Goal: Task Accomplishment & Management: Use online tool/utility

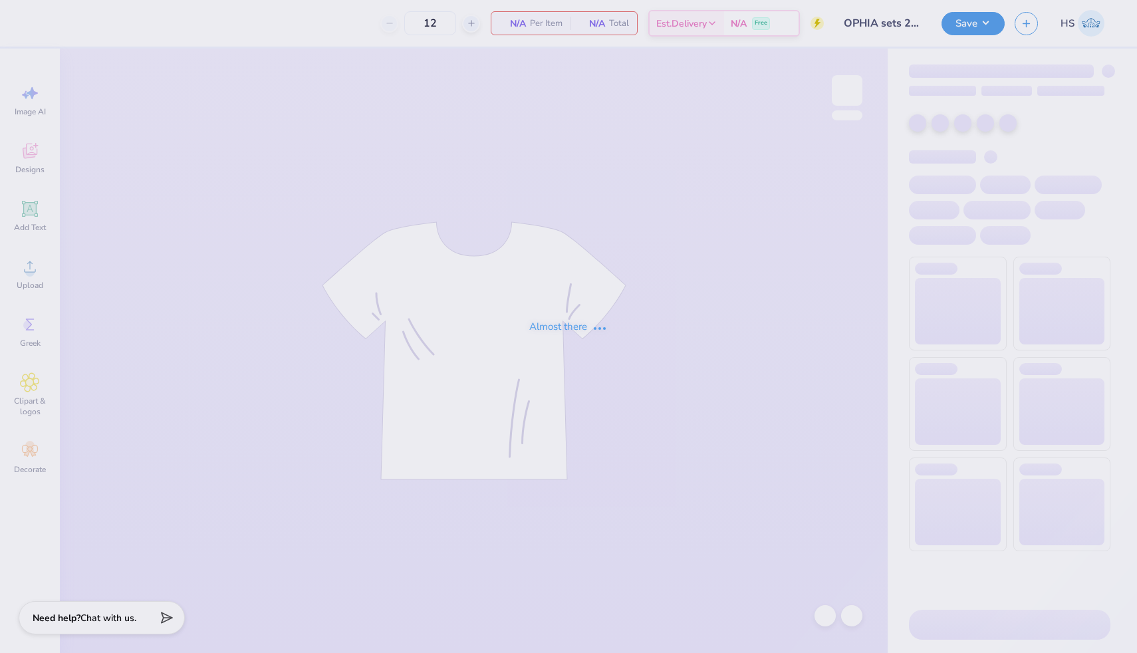
type input "OPHIA sets 2025 2"
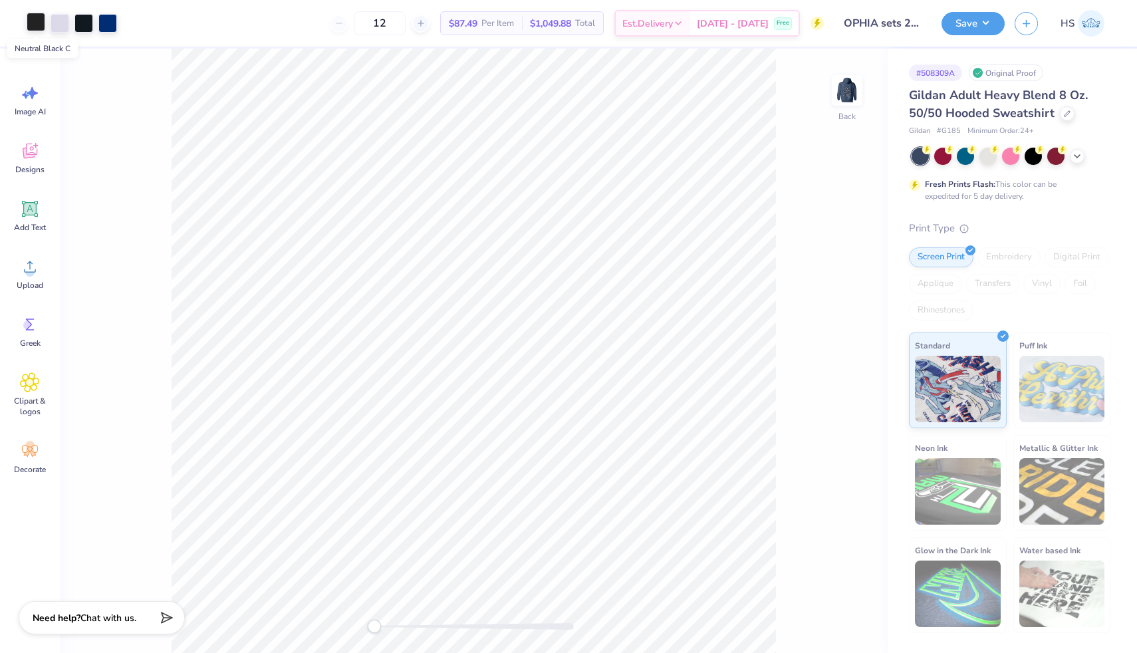
click at [32, 24] on div at bounding box center [36, 22] width 19 height 19
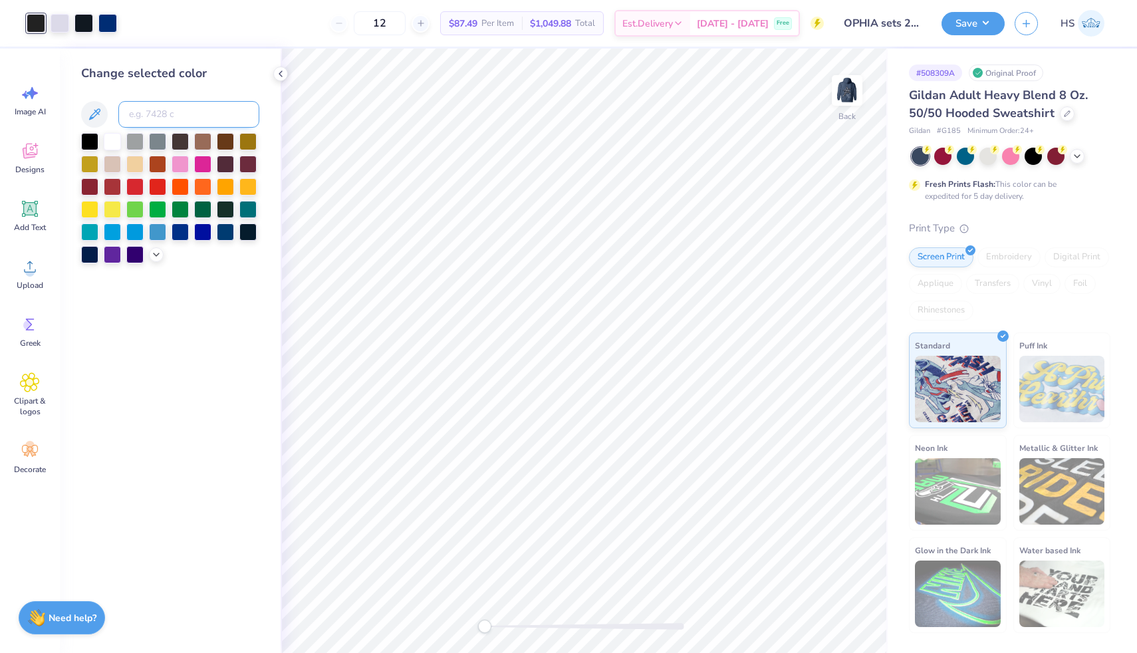
click at [158, 114] on input at bounding box center [188, 114] width 141 height 27
type input "black 6"
drag, startPoint x: 484, startPoint y: 627, endPoint x: 523, endPoint y: 631, distance: 38.8
click at [524, 631] on div "Accessibility label" at bounding box center [519, 626] width 13 height 13
drag, startPoint x: 522, startPoint y: 623, endPoint x: 542, endPoint y: 631, distance: 21.3
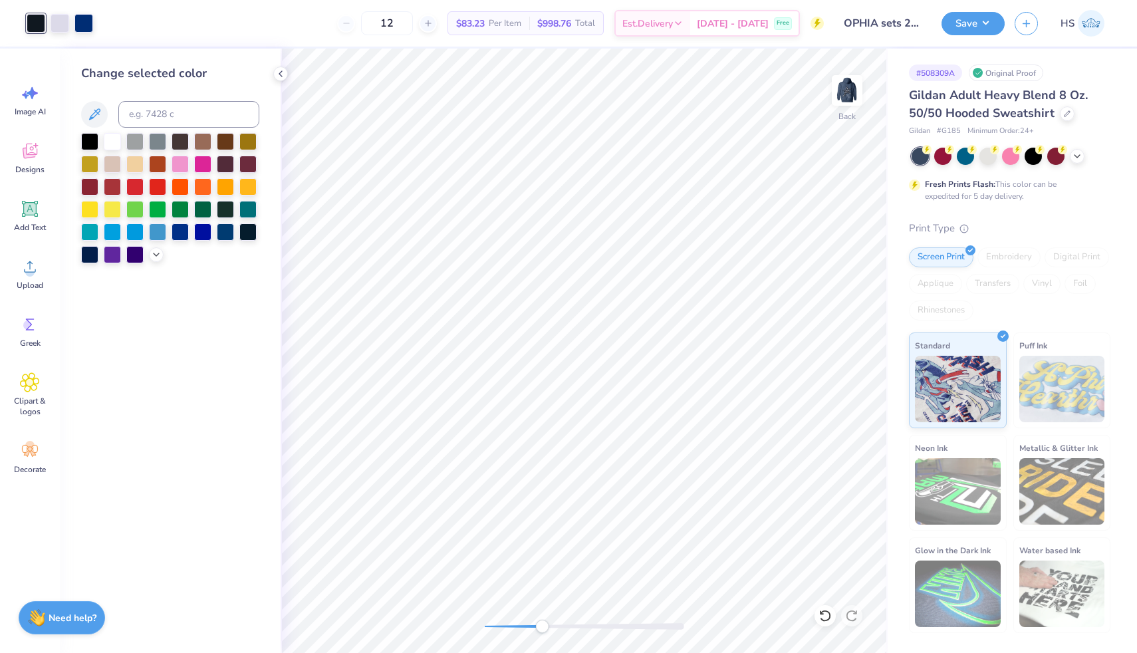
click at [542, 631] on div "Accessibility label" at bounding box center [541, 626] width 13 height 13
click at [825, 617] on icon at bounding box center [825, 615] width 13 height 13
click at [855, 613] on icon at bounding box center [851, 616] width 11 height 12
click at [819, 611] on icon at bounding box center [825, 615] width 13 height 13
click at [853, 615] on icon at bounding box center [851, 615] width 13 height 13
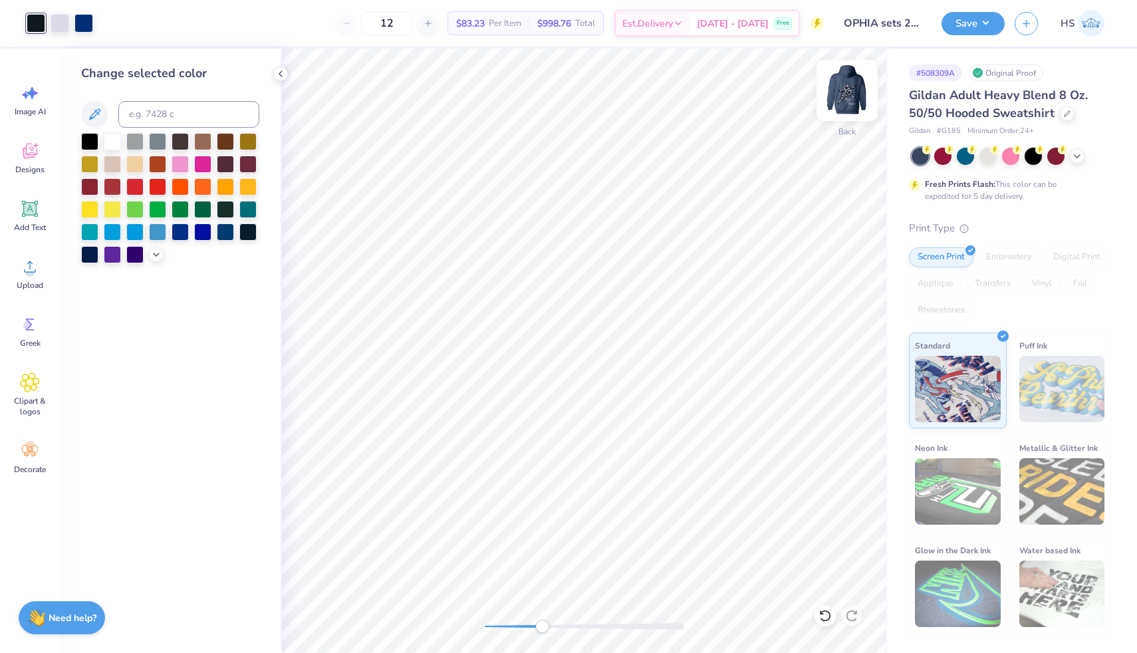
click at [854, 105] on img at bounding box center [847, 90] width 53 height 53
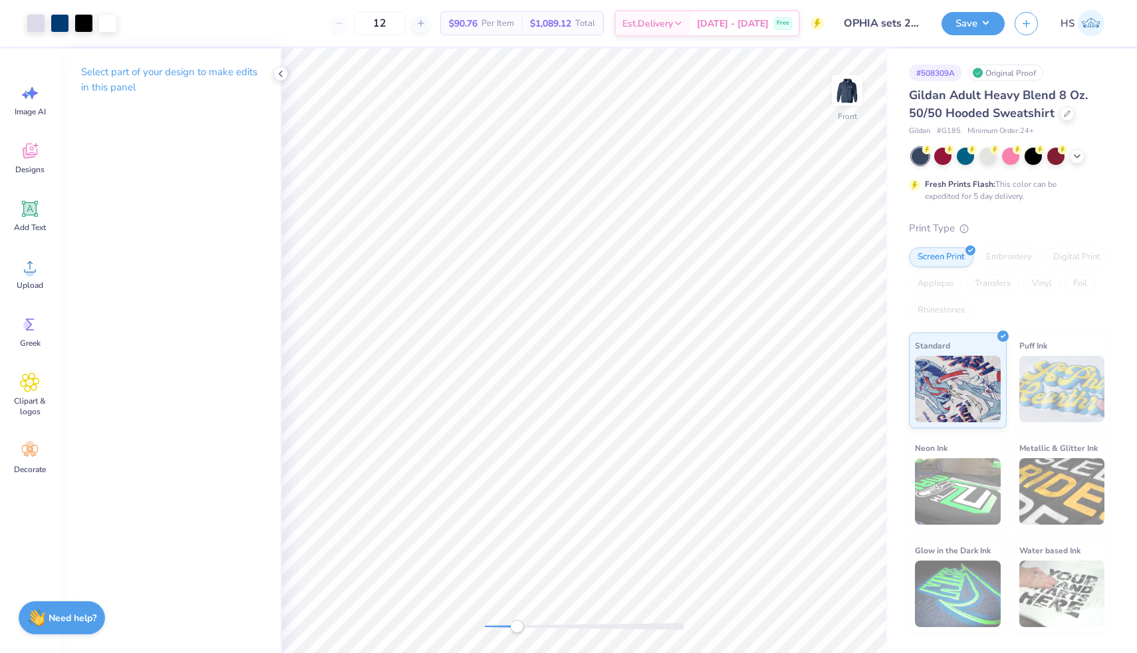
drag, startPoint x: 540, startPoint y: 629, endPoint x: 516, endPoint y: 627, distance: 24.1
click at [516, 627] on div "Accessibility label" at bounding box center [516, 626] width 13 height 13
click at [37, 27] on div at bounding box center [36, 22] width 19 height 19
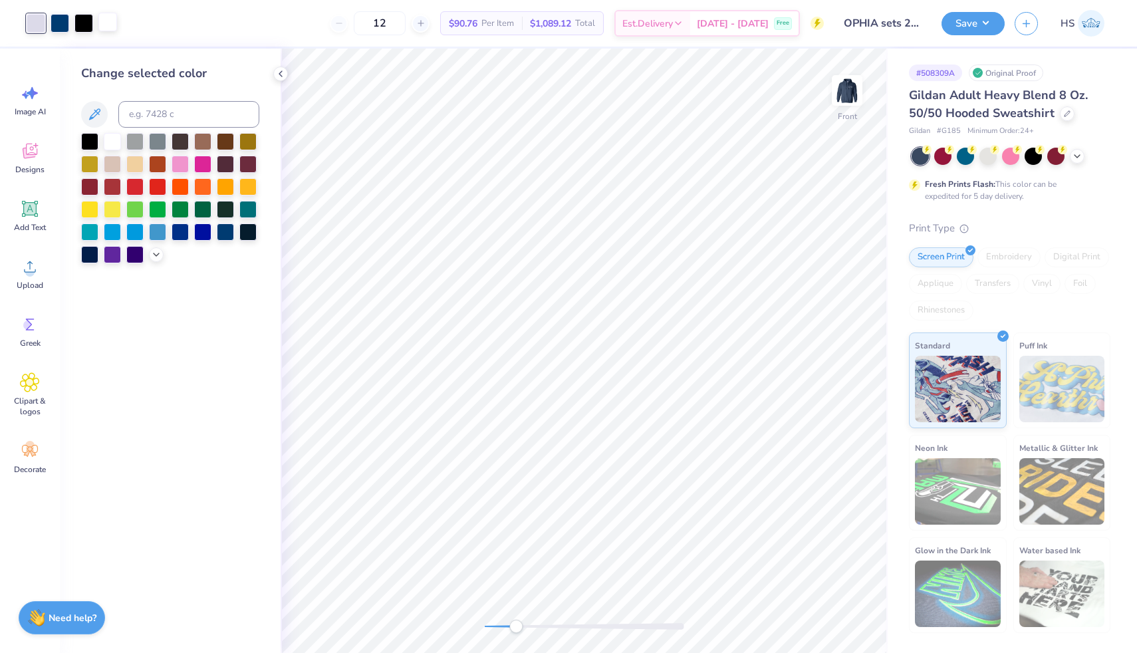
click at [109, 19] on div at bounding box center [107, 22] width 19 height 19
click at [152, 116] on input at bounding box center [188, 114] width 141 height 27
type input "7443"
click at [826, 615] on icon at bounding box center [825, 615] width 13 height 13
click at [855, 618] on icon at bounding box center [851, 615] width 13 height 13
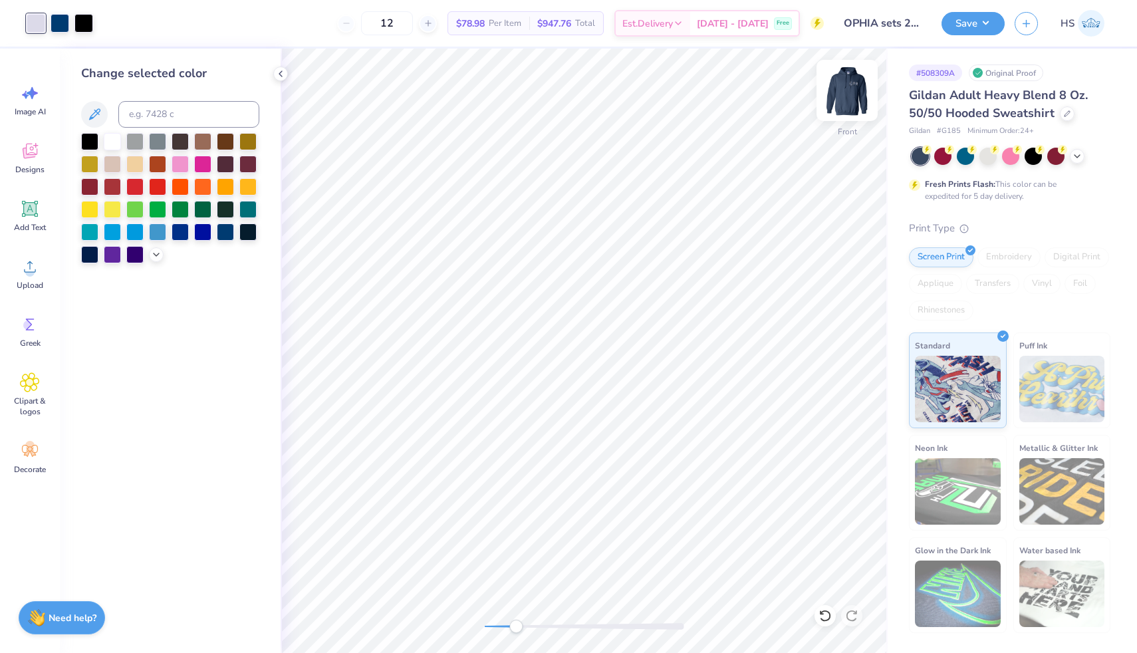
click at [849, 97] on img at bounding box center [847, 90] width 53 height 53
drag, startPoint x: 514, startPoint y: 631, endPoint x: 492, endPoint y: 631, distance: 22.0
click at [492, 631] on div "Accessibility label" at bounding box center [492, 626] width 13 height 13
click at [843, 98] on img at bounding box center [847, 90] width 53 height 53
click at [845, 95] on img at bounding box center [847, 90] width 53 height 53
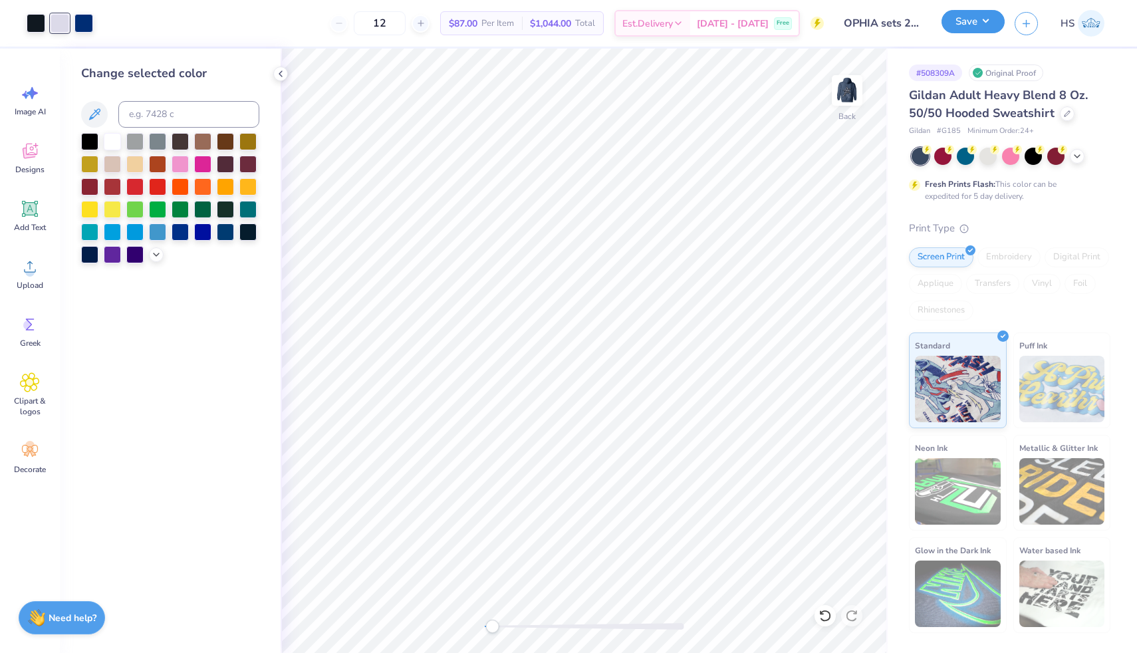
click at [991, 27] on button "Save" at bounding box center [973, 21] width 63 height 23
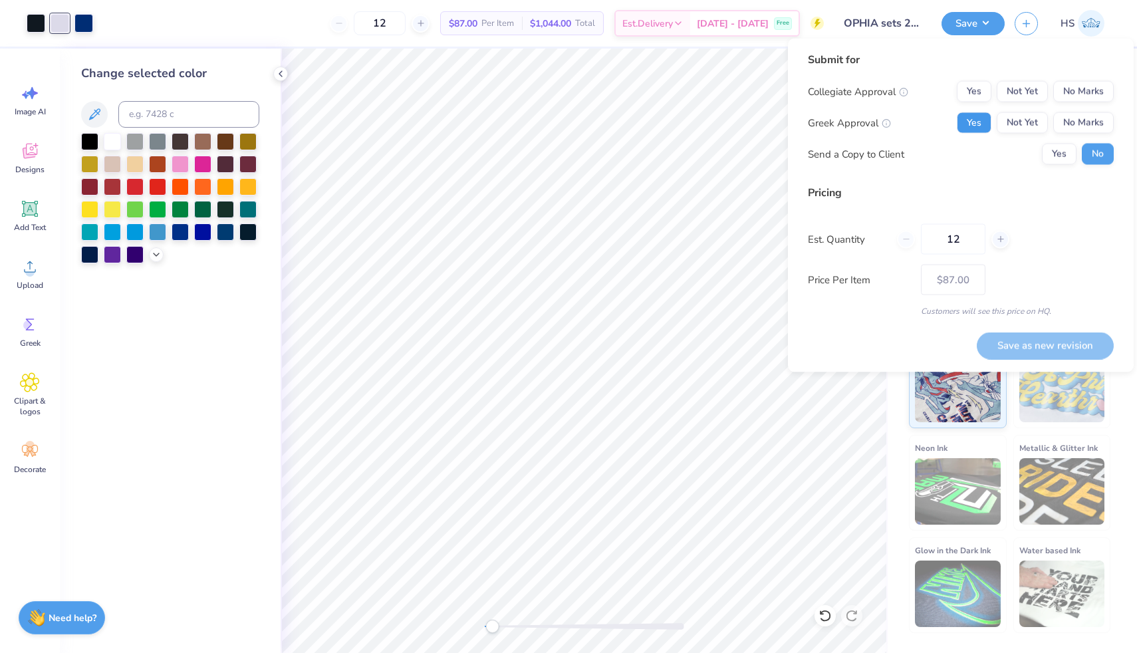
click at [979, 117] on button "Yes" at bounding box center [974, 122] width 35 height 21
click at [1091, 92] on button "No Marks" at bounding box center [1084, 91] width 61 height 21
click at [1068, 157] on button "Yes" at bounding box center [1059, 154] width 35 height 21
click at [1105, 154] on button "No" at bounding box center [1098, 154] width 32 height 21
click at [1035, 346] on button "Save as new revision" at bounding box center [1045, 345] width 137 height 27
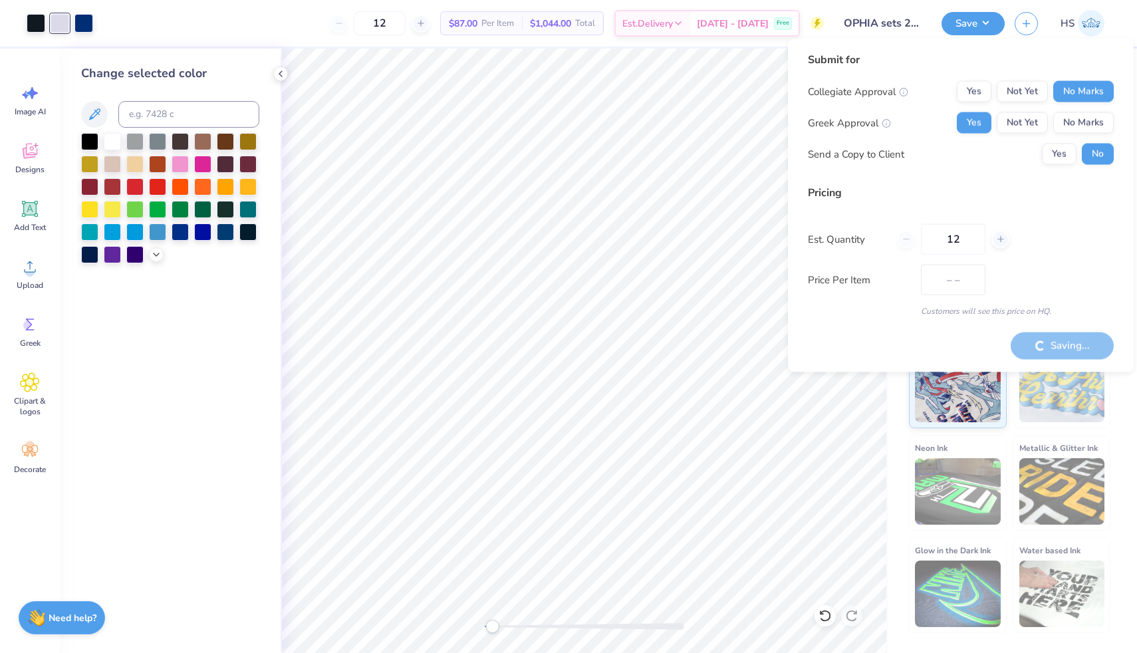
type input "$87.00"
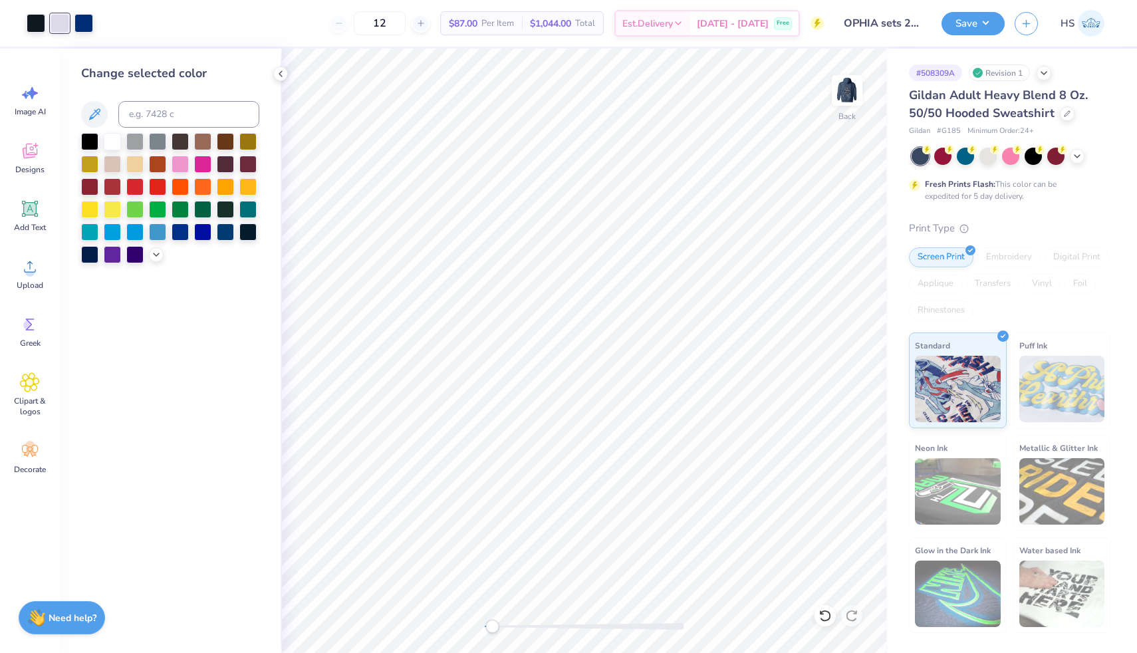
click at [1066, 210] on div "Gildan Adult Heavy Blend 8 Oz. 50/50 Hooded Sweatshirt Gildan # G185 Minimum Or…" at bounding box center [1010, 359] width 202 height 547
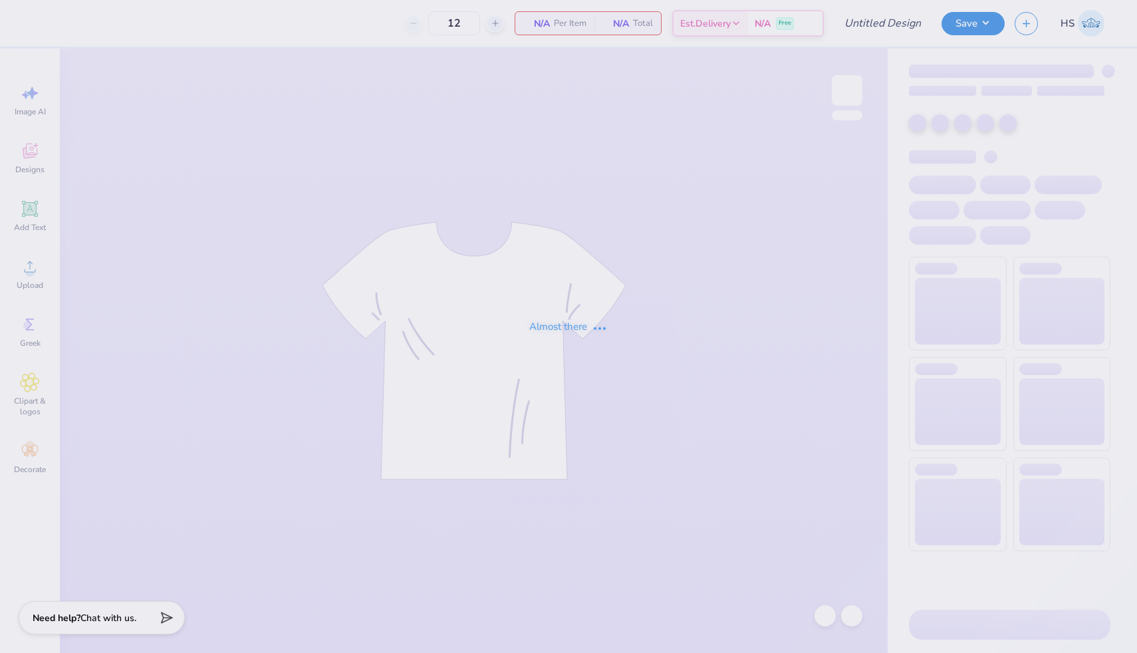
type input "OPA NC sweatshirt"
type input "50"
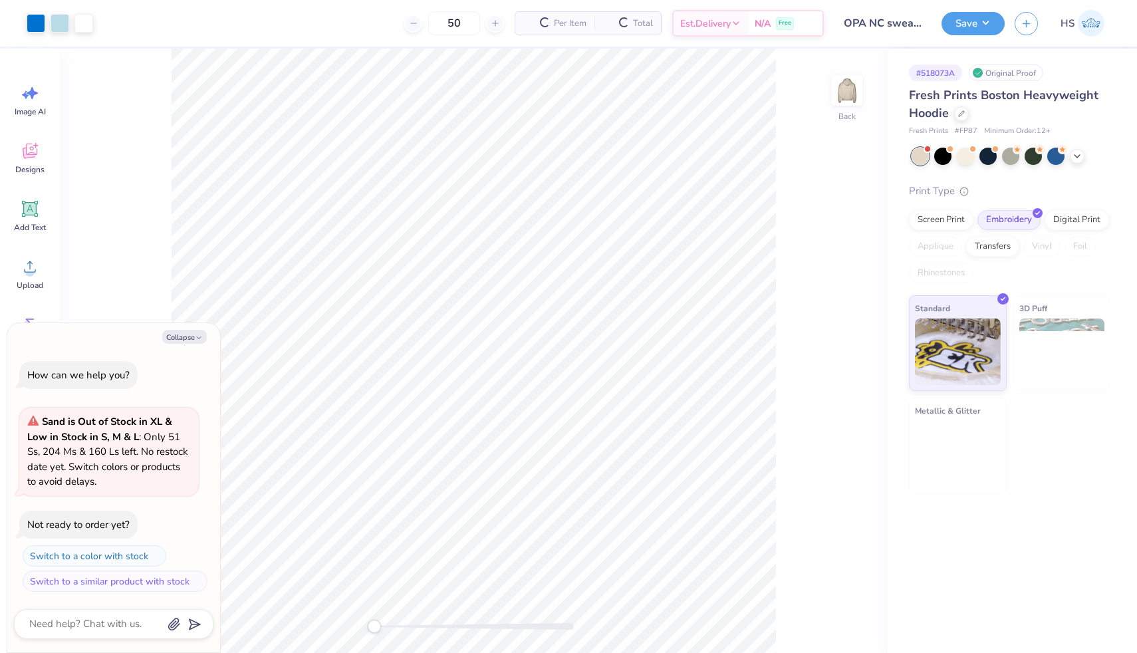
type textarea "x"
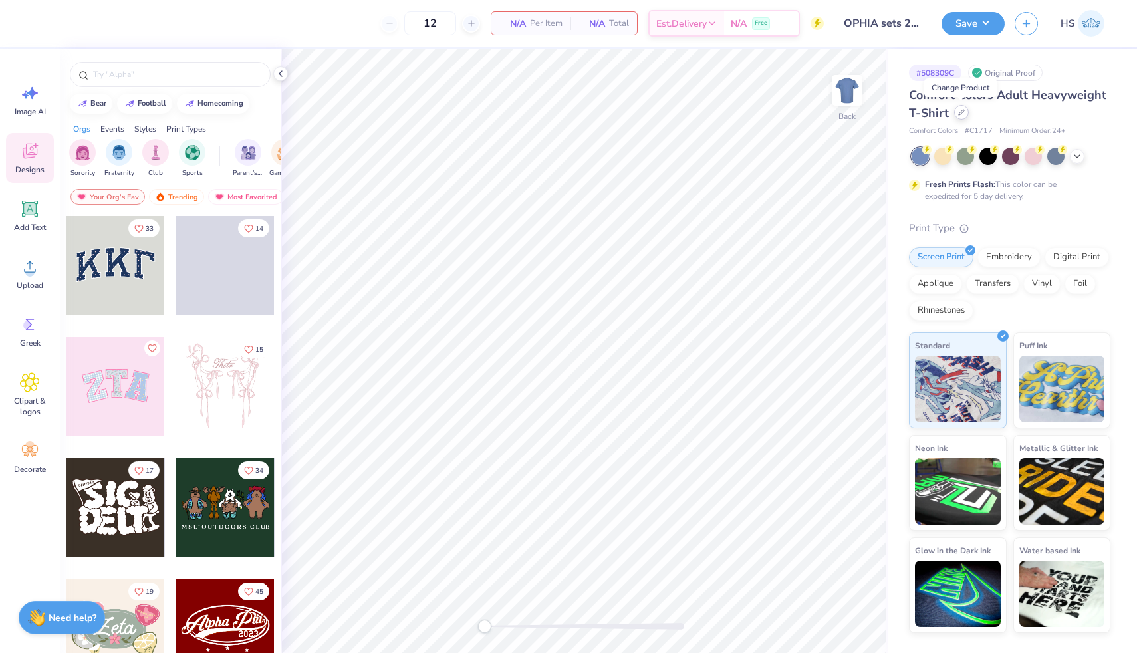
click at [964, 115] on icon at bounding box center [961, 112] width 7 height 7
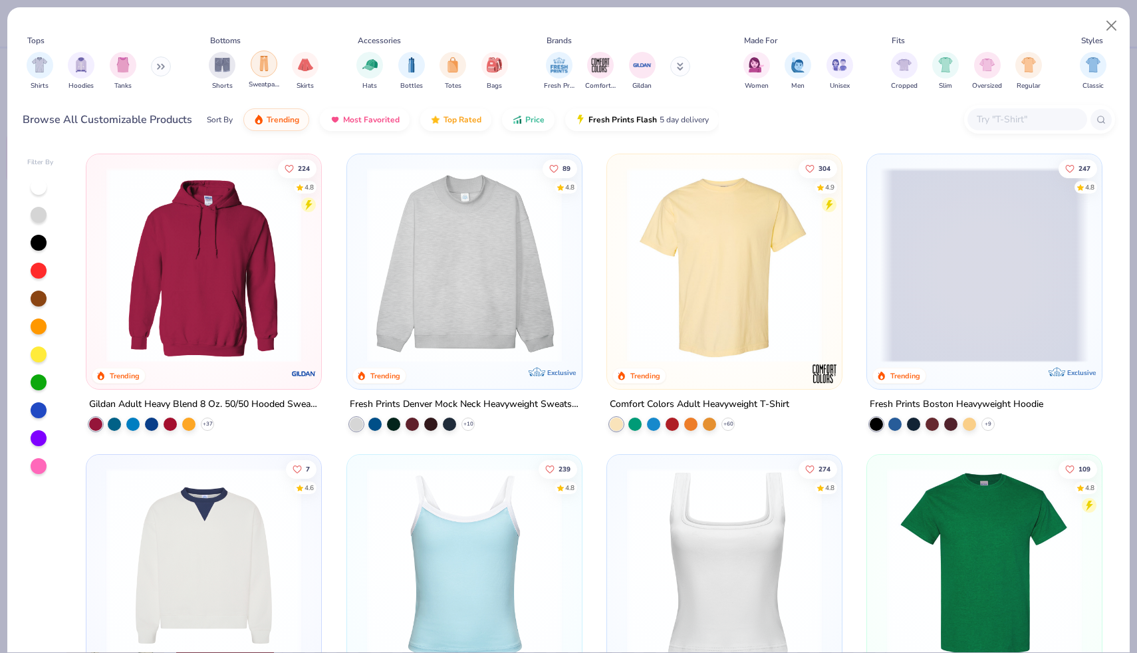
click at [260, 71] on img "filter for Sweatpants" at bounding box center [264, 63] width 15 height 15
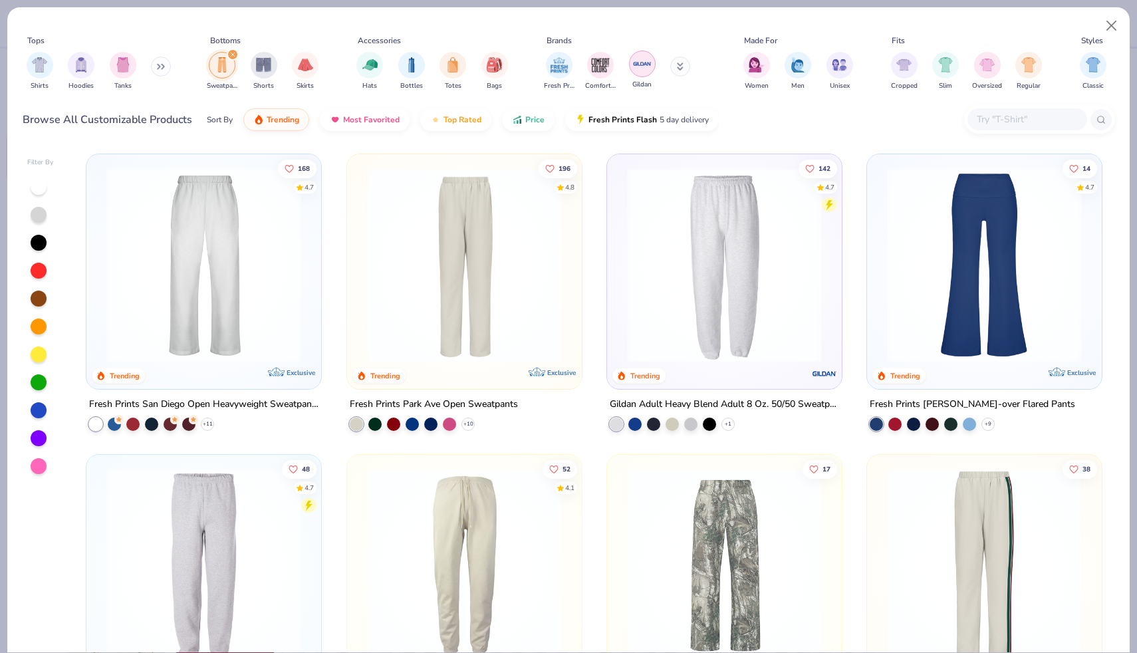
click at [637, 61] on img "filter for Gildan" at bounding box center [643, 64] width 20 height 20
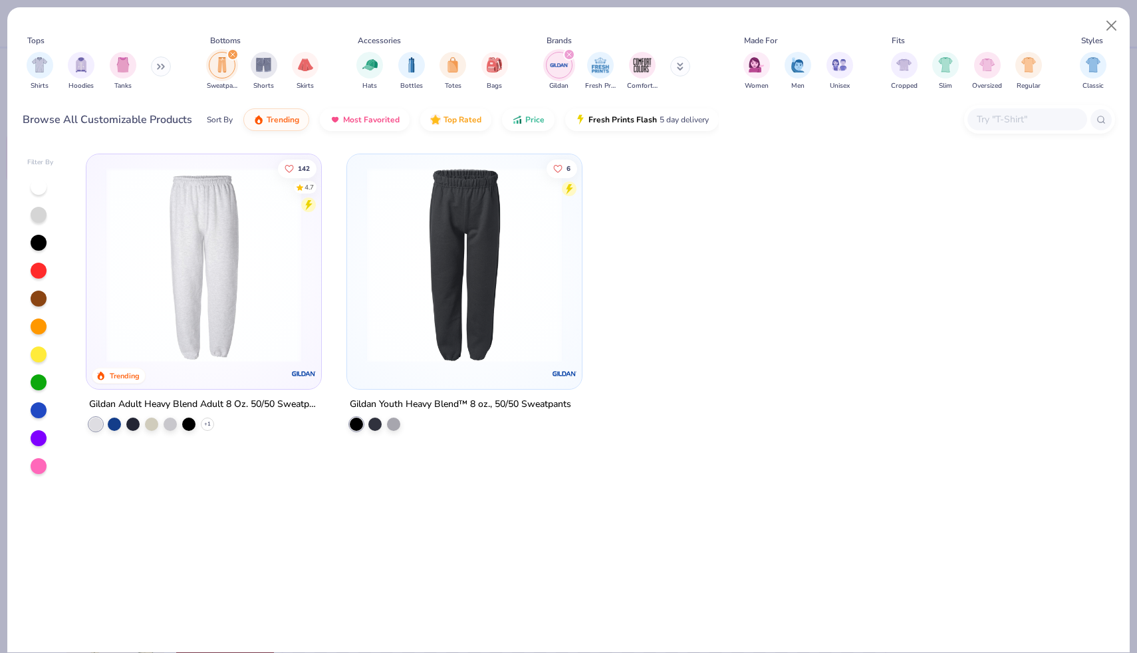
click at [198, 292] on img at bounding box center [204, 265] width 208 height 195
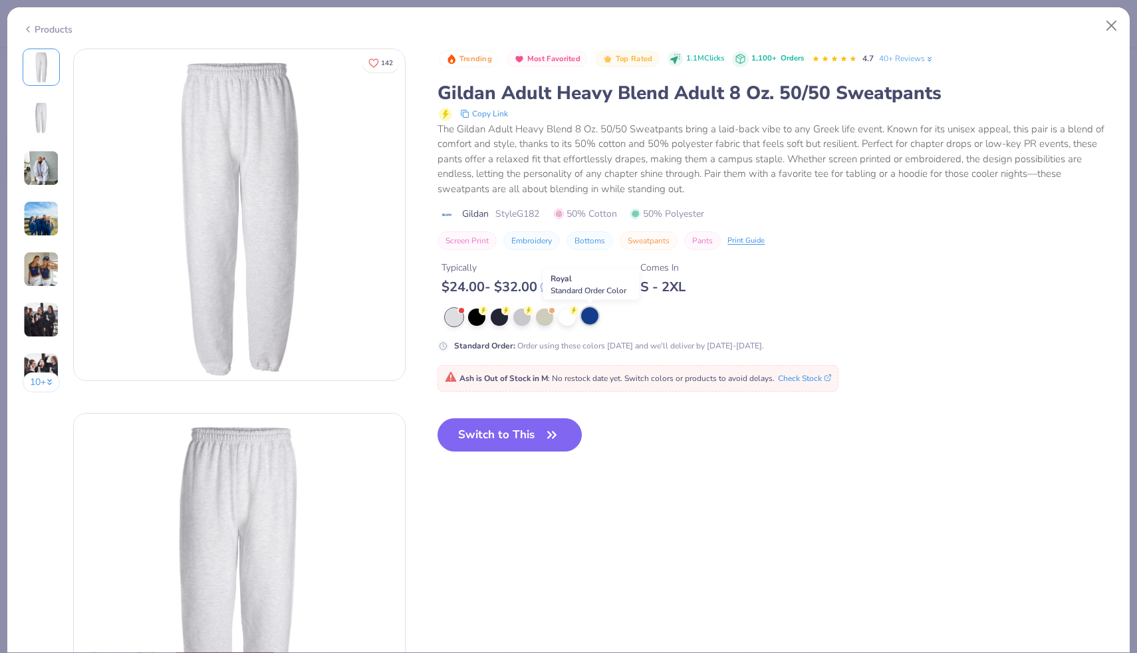
click at [588, 314] on div at bounding box center [589, 315] width 17 height 17
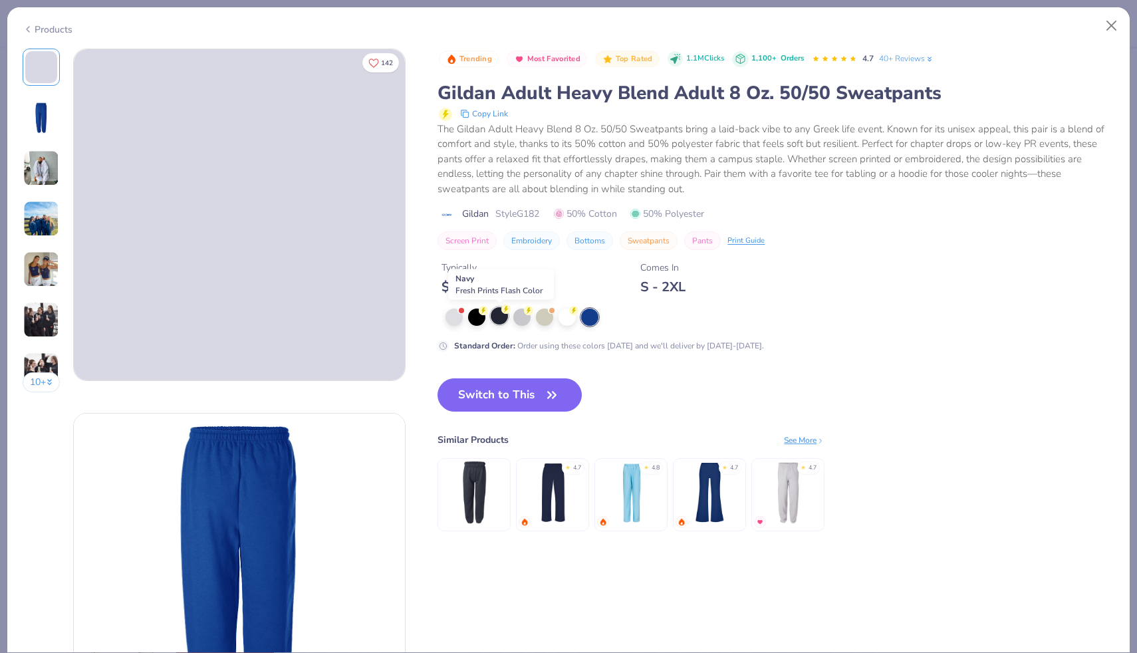
click at [503, 320] on div at bounding box center [499, 315] width 17 height 17
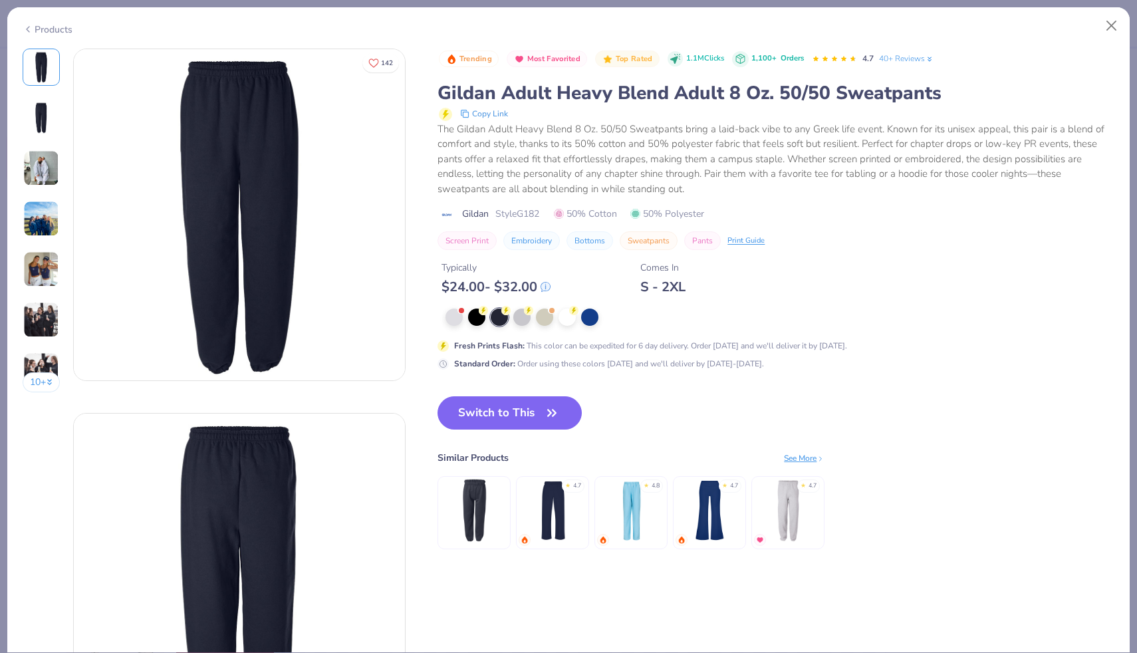
click at [37, 216] on img at bounding box center [41, 219] width 36 height 36
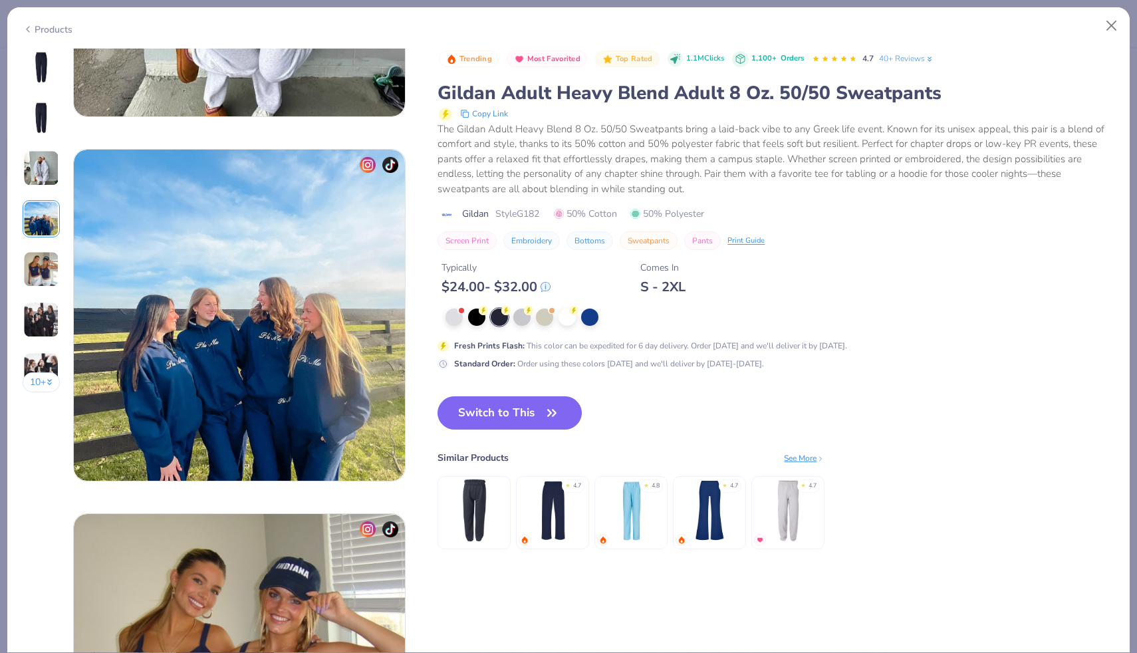
scroll to position [1004, 0]
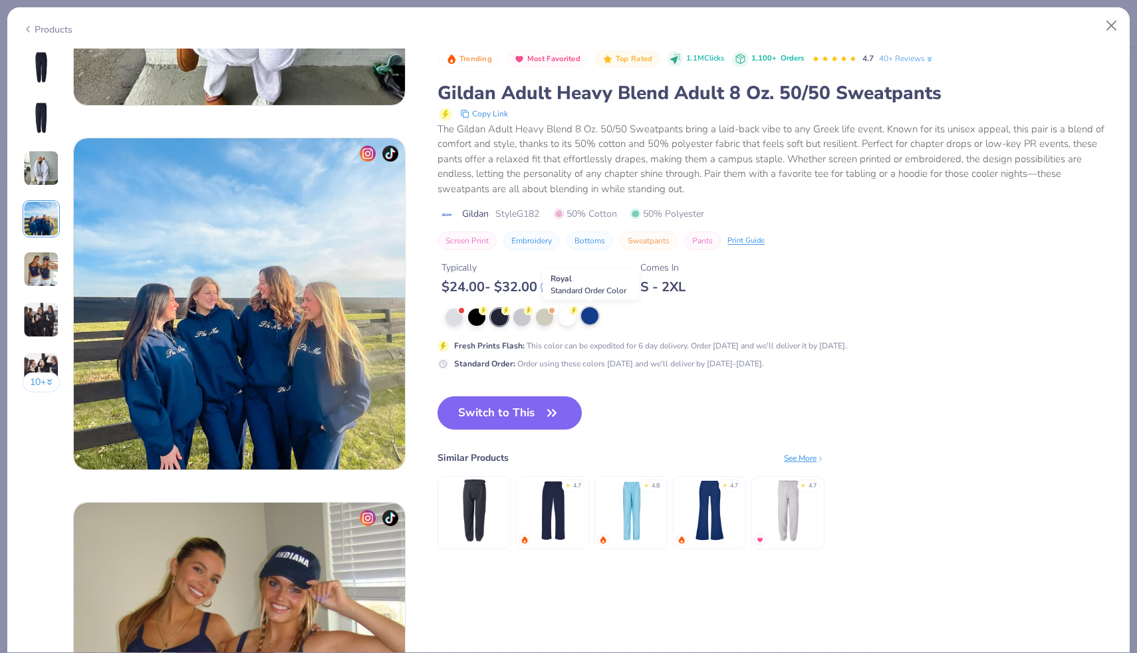
click at [595, 315] on div at bounding box center [589, 315] width 17 height 17
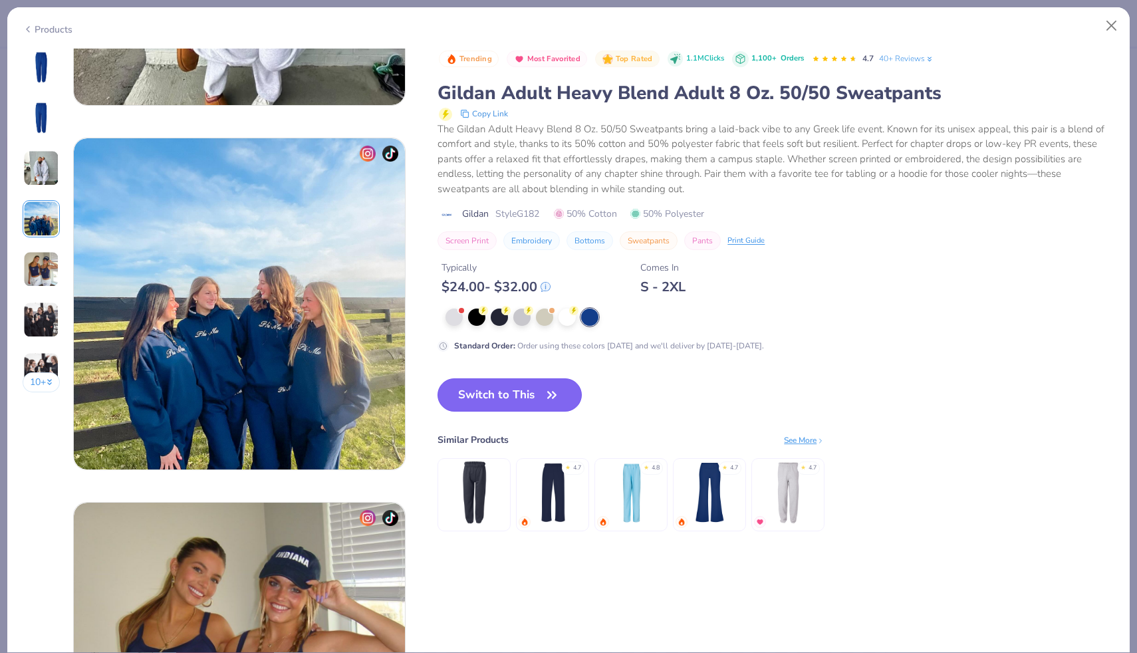
click at [509, 387] on button "Switch to This" at bounding box center [510, 394] width 144 height 33
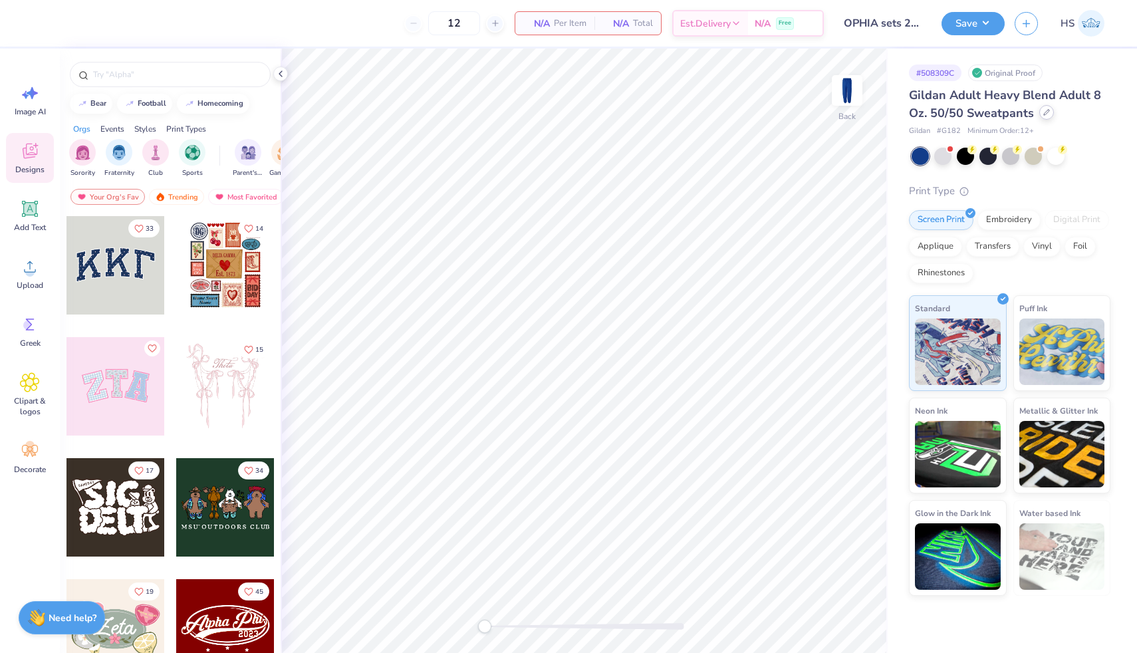
click at [1049, 110] on div at bounding box center [1047, 112] width 15 height 15
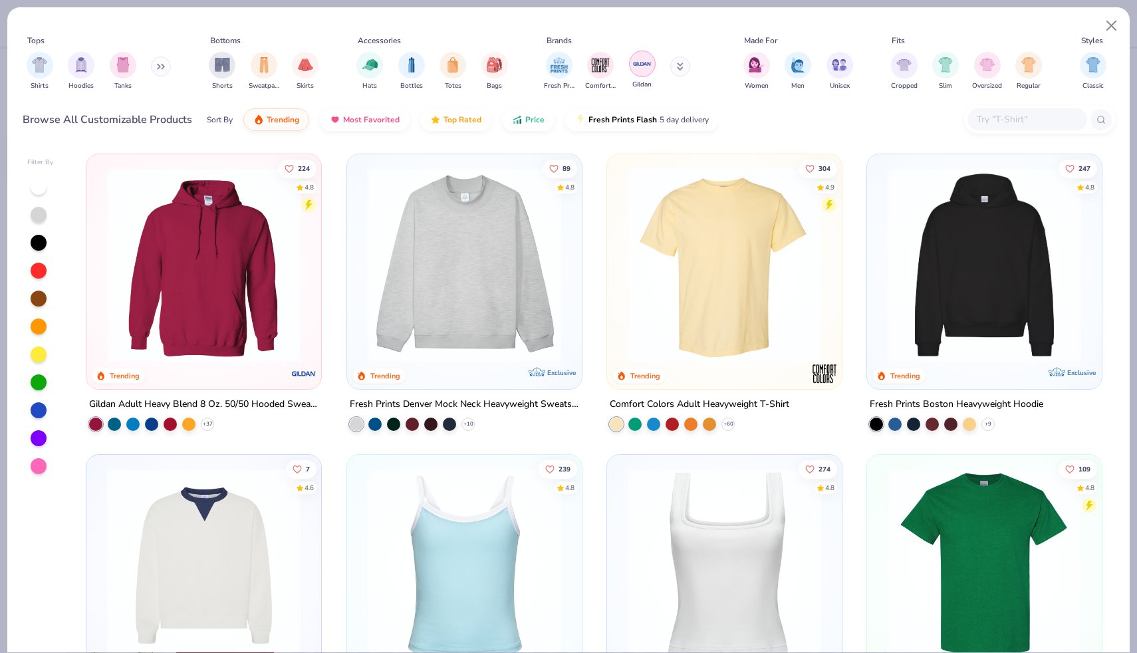
click at [645, 71] on img "filter for Gildan" at bounding box center [643, 64] width 20 height 20
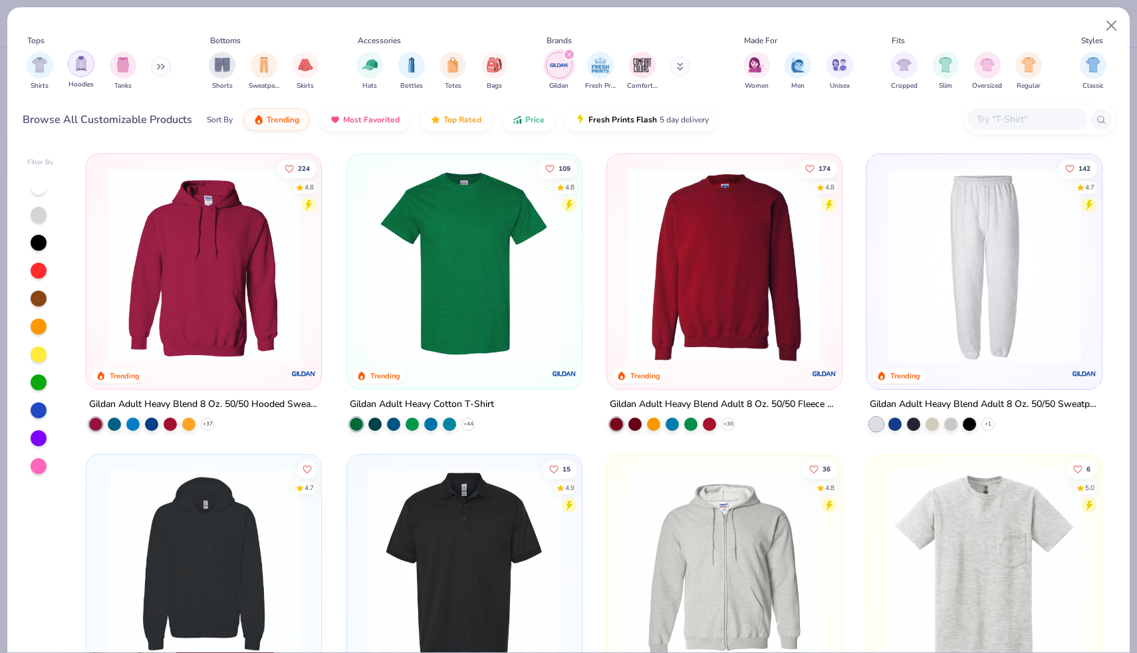
click at [86, 61] on img "filter for Hoodies" at bounding box center [81, 63] width 15 height 15
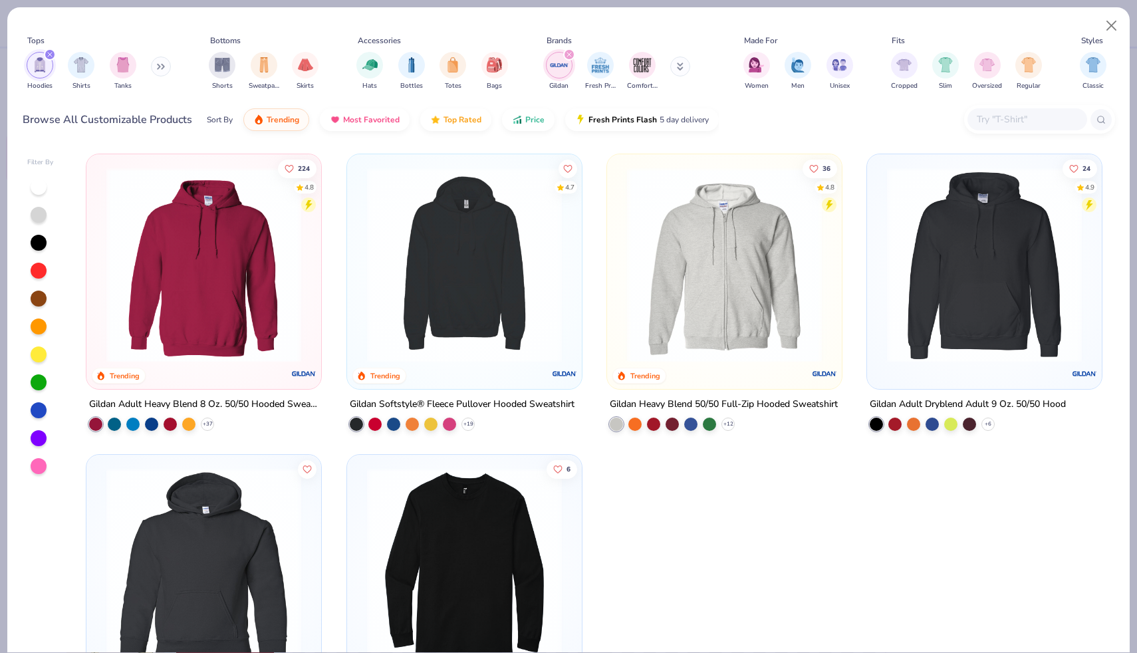
click at [51, 51] on div "filter for Hoodies" at bounding box center [50, 55] width 12 height 12
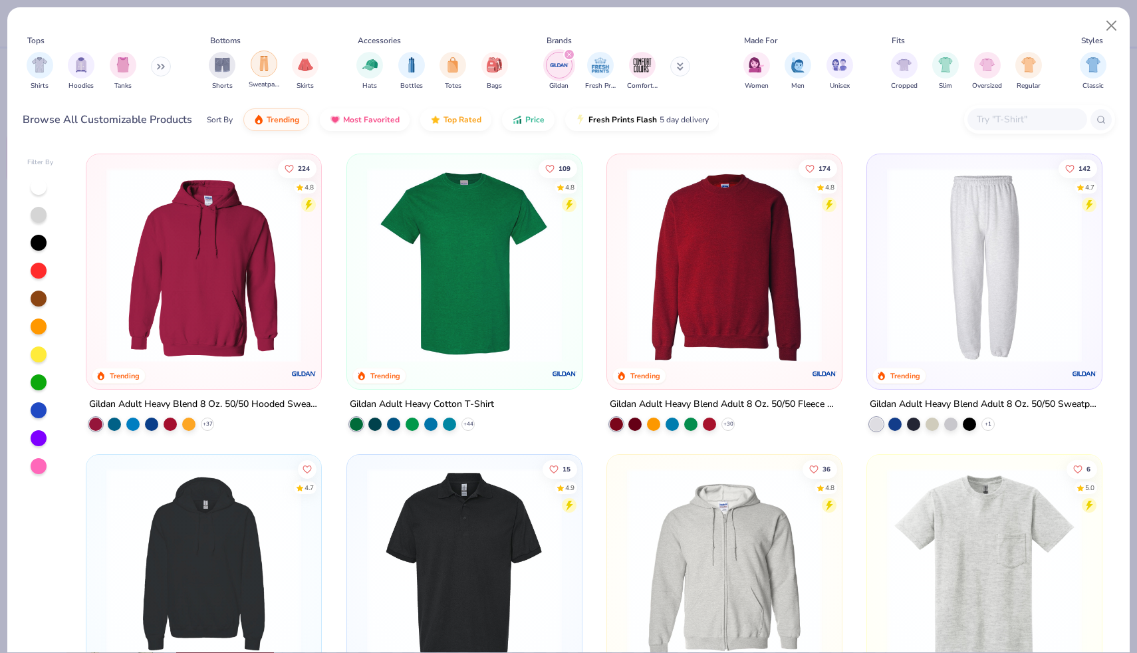
click at [259, 69] on img "filter for Sweatpants" at bounding box center [264, 63] width 15 height 15
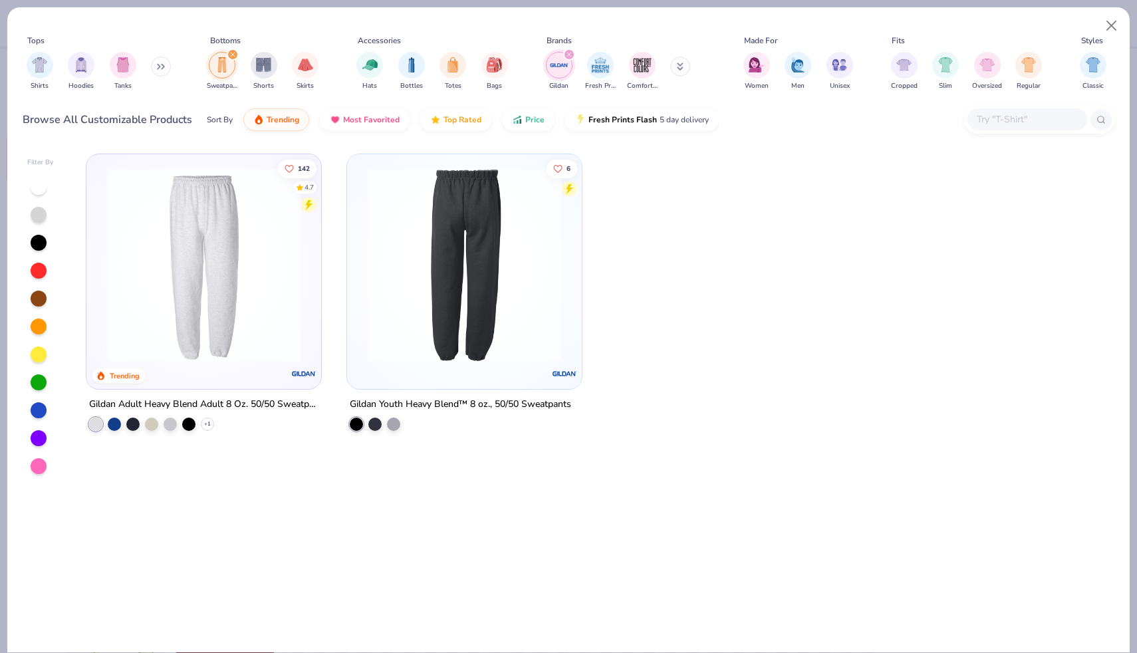
click at [451, 181] on img at bounding box center [464, 265] width 208 height 195
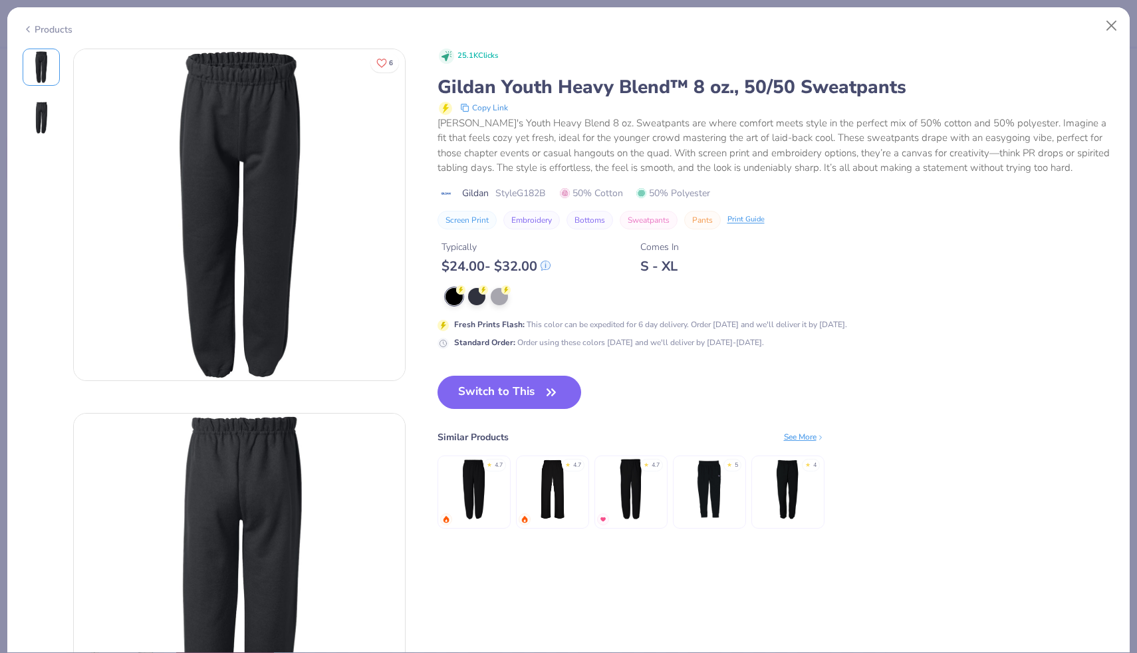
click at [37, 31] on div "Products" at bounding box center [48, 30] width 50 height 14
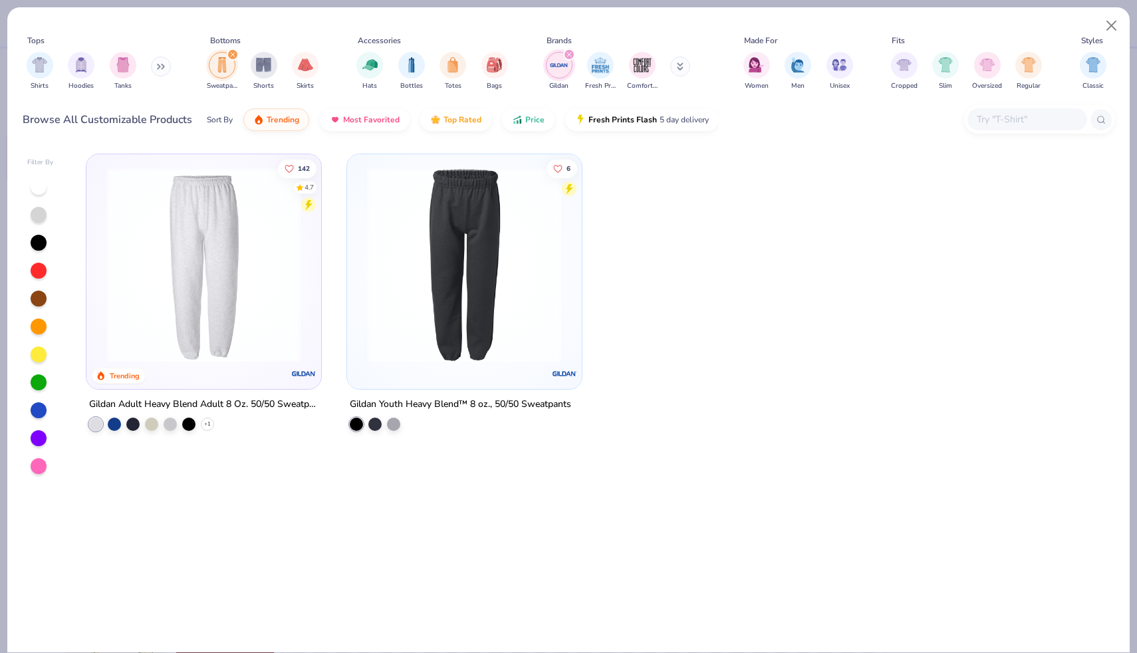
click at [195, 208] on img at bounding box center [204, 265] width 208 height 195
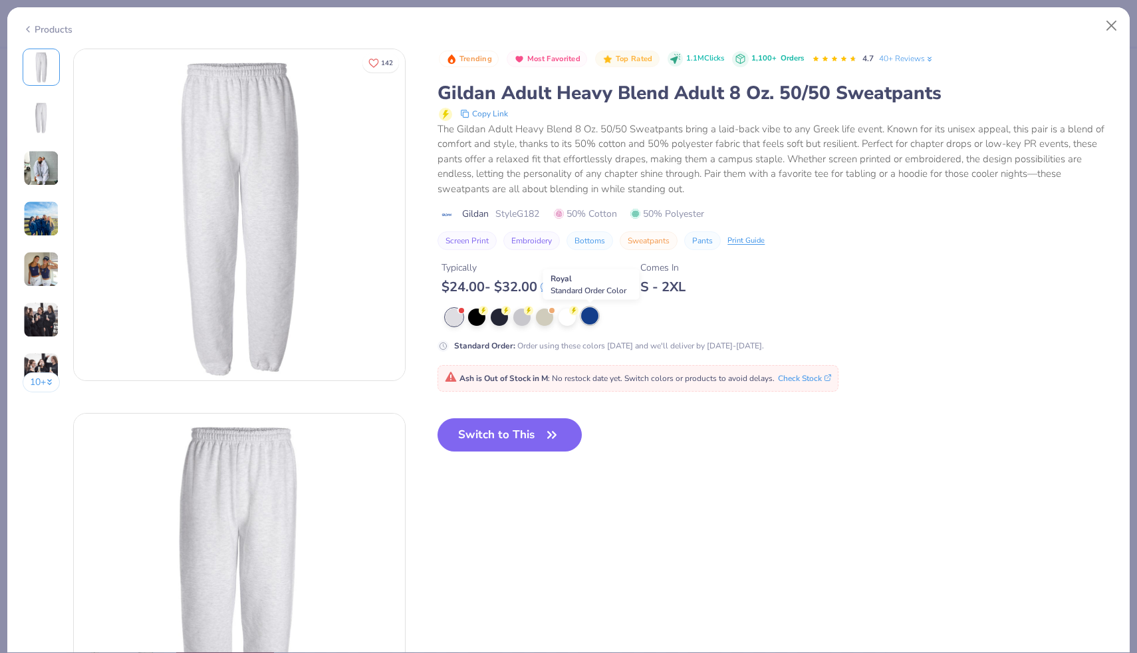
click at [591, 319] on div at bounding box center [589, 315] width 17 height 17
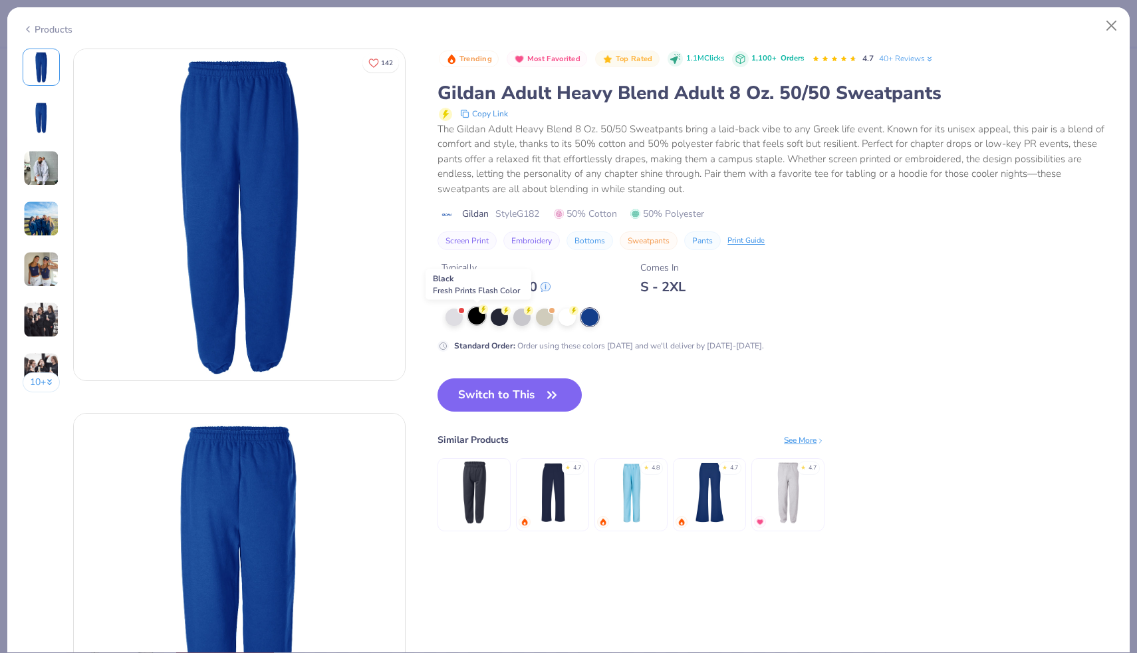
click at [482, 315] on div at bounding box center [476, 315] width 17 height 17
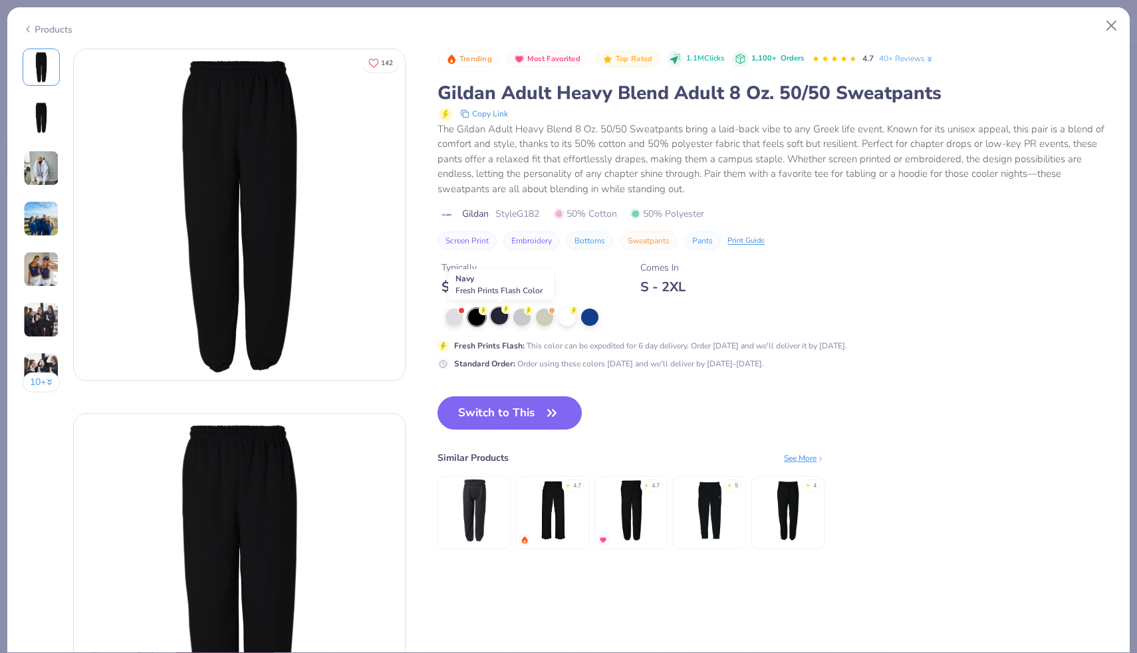
click at [502, 318] on div at bounding box center [499, 315] width 17 height 17
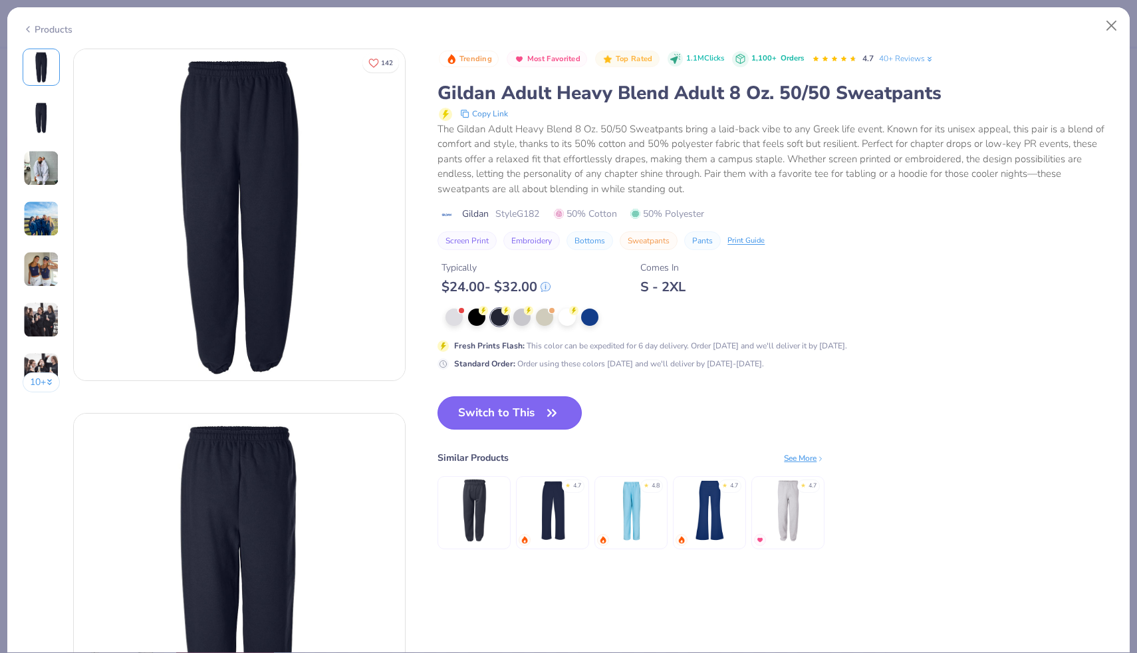
click at [513, 412] on button "Switch to This" at bounding box center [510, 412] width 144 height 33
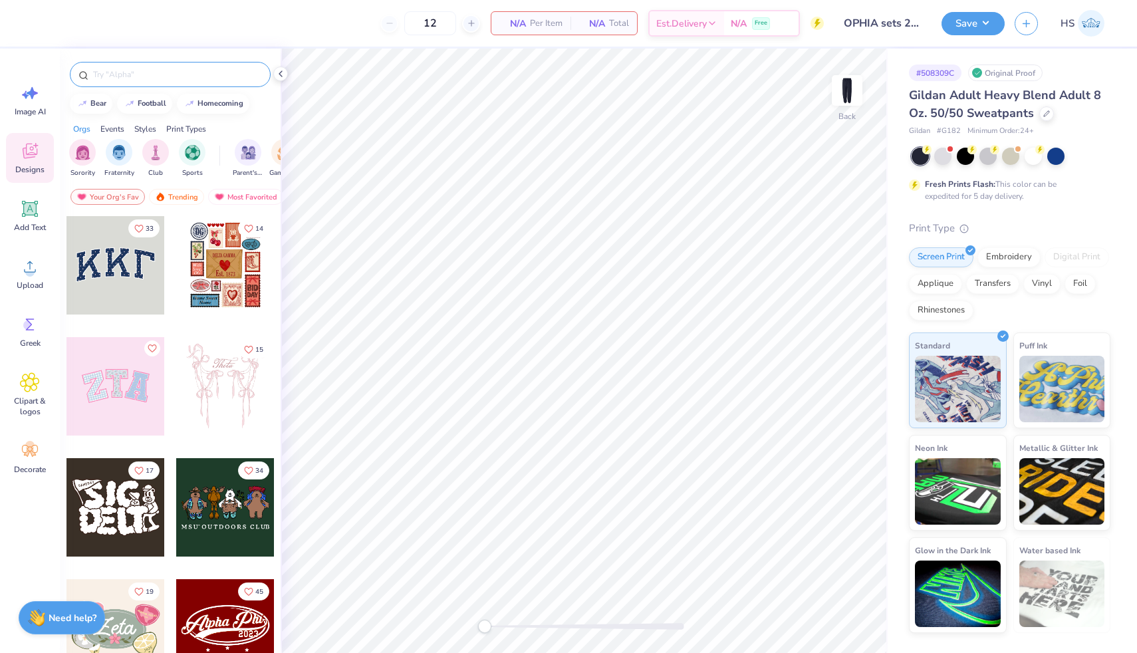
click at [138, 68] on input "text" at bounding box center [177, 74] width 170 height 13
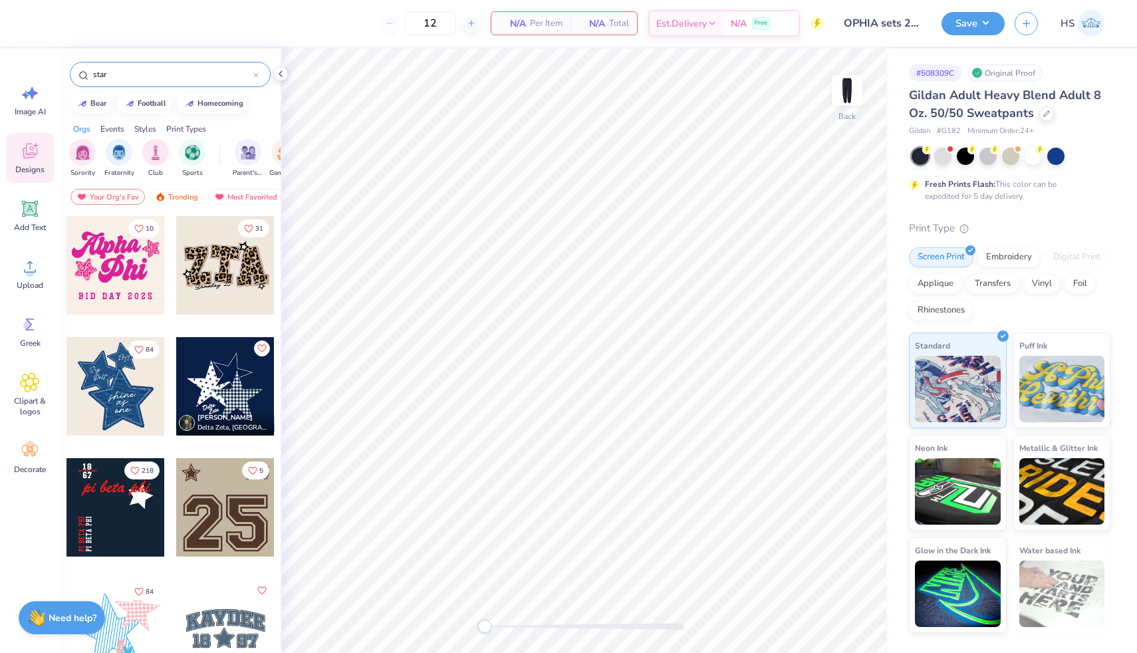
type input "star"
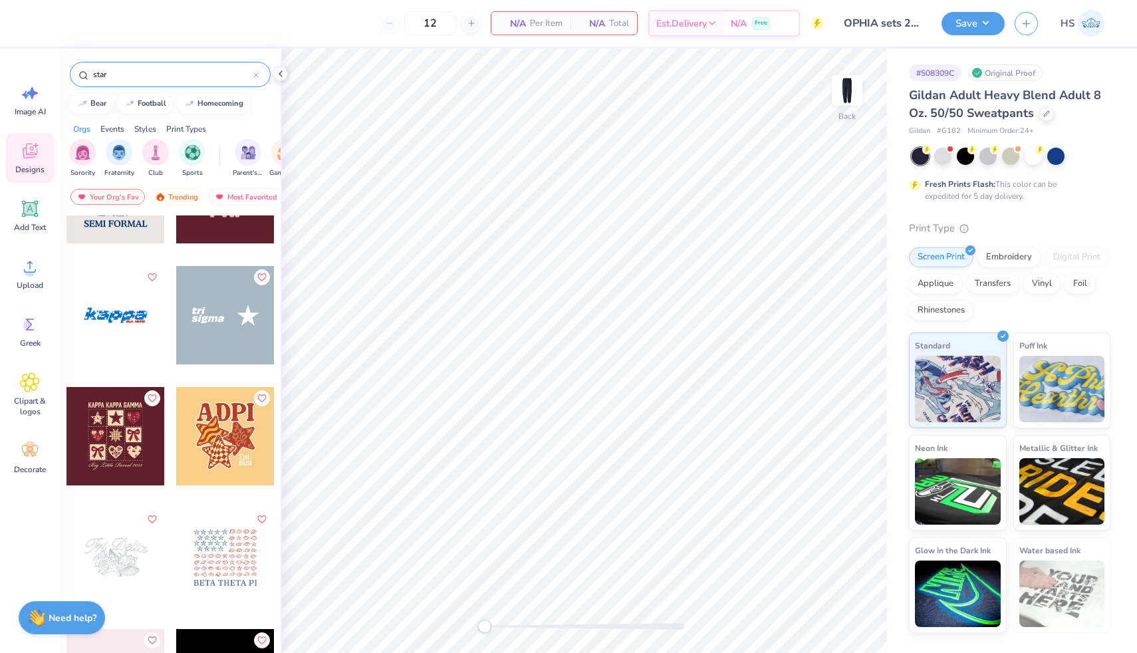
scroll to position [4804, 0]
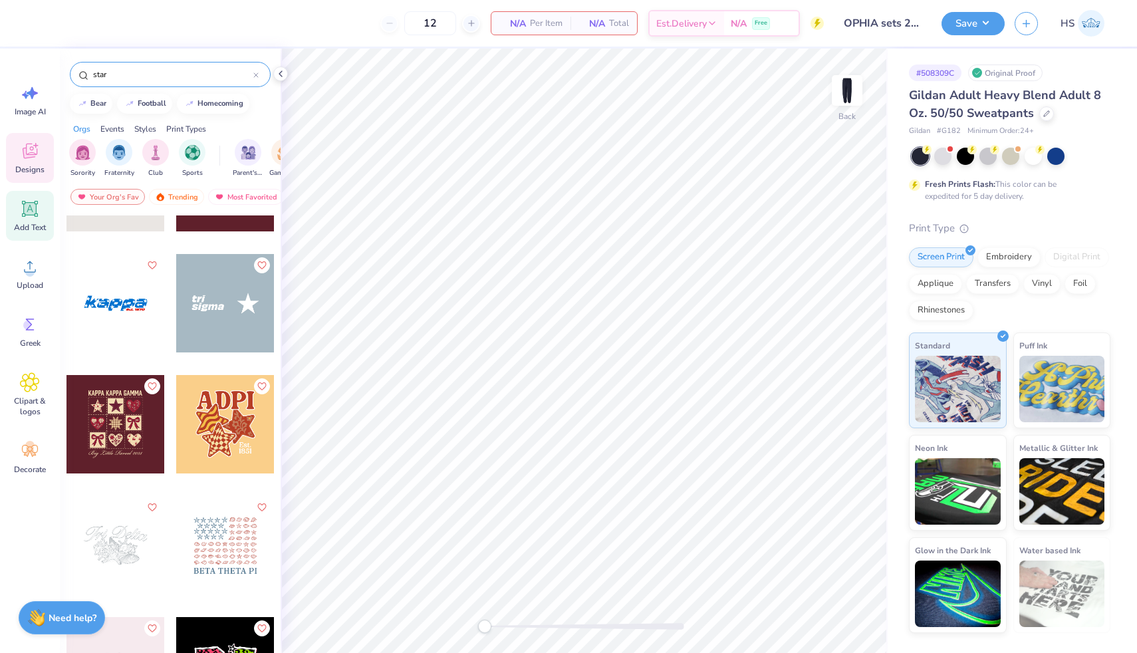
click at [24, 231] on span "Add Text" at bounding box center [30, 227] width 32 height 11
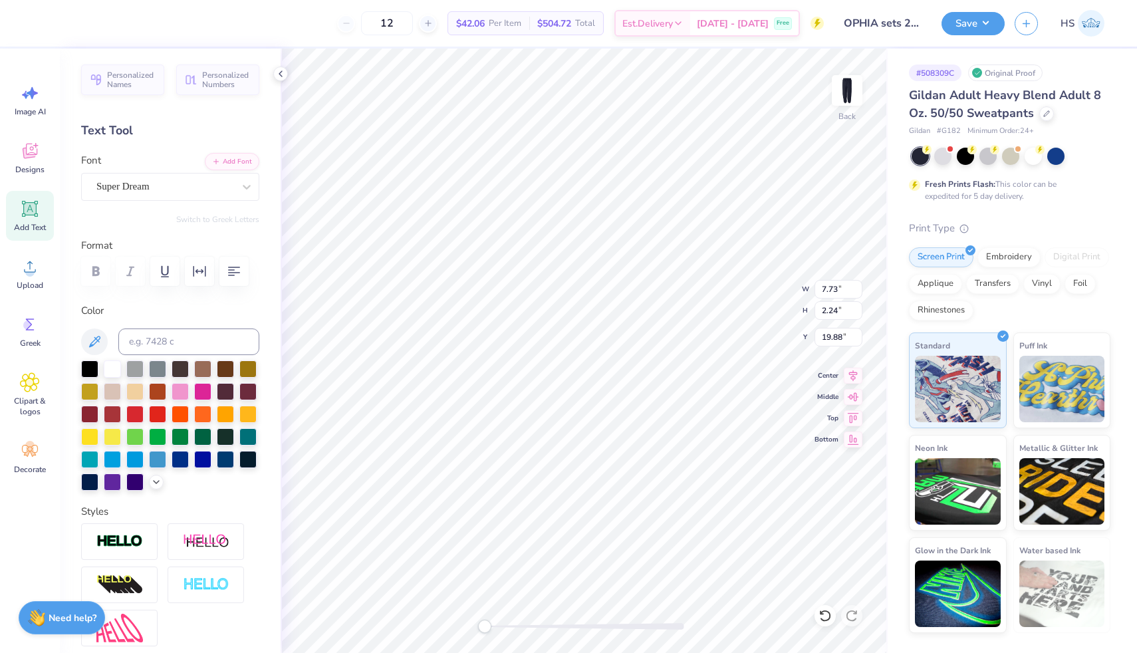
scroll to position [172, 0]
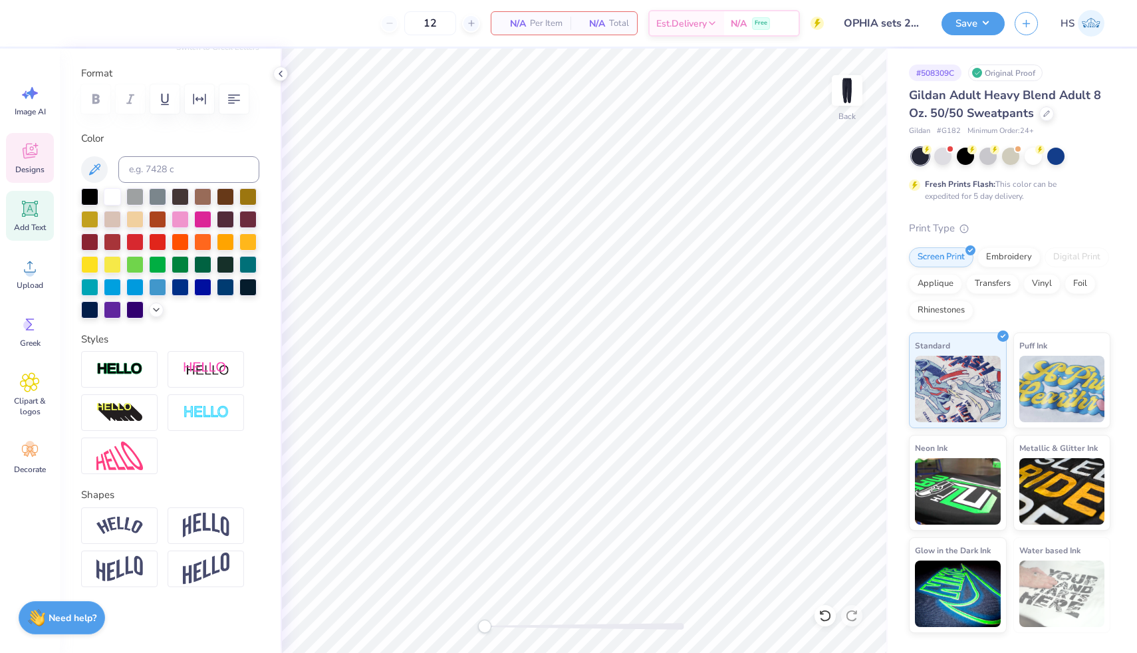
click at [29, 153] on icon at bounding box center [30, 151] width 15 height 15
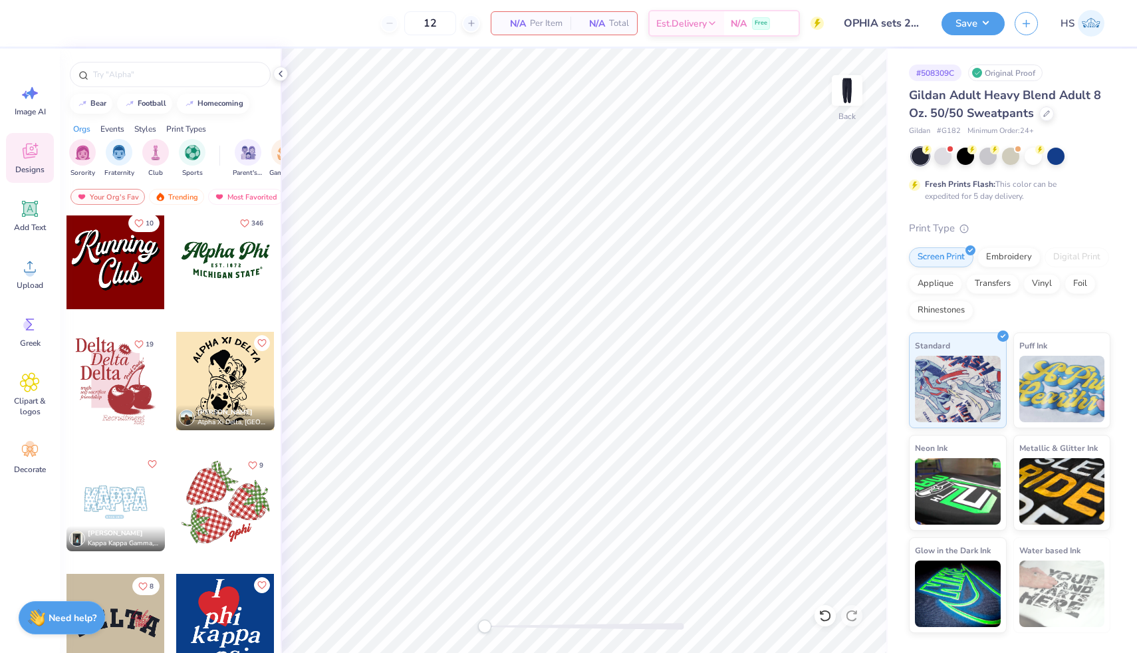
scroll to position [1519, 0]
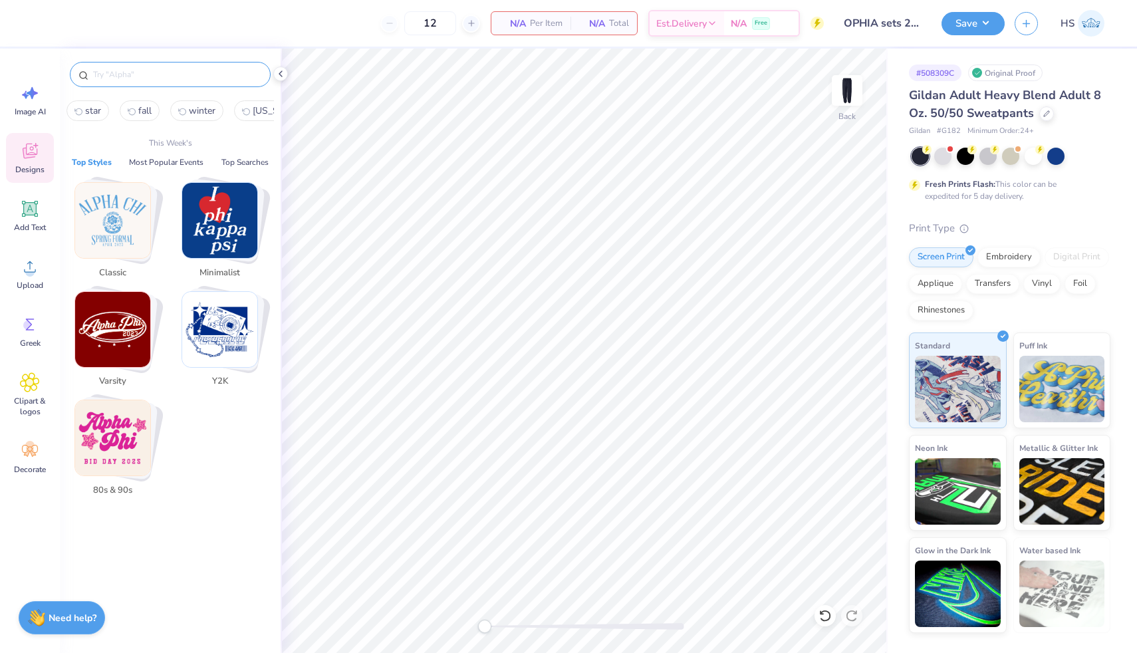
click at [152, 76] on input "text" at bounding box center [177, 74] width 170 height 13
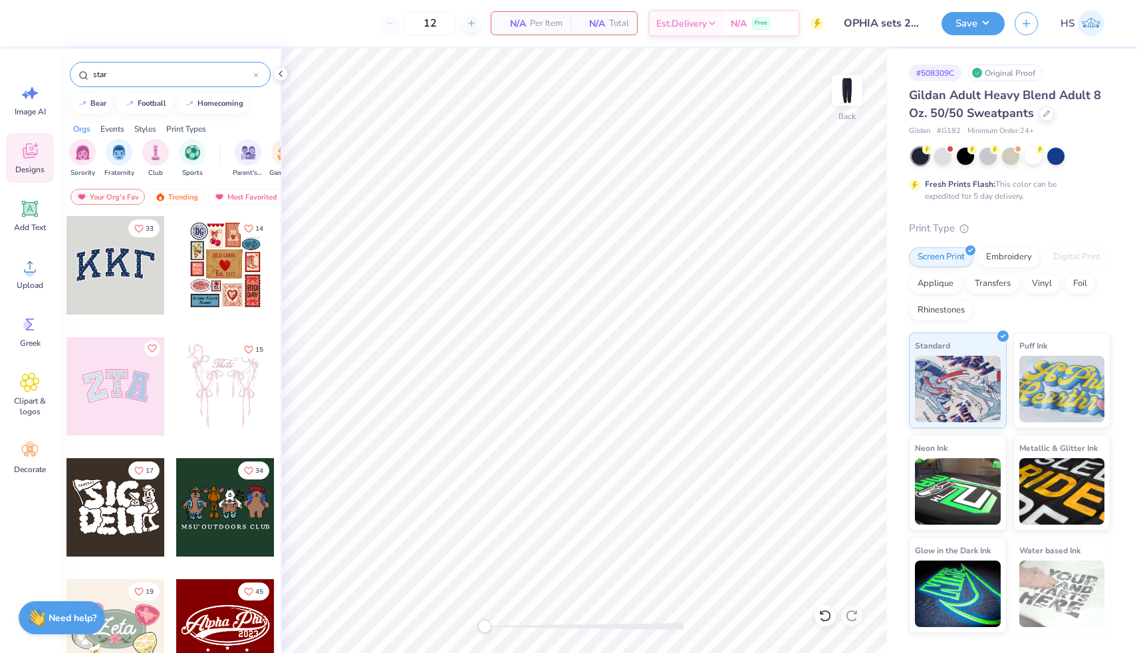
type input "star"
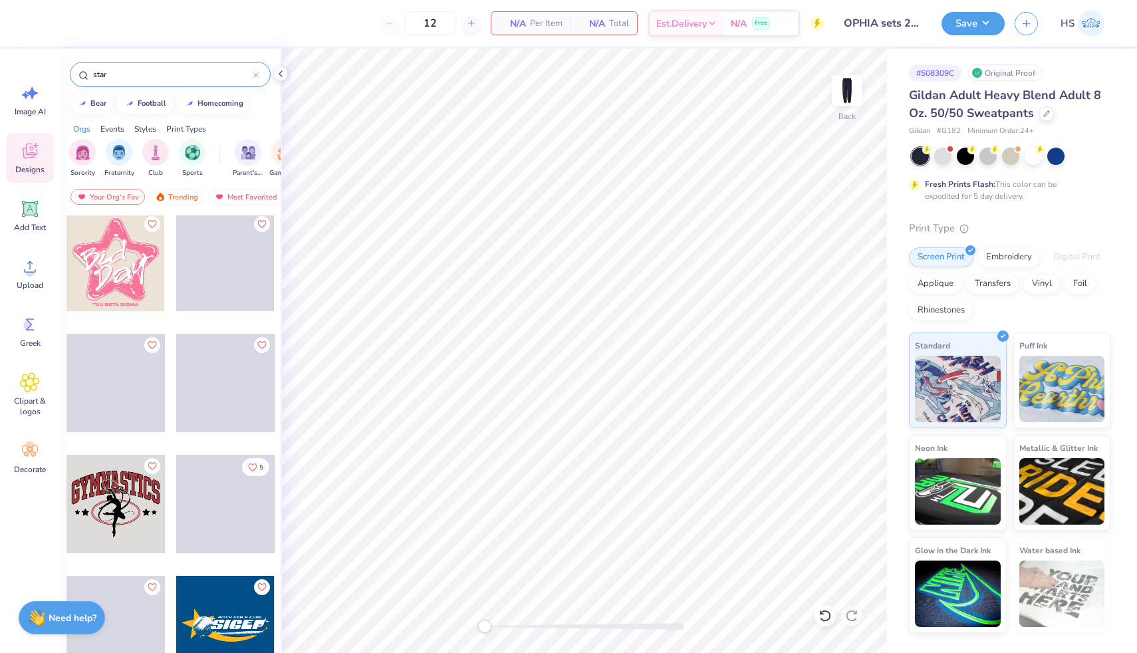
scroll to position [12723, 0]
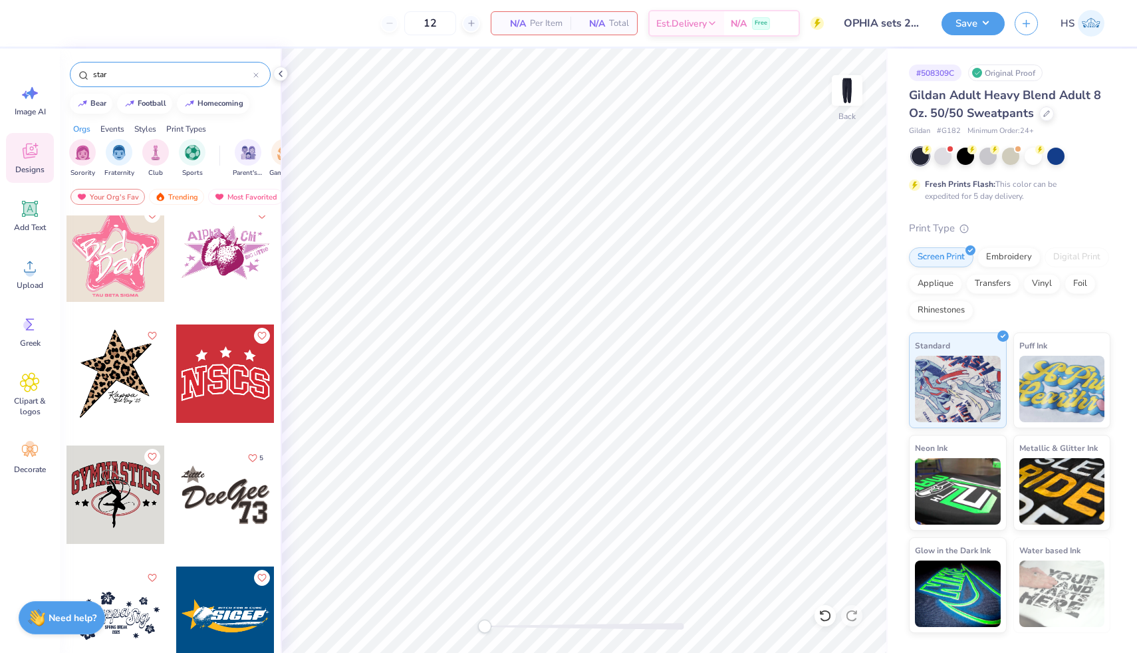
click at [136, 389] on div at bounding box center [116, 374] width 98 height 98
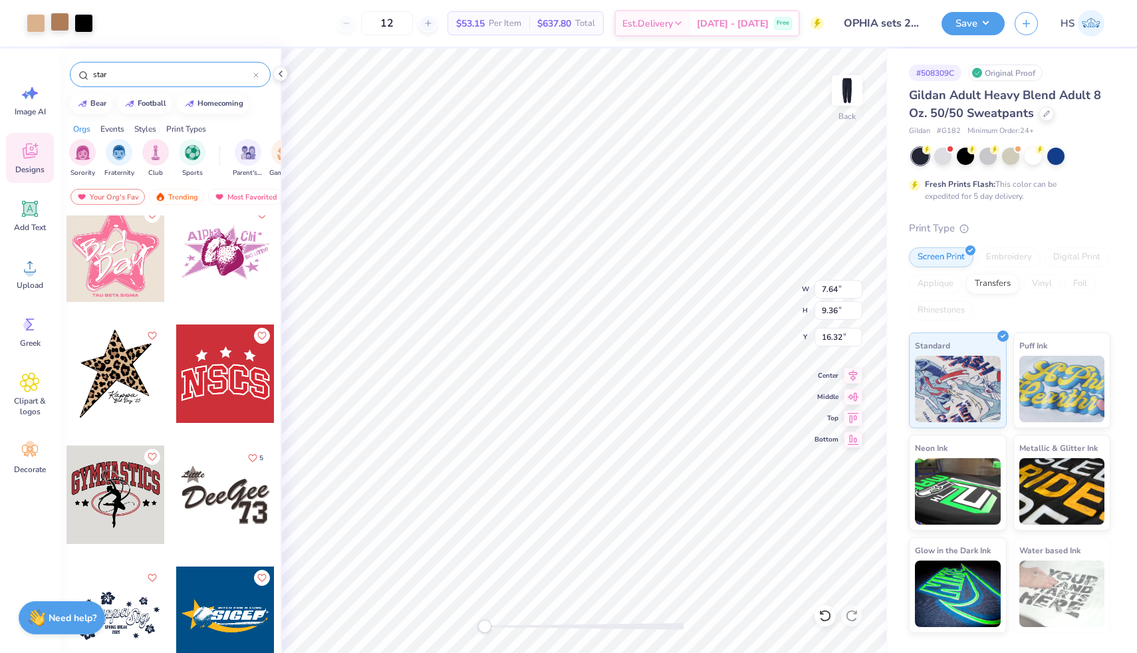
click at [62, 23] on div at bounding box center [60, 22] width 19 height 19
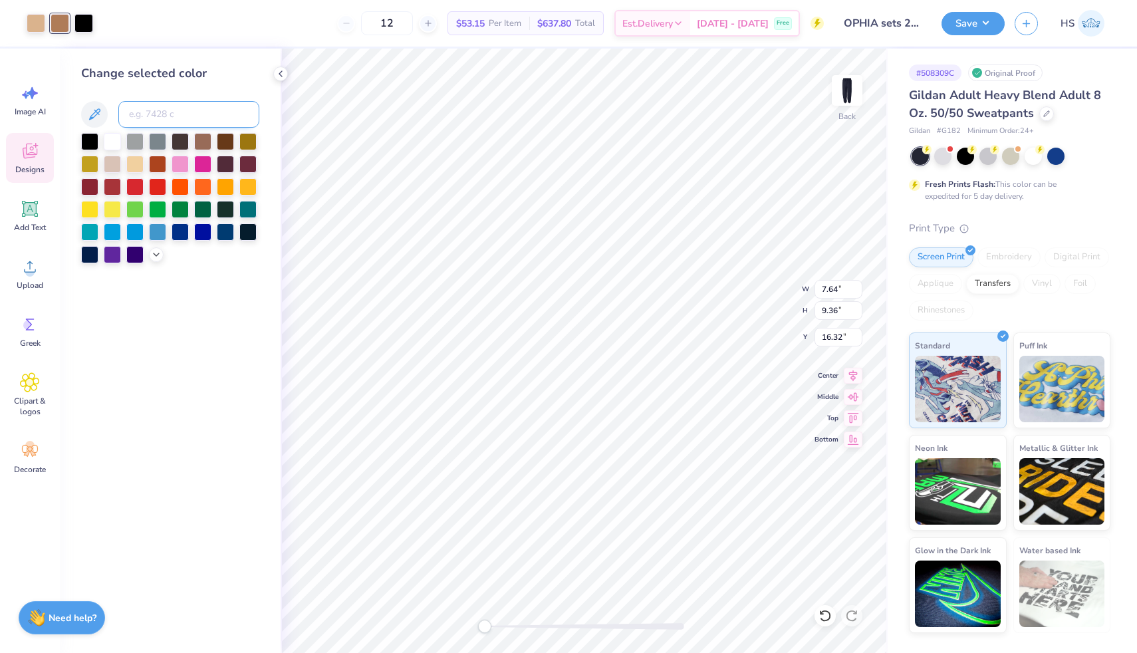
click at [156, 112] on input at bounding box center [188, 114] width 141 height 27
type input "541"
type input "9.62"
click at [39, 23] on div at bounding box center [36, 22] width 19 height 19
click at [192, 121] on input at bounding box center [188, 114] width 141 height 27
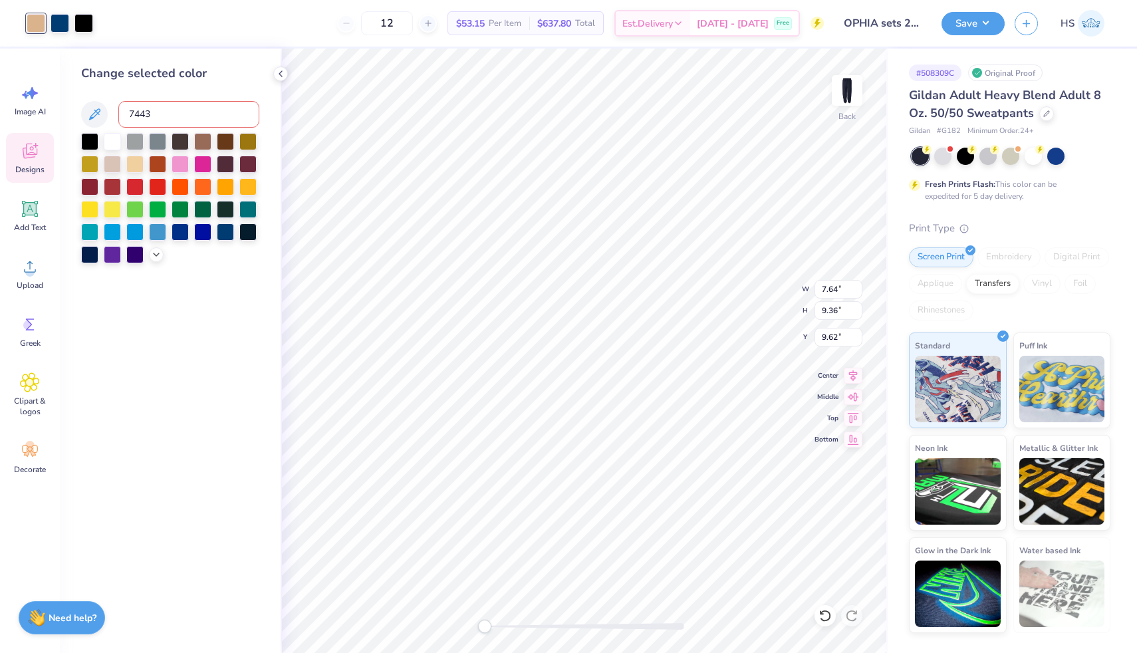
type input "7443"
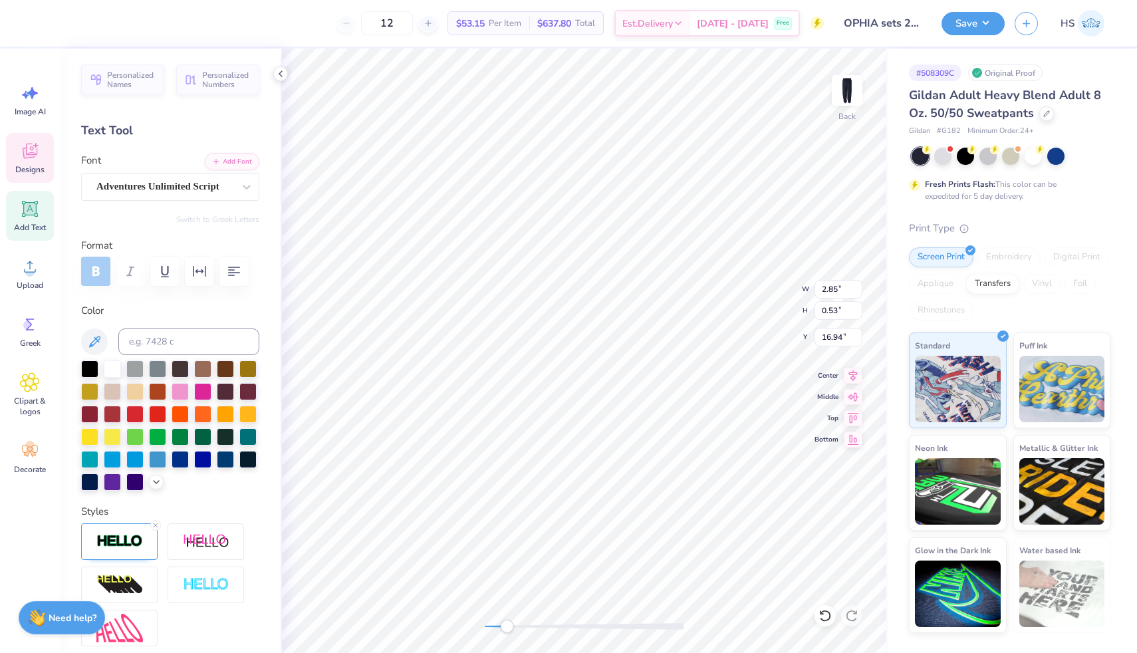
drag, startPoint x: 484, startPoint y: 626, endPoint x: 511, endPoint y: 629, distance: 27.4
click at [511, 628] on div "Accessibility label" at bounding box center [506, 626] width 13 height 13
type input "3.10"
type input "0.97"
type input "16.11"
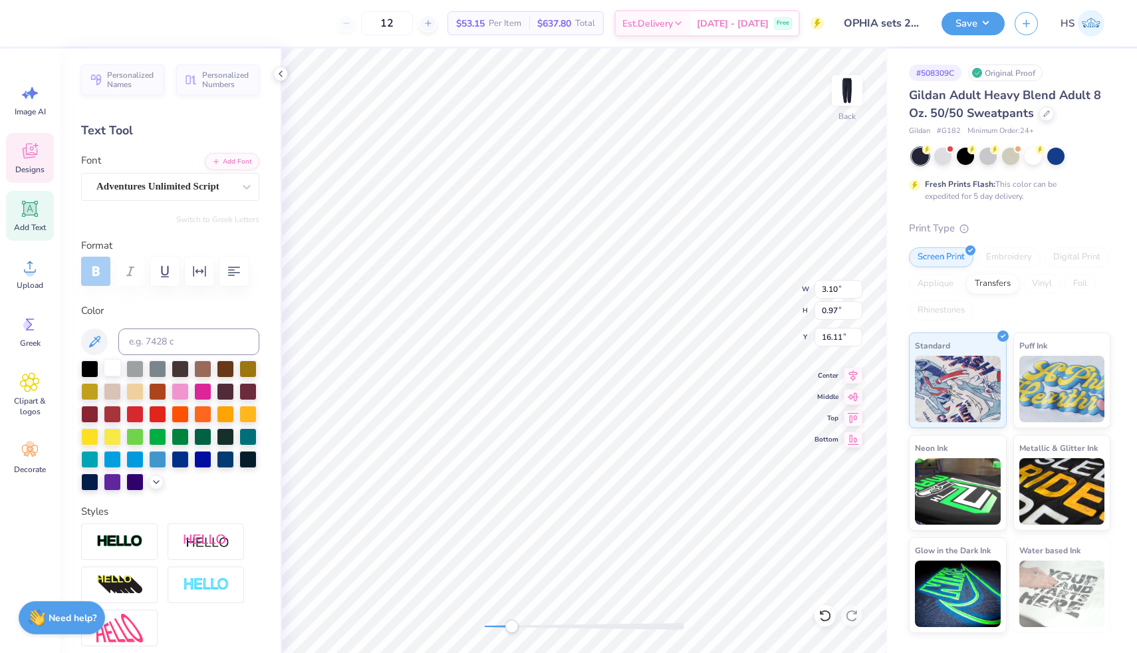
click at [114, 367] on div at bounding box center [112, 367] width 17 height 17
type input "7.64"
type input "9.37"
type input "9.62"
click at [111, 366] on div at bounding box center [112, 367] width 17 height 17
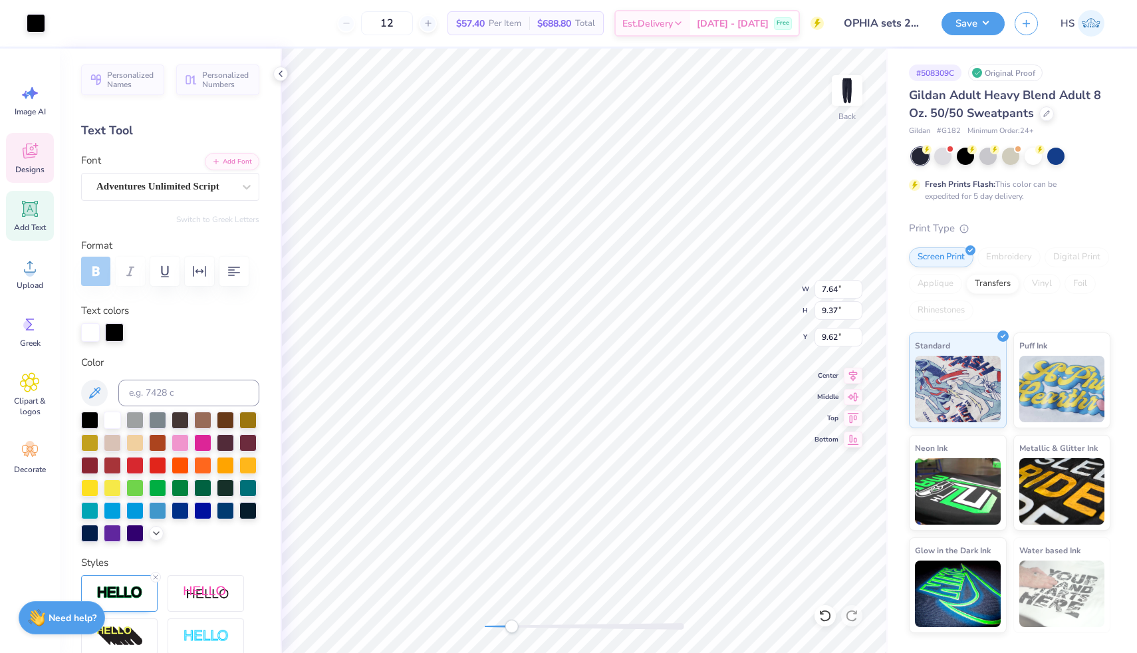
type input "7.51"
type input "9.02"
type input "9.83"
click at [478, 408] on li "Group" at bounding box center [483, 419] width 104 height 26
click at [108, 333] on div at bounding box center [114, 331] width 19 height 19
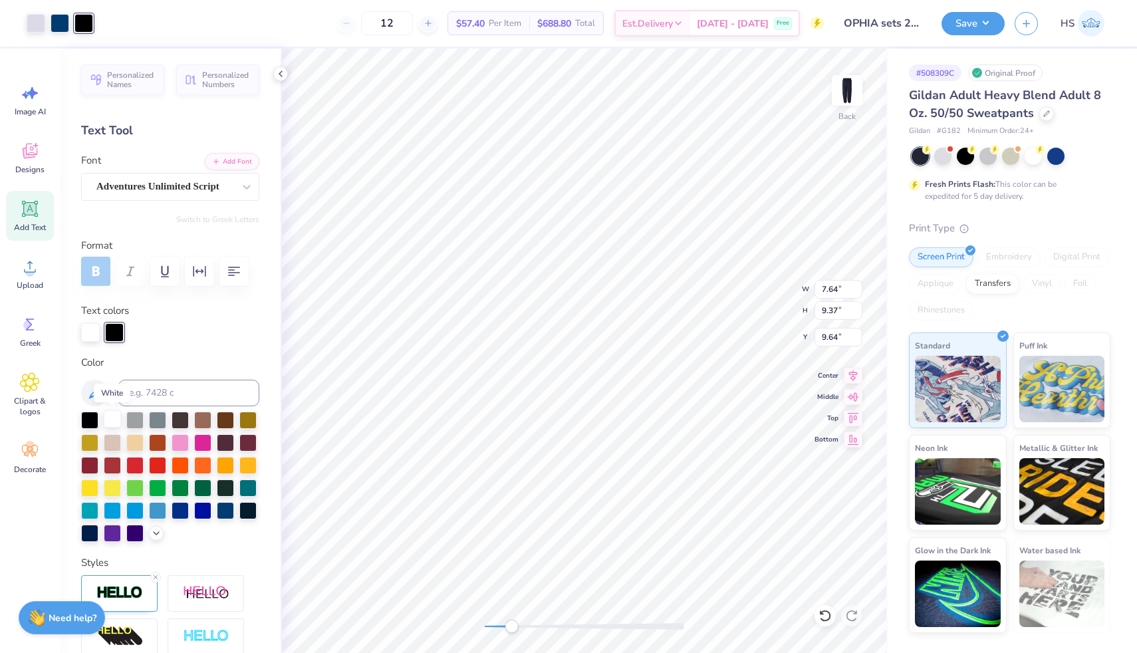
click at [114, 419] on div at bounding box center [112, 418] width 17 height 17
type input "9.65"
click at [826, 614] on icon at bounding box center [825, 615] width 13 height 13
drag, startPoint x: 511, startPoint y: 626, endPoint x: 526, endPoint y: 624, distance: 14.8
click at [526, 624] on div "Accessibility label" at bounding box center [525, 626] width 13 height 13
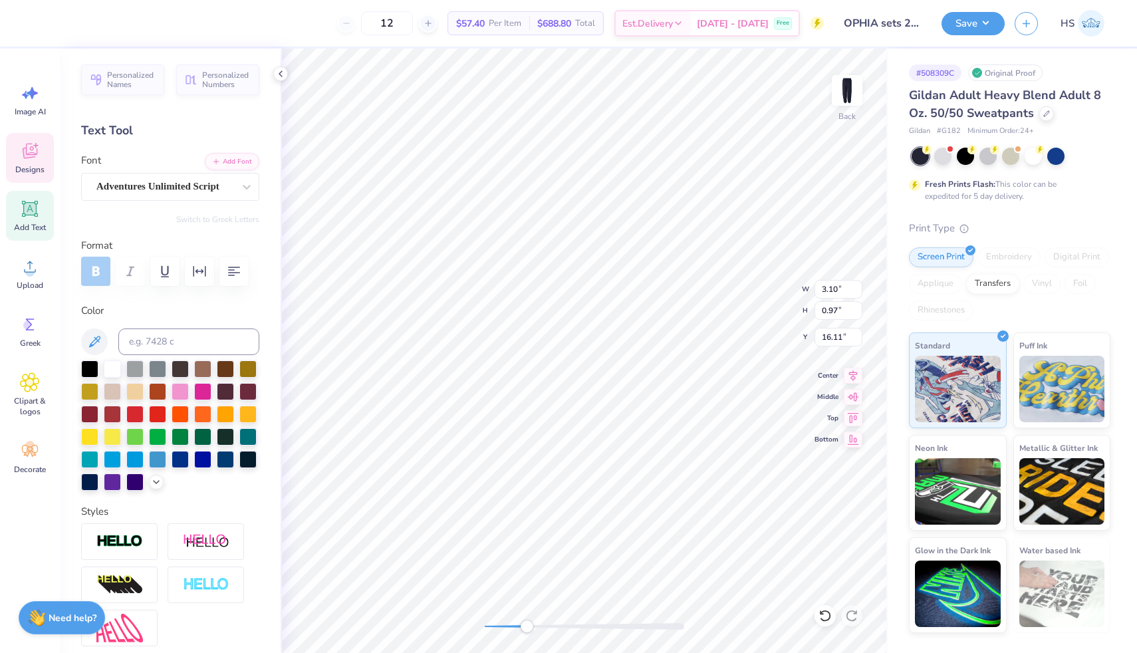
scroll to position [0, 1]
type textarea "Omega"
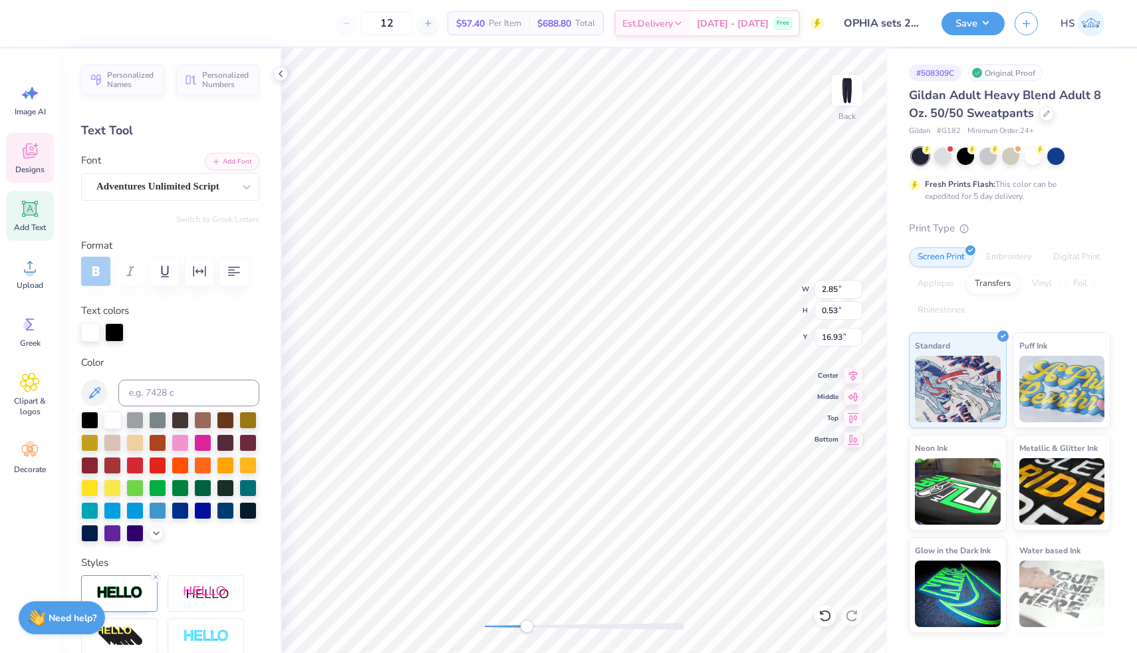
scroll to position [0, 2]
type input "7.64"
type input "9.37"
type input "9.66"
type input "16.87"
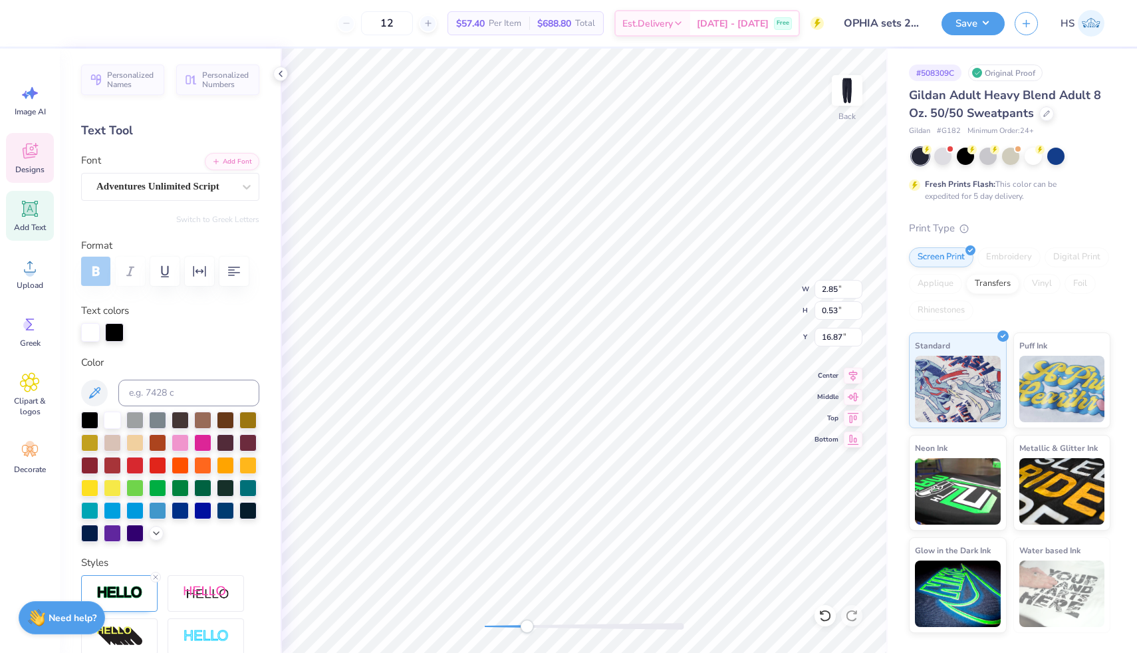
type input "3.07"
type input "1.09"
type input "16.05"
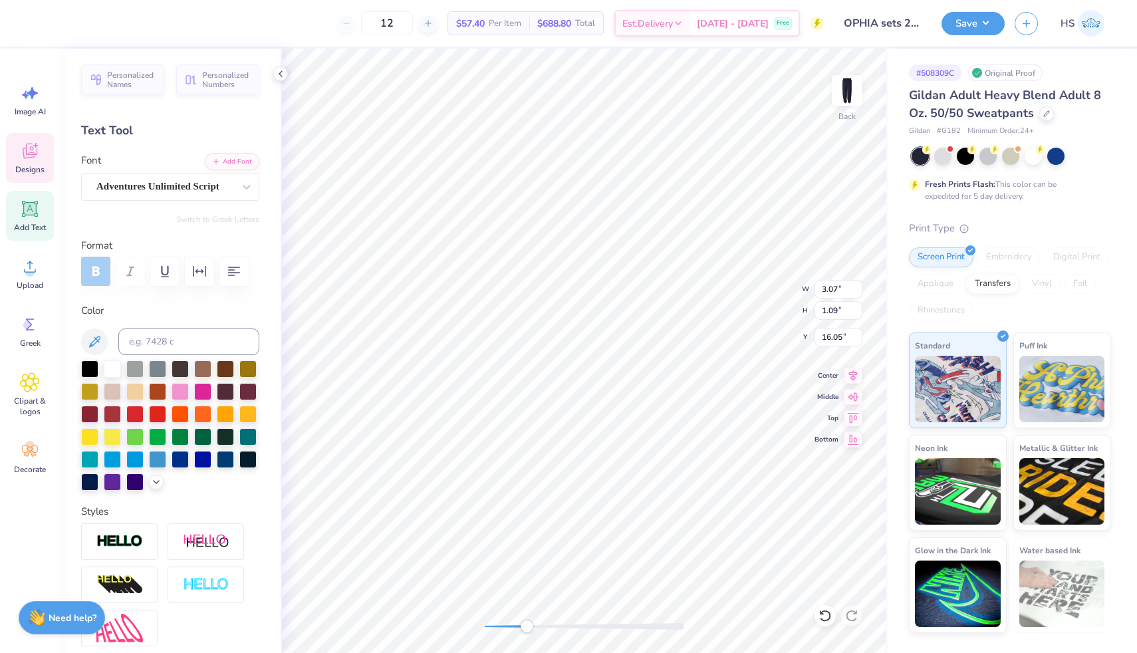
type input "2.85"
type input "0.53"
type input "16.87"
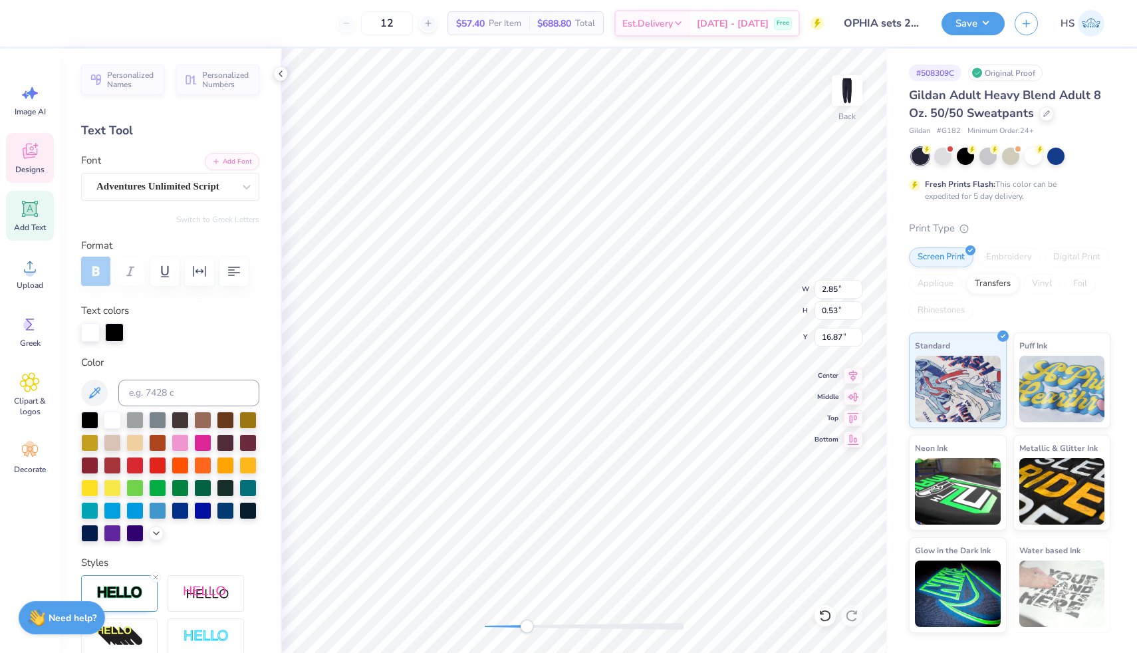
type input "3.07"
type input "1.09"
type input "16.05"
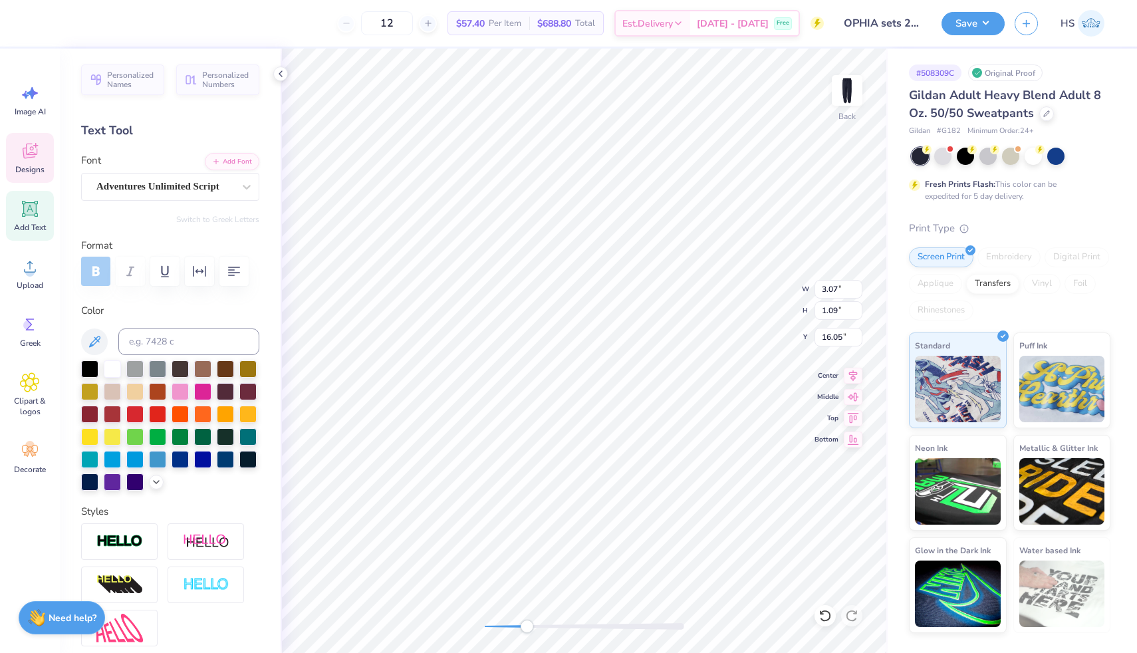
type input "2.85"
type input "0.53"
type input "16.87"
type textarea "Phi"
type input "7.64"
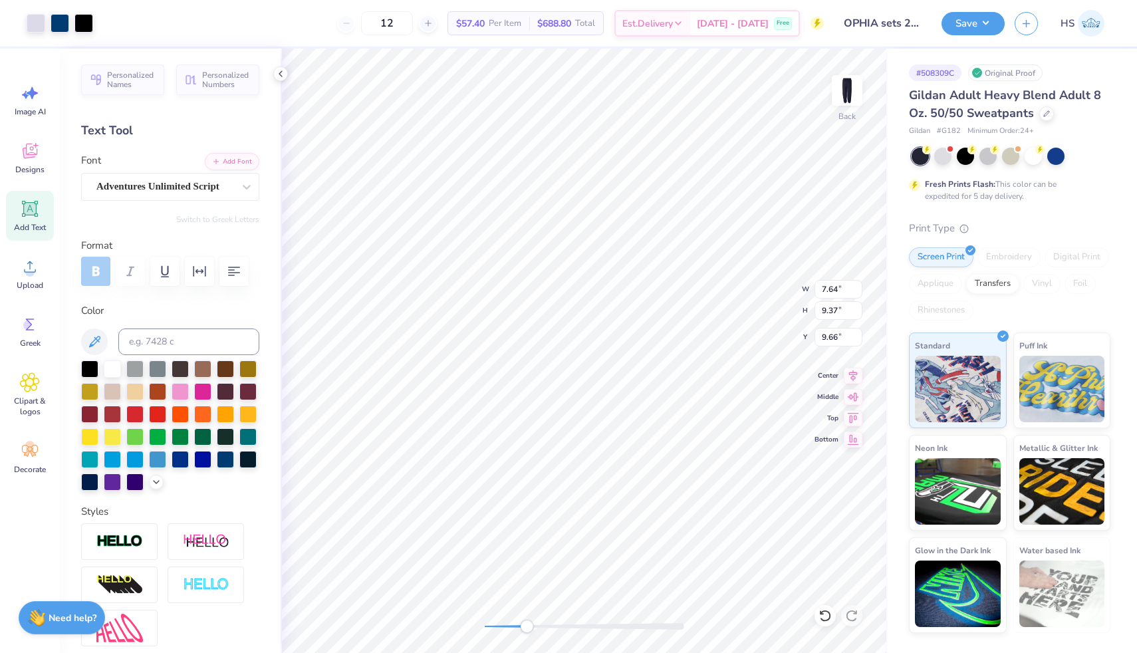
type input "9.37"
type input "9.66"
type input "3.07"
type input "1.09"
type input "16.04"
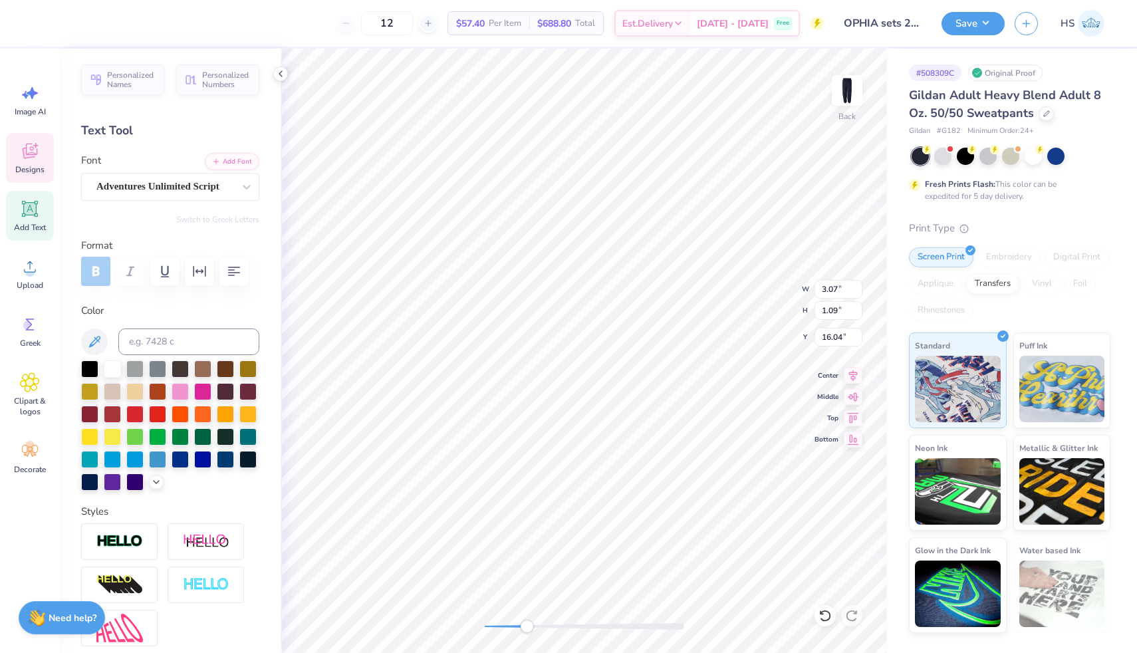
type textarea "Alpha"
drag, startPoint x: 529, startPoint y: 626, endPoint x: 605, endPoint y: 625, distance: 75.2
click at [601, 626] on div "Accessibility label" at bounding box center [594, 626] width 13 height 13
type input "7.64"
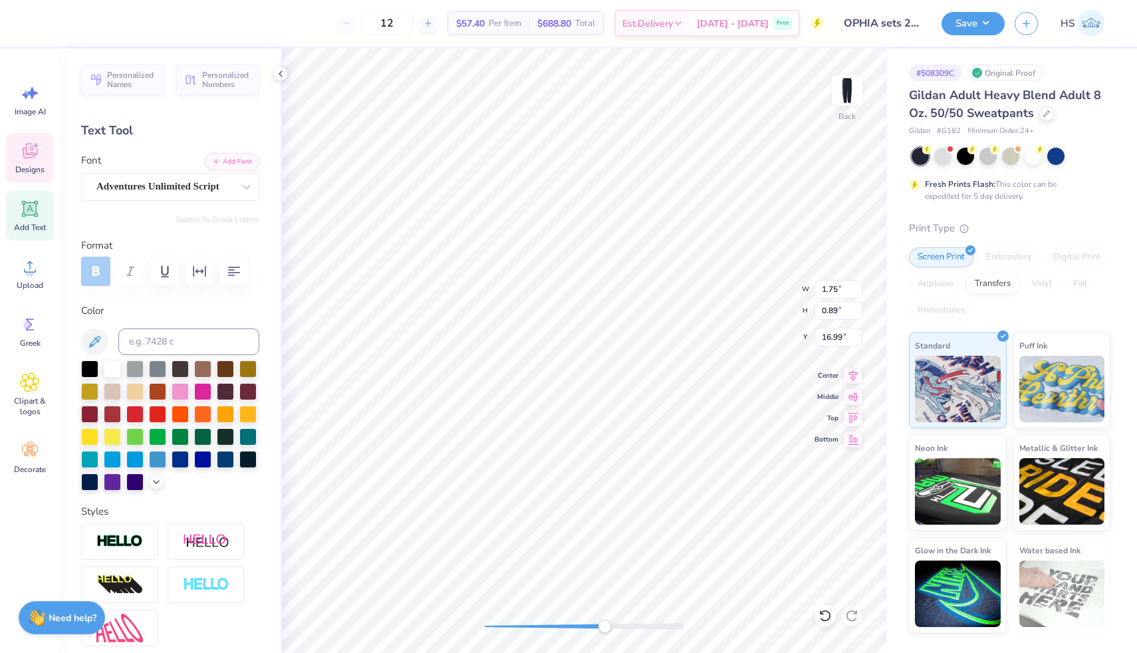
type input "9.37"
click at [828, 620] on icon at bounding box center [824, 616] width 11 height 12
type input "9.66"
drag, startPoint x: 603, startPoint y: 627, endPoint x: 517, endPoint y: 619, distance: 86.8
click at [517, 620] on div "Accessibility label" at bounding box center [515, 626] width 13 height 13
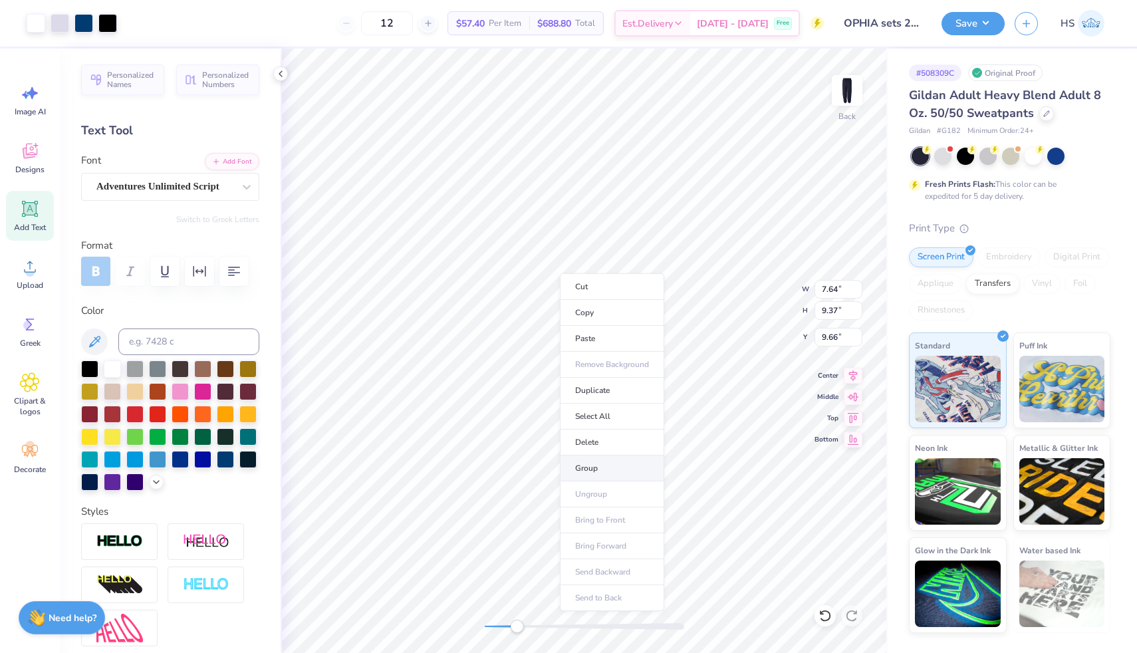
click at [594, 466] on li "Group" at bounding box center [612, 469] width 104 height 26
drag, startPoint x: 516, startPoint y: 624, endPoint x: 502, endPoint y: 624, distance: 14.6
click at [502, 624] on div "Accessibility label" at bounding box center [502, 626] width 13 height 13
type input "15.98"
click at [843, 88] on img at bounding box center [847, 90] width 53 height 53
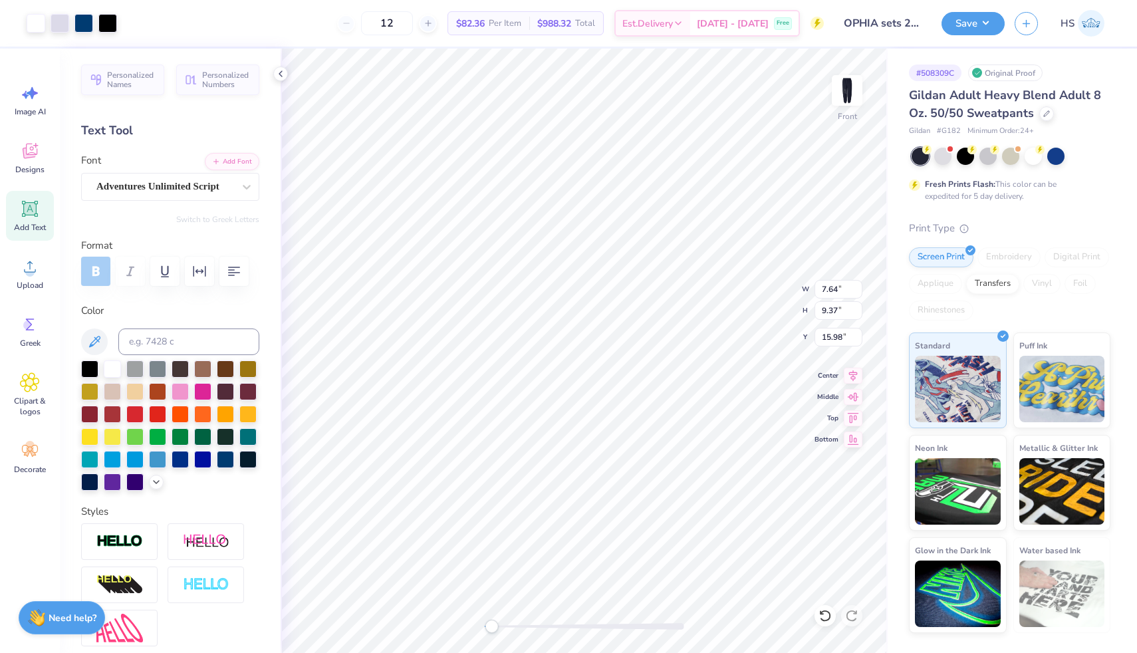
drag, startPoint x: 503, startPoint y: 629, endPoint x: 490, endPoint y: 627, distance: 12.7
click at [491, 628] on div "Accessibility label" at bounding box center [491, 626] width 13 height 13
click at [827, 617] on icon at bounding box center [825, 615] width 13 height 13
click at [592, 485] on li "Group" at bounding box center [593, 485] width 104 height 26
type input "7.63"
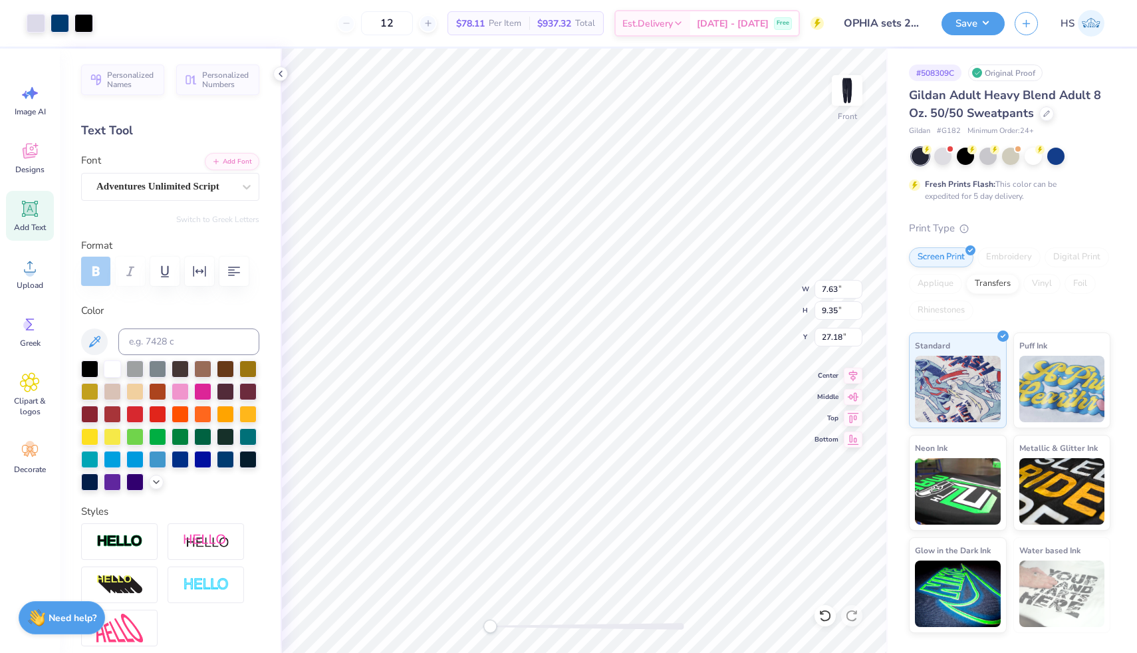
type input "9.35"
type input "27.18"
click at [853, 369] on icon at bounding box center [853, 373] width 9 height 11
click at [476, 626] on div "Front" at bounding box center [584, 351] width 607 height 605
click at [852, 96] on img at bounding box center [847, 90] width 53 height 53
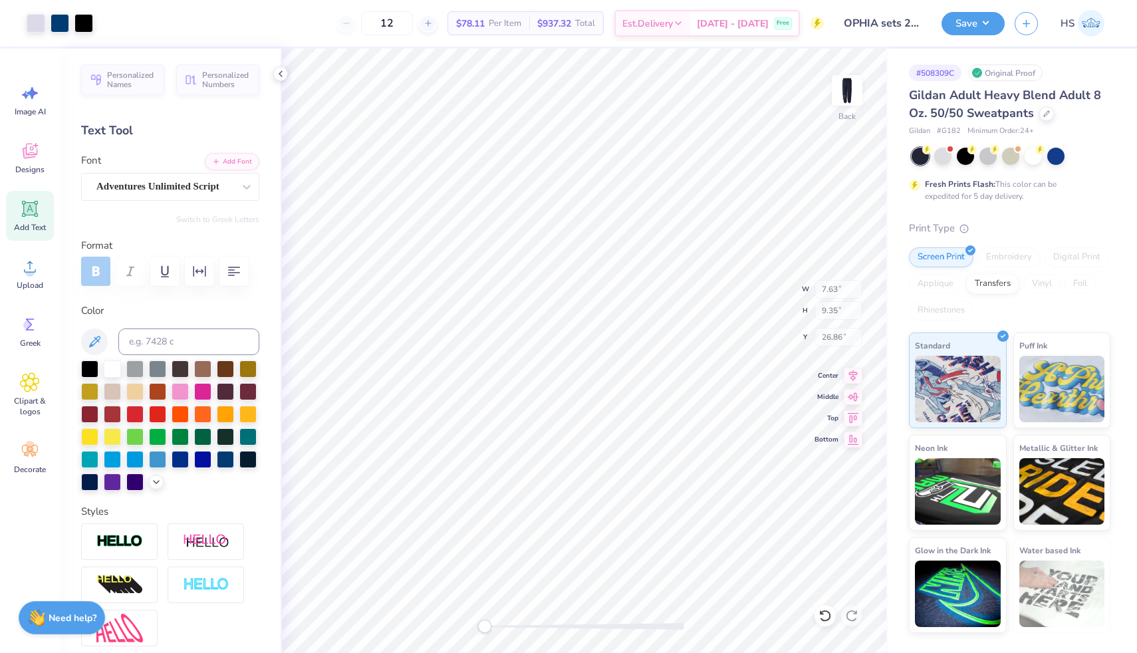
type input "26.86"
type input "7.62"
type input "9.65"
click at [848, 372] on icon at bounding box center [853, 374] width 19 height 16
click at [65, 626] on div "Need help? Chat with us." at bounding box center [62, 615] width 86 height 33
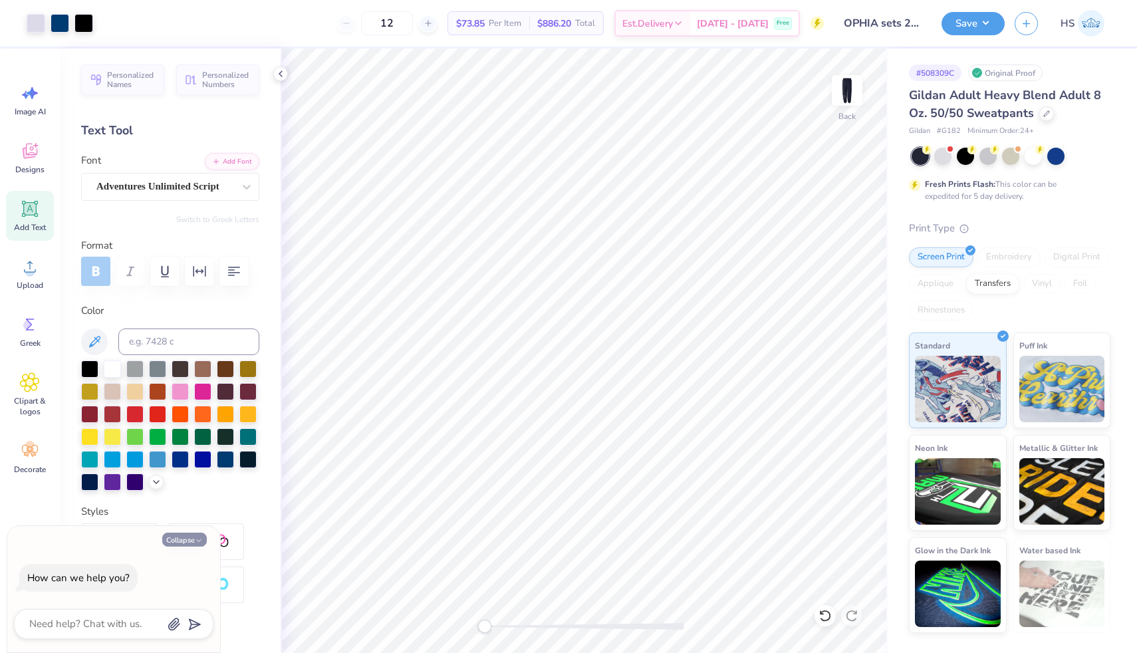
click at [184, 537] on button "Collapse" at bounding box center [184, 540] width 45 height 14
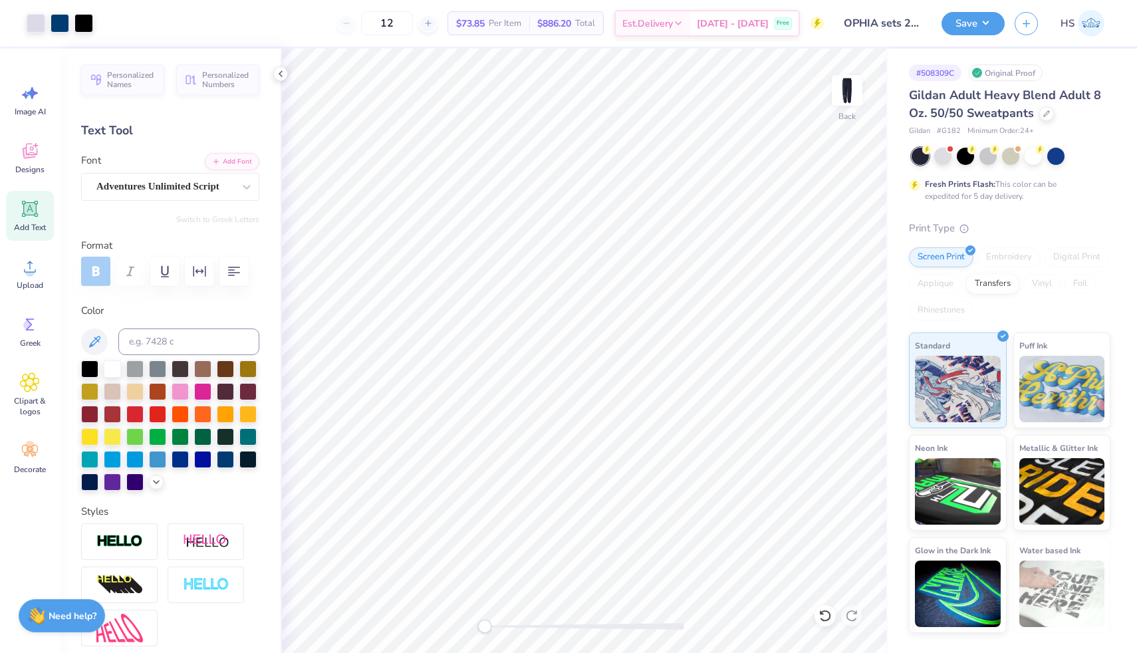
click at [83, 607] on div "Need help? Chat with us." at bounding box center [62, 615] width 86 height 33
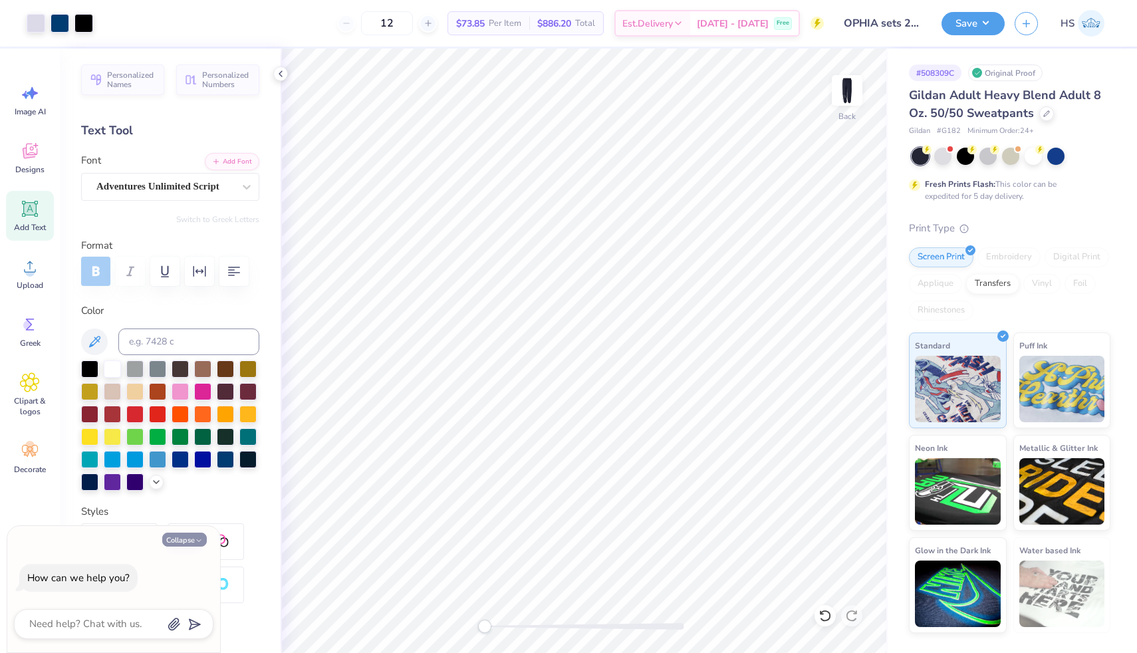
click at [173, 537] on button "Collapse" at bounding box center [184, 540] width 45 height 14
type textarea "x"
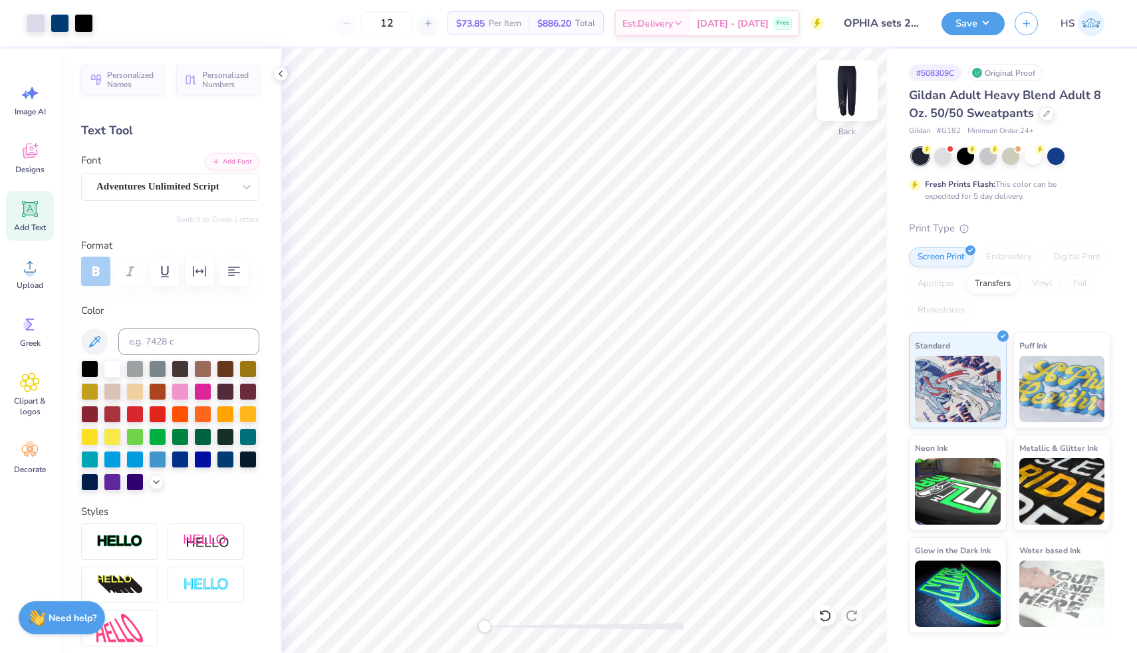
click at [854, 90] on img at bounding box center [847, 90] width 53 height 53
click at [860, 94] on img at bounding box center [847, 90] width 53 height 53
click at [846, 100] on img at bounding box center [847, 90] width 53 height 53
click at [39, 216] on icon at bounding box center [30, 209] width 20 height 20
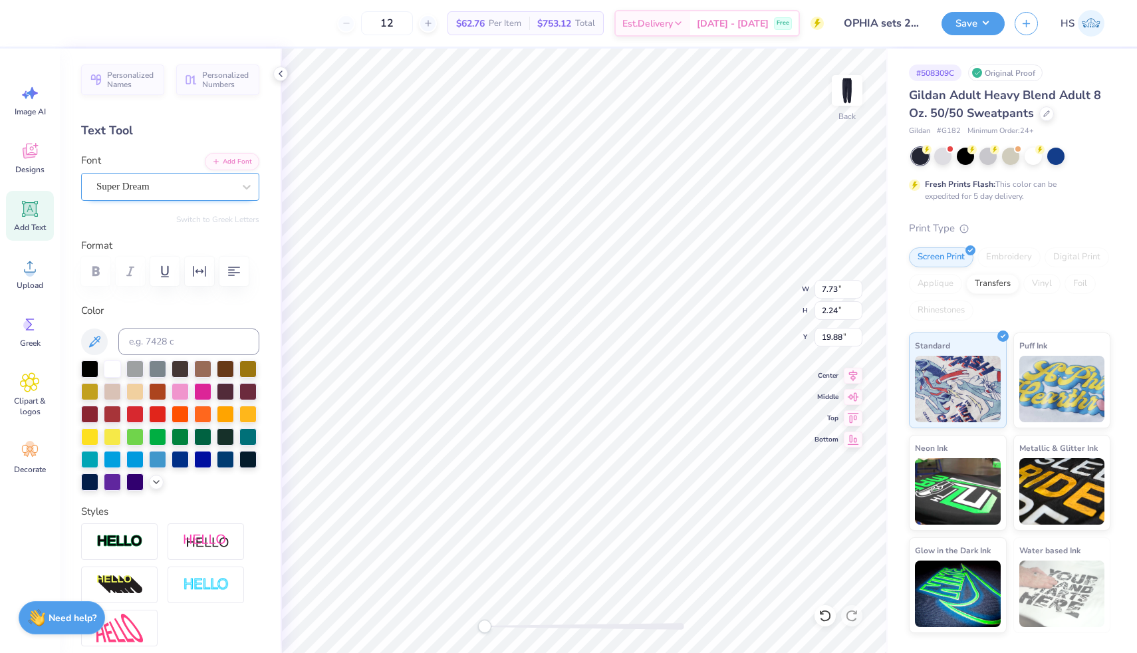
click at [172, 180] on div "Super Dream" at bounding box center [165, 186] width 140 height 21
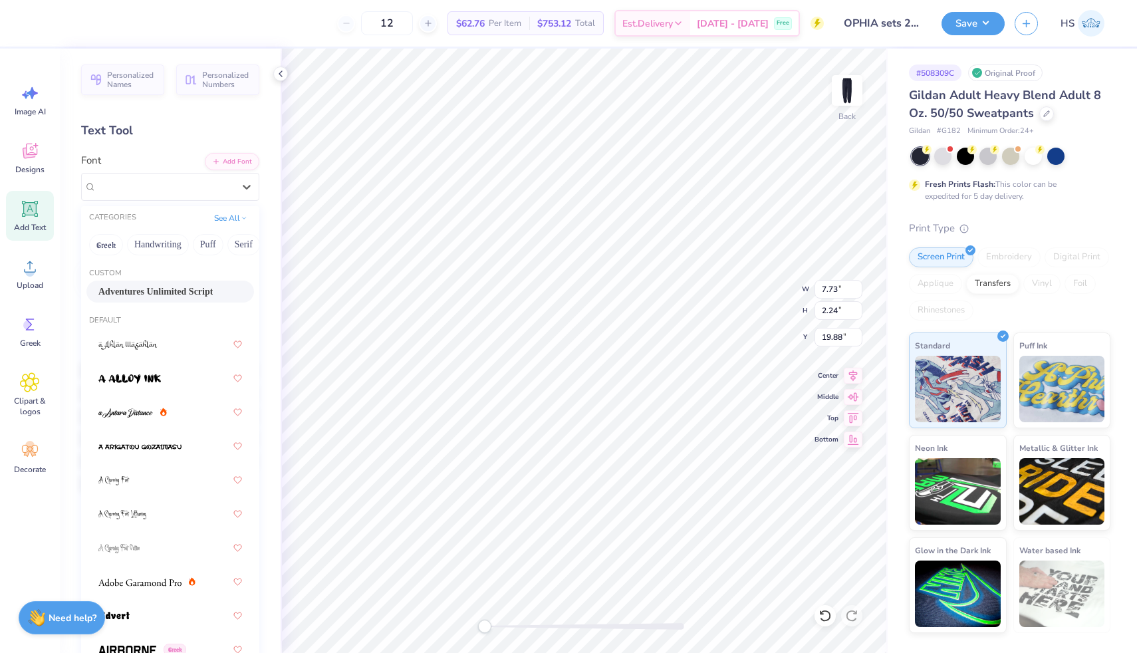
click at [186, 281] on div "Adventures Unlimited Script" at bounding box center [170, 292] width 168 height 22
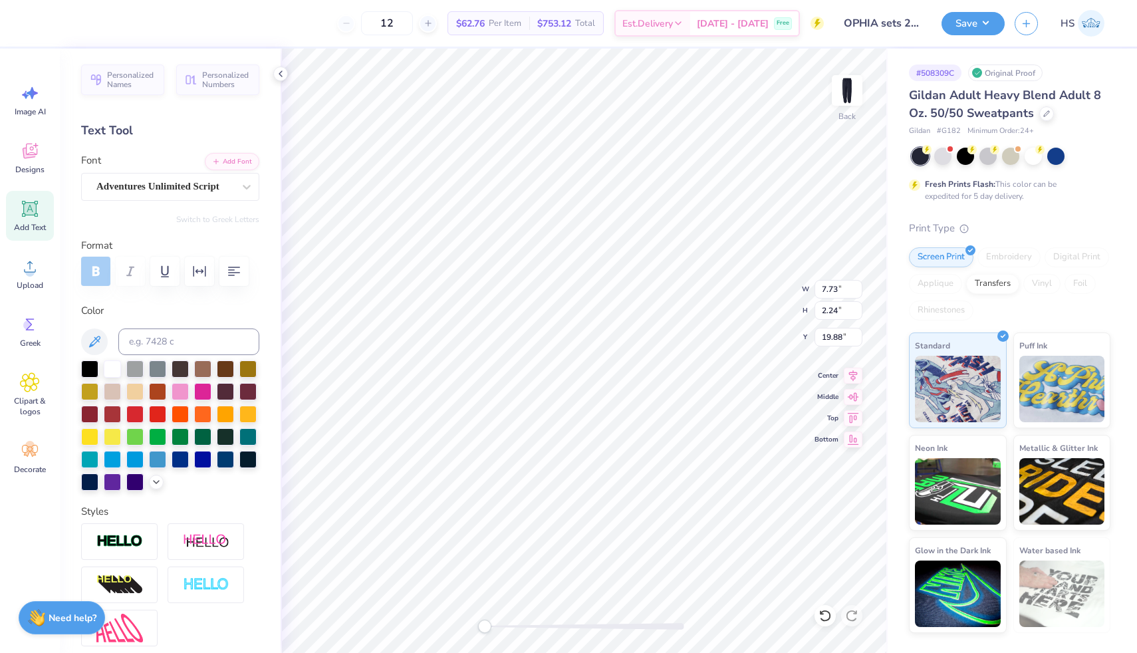
scroll to position [4, 0]
type textarea "O M E G A"
click at [199, 273] on icon "button" at bounding box center [200, 271] width 16 height 16
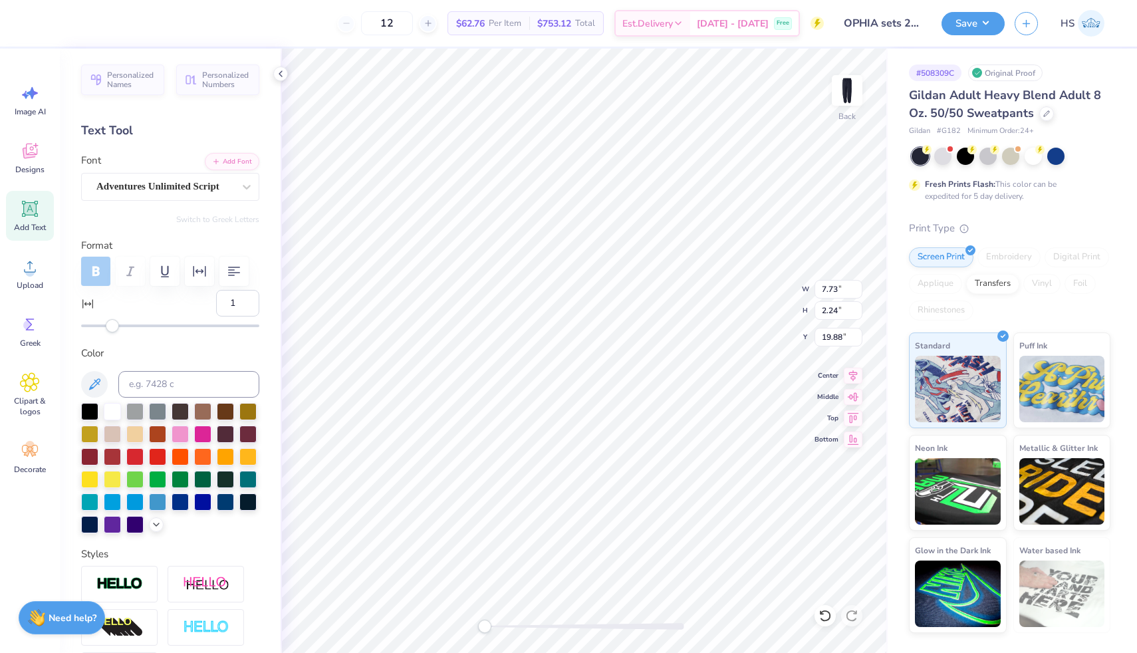
type input "0"
click at [111, 333] on div "Personalized Names Personalized Numbers Text Tool Add Font Font Adventures Unli…" at bounding box center [170, 351] width 221 height 605
type input "1.86"
type input "11.19"
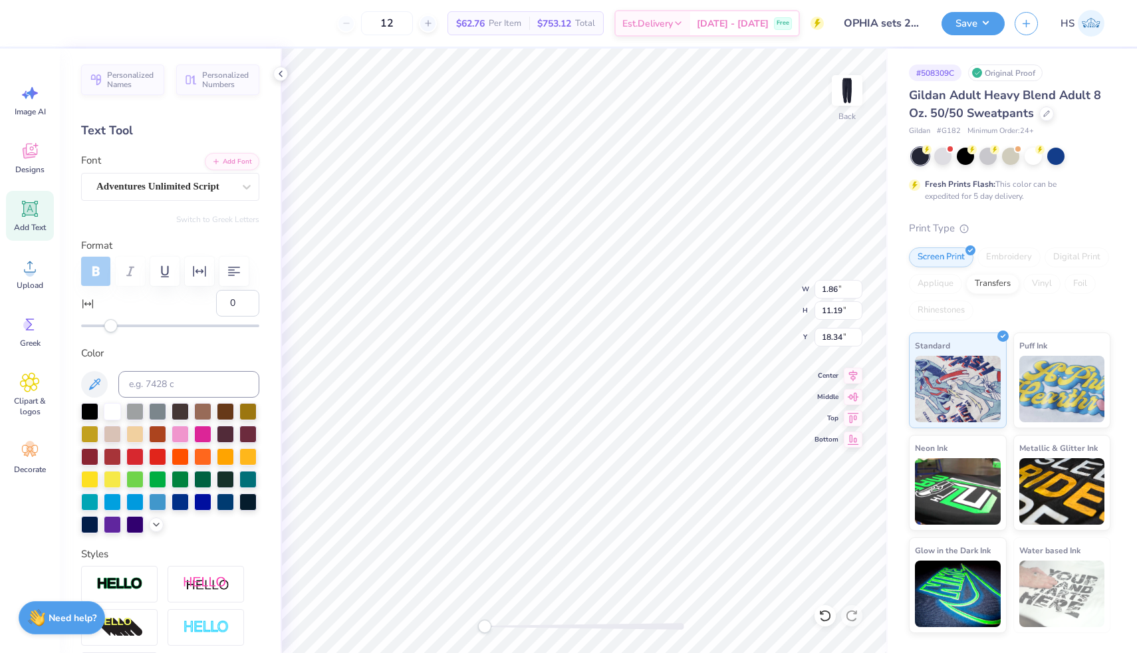
type input "18.34"
type textarea "O M E G A"
click at [230, 270] on icon "button" at bounding box center [234, 271] width 12 height 9
type textarea "Omega Phi Alpha"
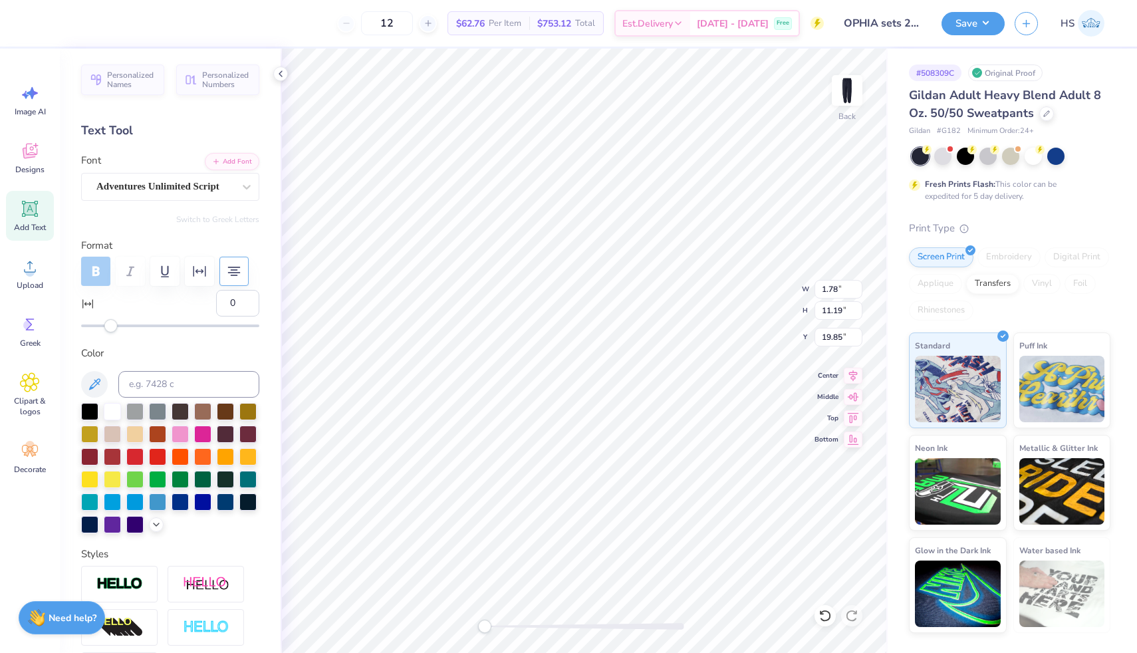
scroll to position [1, 3]
type input "2.23"
type input "17.02"
type input "14.35"
type input "2.14"
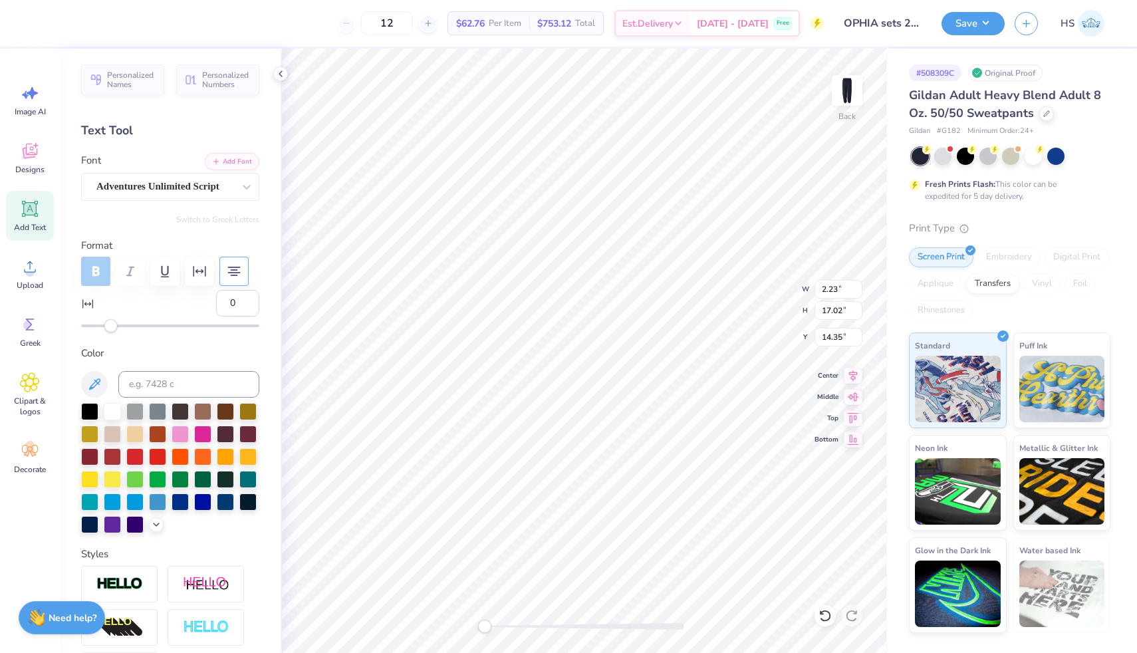
type input "17.69"
type input "14.34"
type input "1.87"
type input "15.44"
click at [105, 27] on div at bounding box center [107, 22] width 19 height 19
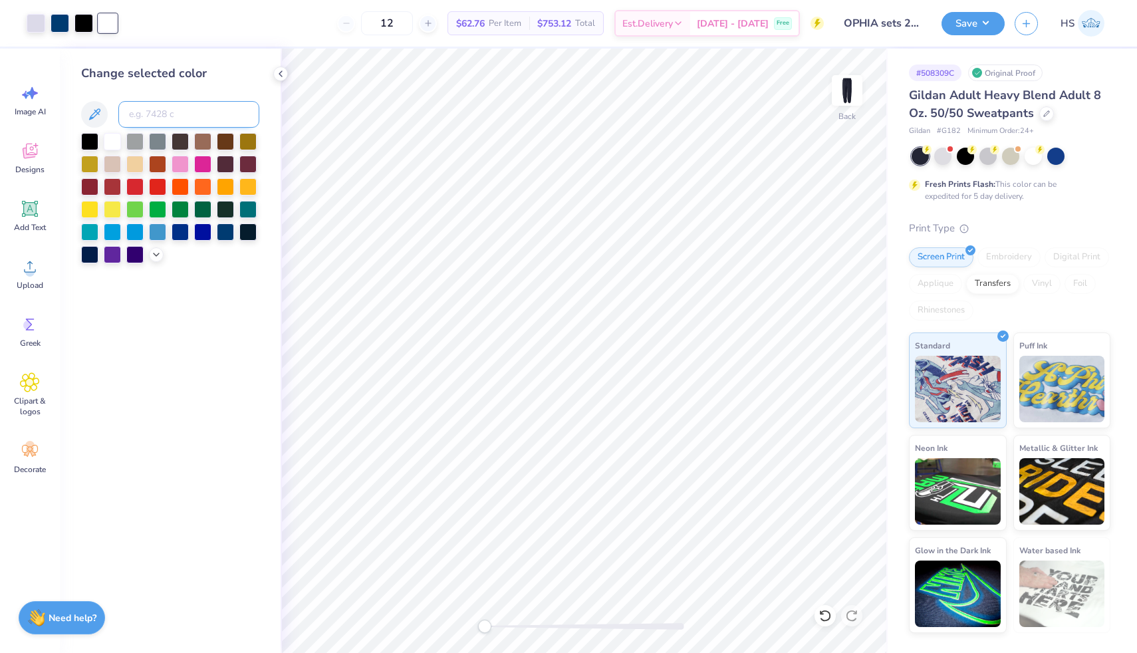
click at [144, 109] on input at bounding box center [188, 114] width 141 height 27
type input "7443"
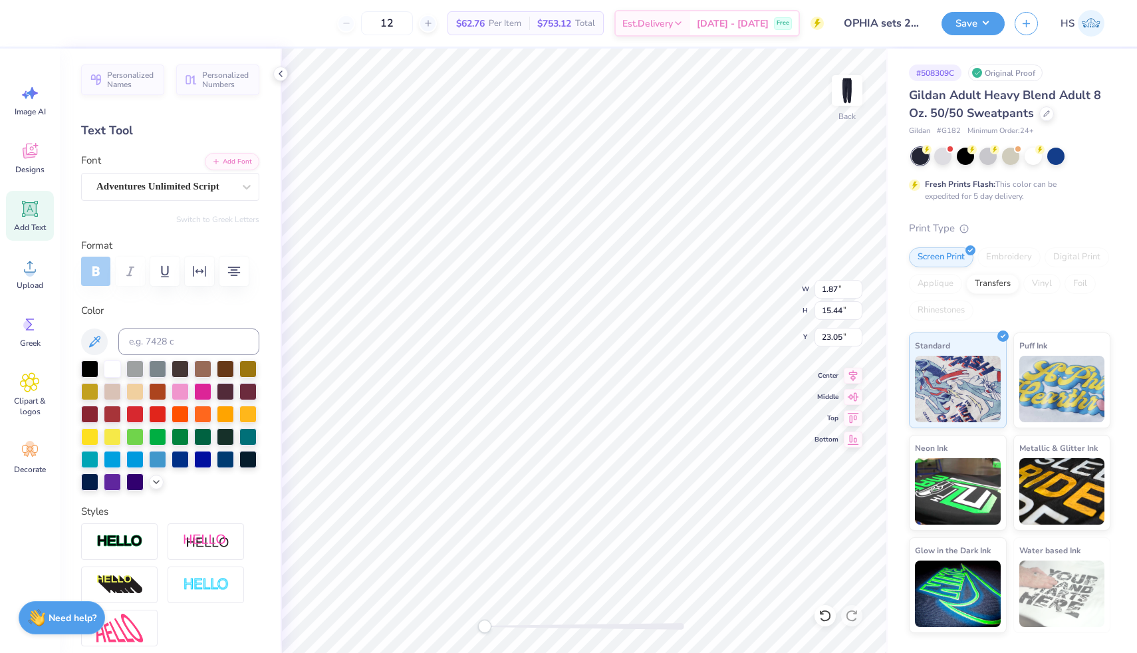
scroll to position [0, 1]
type textarea "Omega Phi Alpha"
click at [847, 83] on img at bounding box center [847, 90] width 53 height 53
click at [843, 90] on img at bounding box center [847, 90] width 53 height 53
type input "0.60"
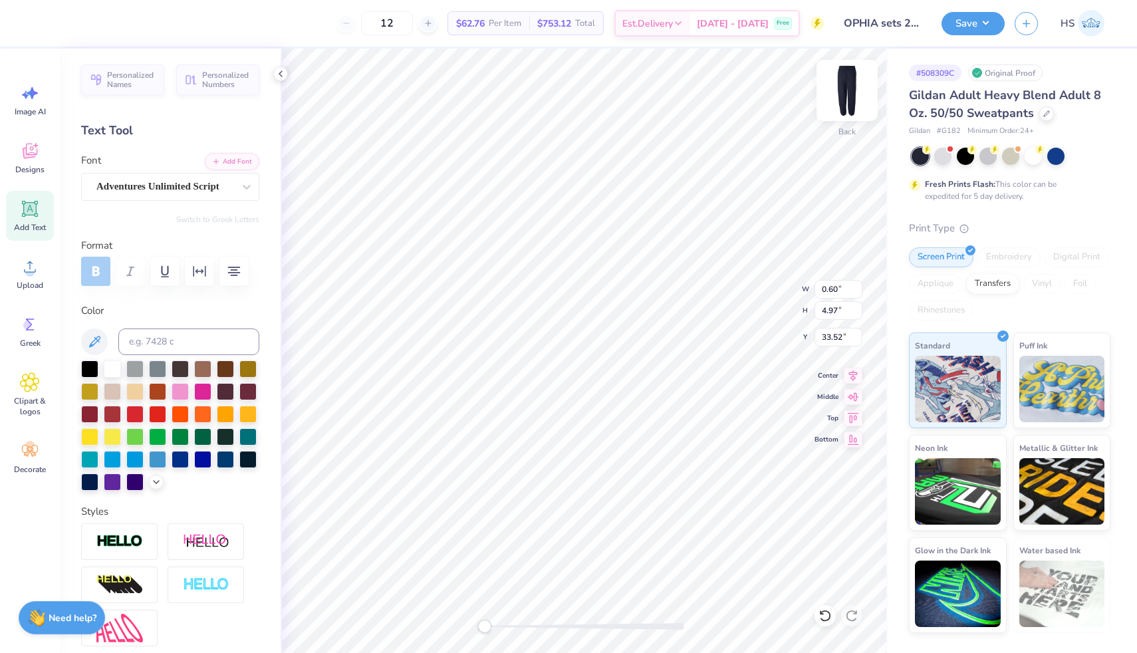
type input "4.97"
type input "33.52"
type input "6.75"
type input "0.82"
type input "34.66"
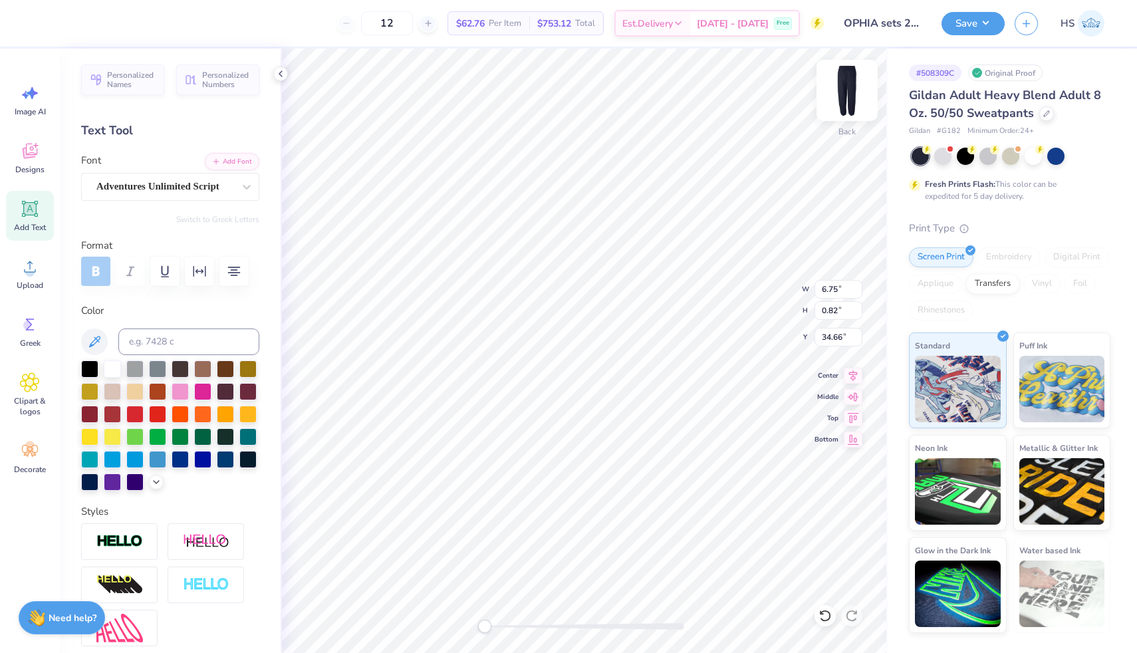
scroll to position [1, 1]
type textarea "Omega Phi Alpha"
type input "4.78"
type input "6.63"
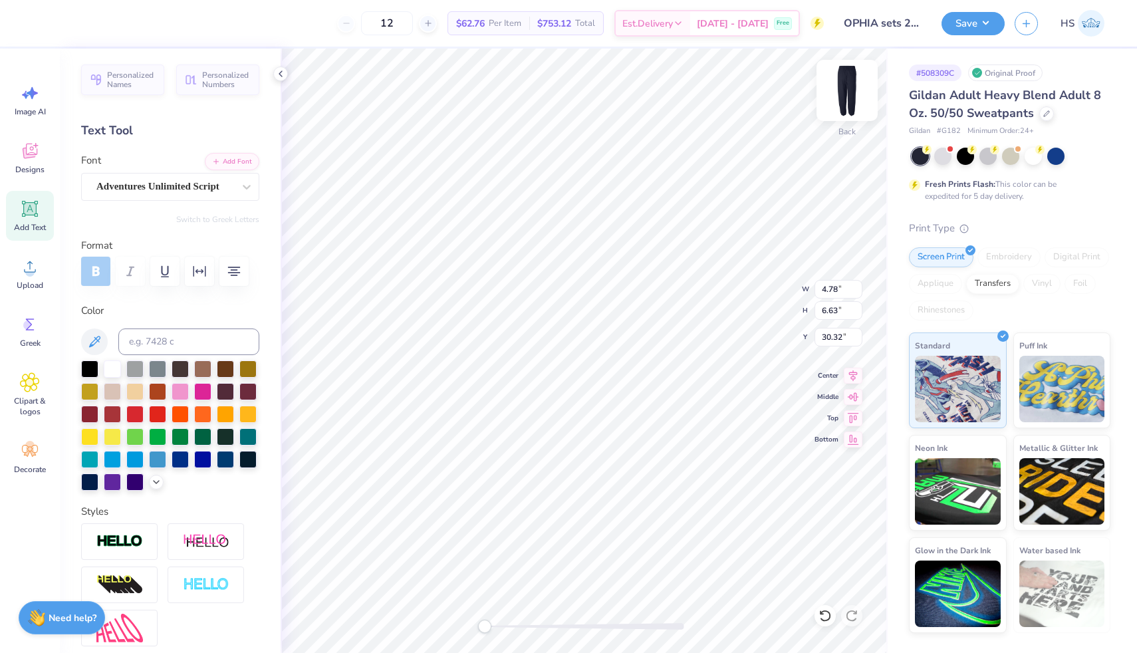
type input "30.32"
type input "7.62"
type input "9.35"
type input "9.75"
type input "4.77"
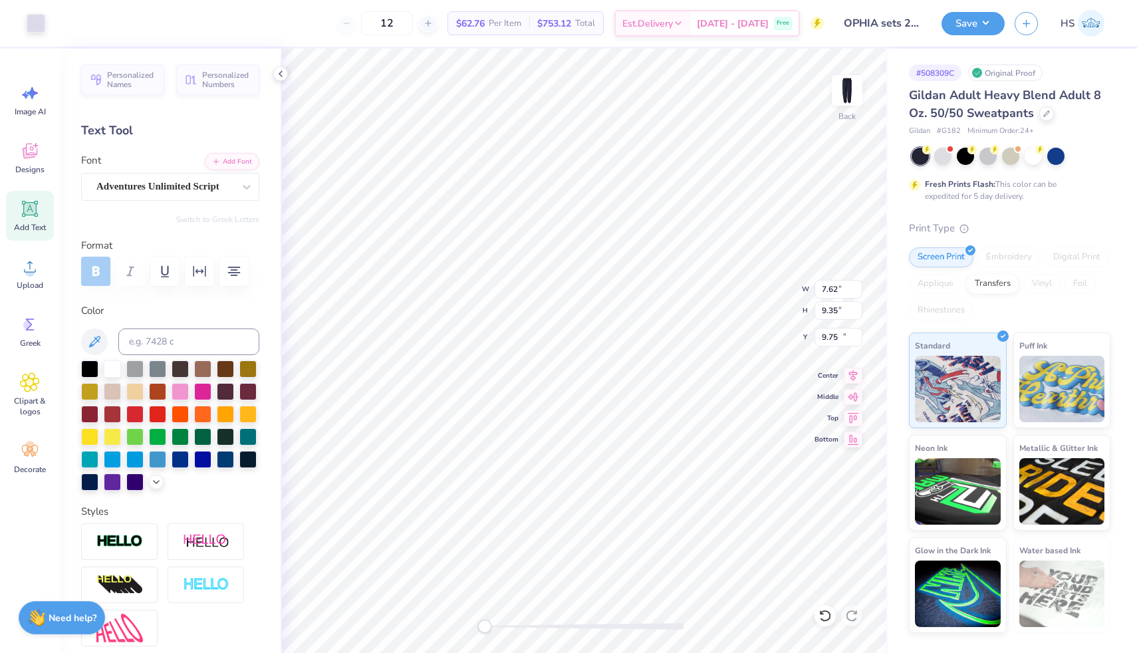
type input "6.61"
type input "19.94"
type textarea "Omega Phi Alpha"
type input "7.54"
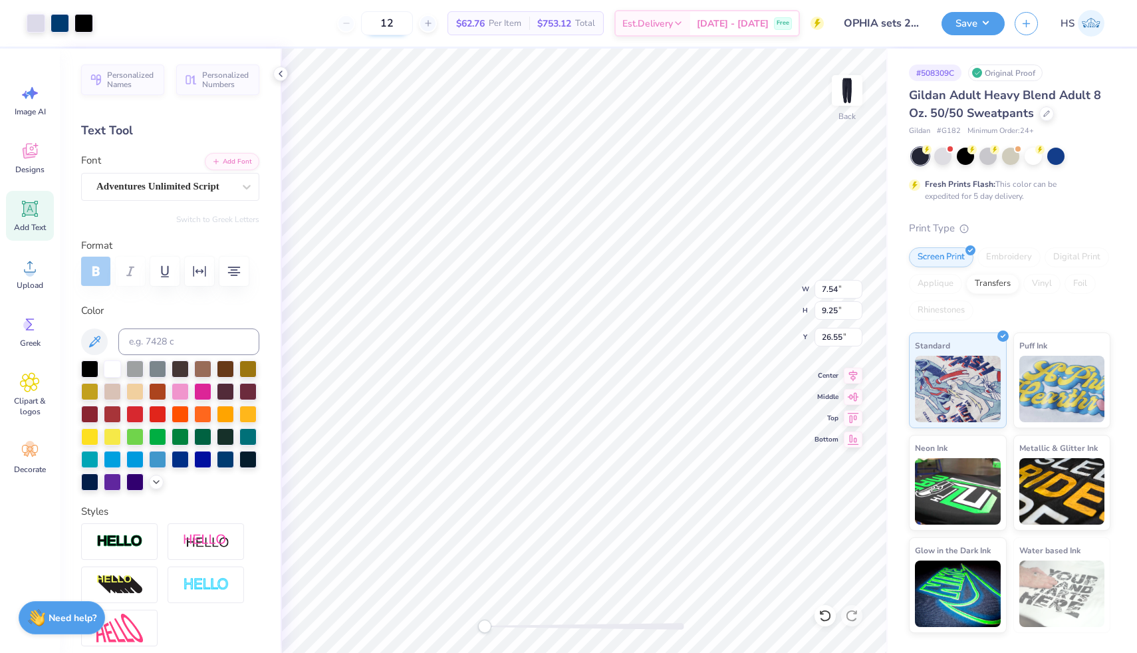
type input "9.25"
type input "7.57"
type input "3.96"
type input "9.00"
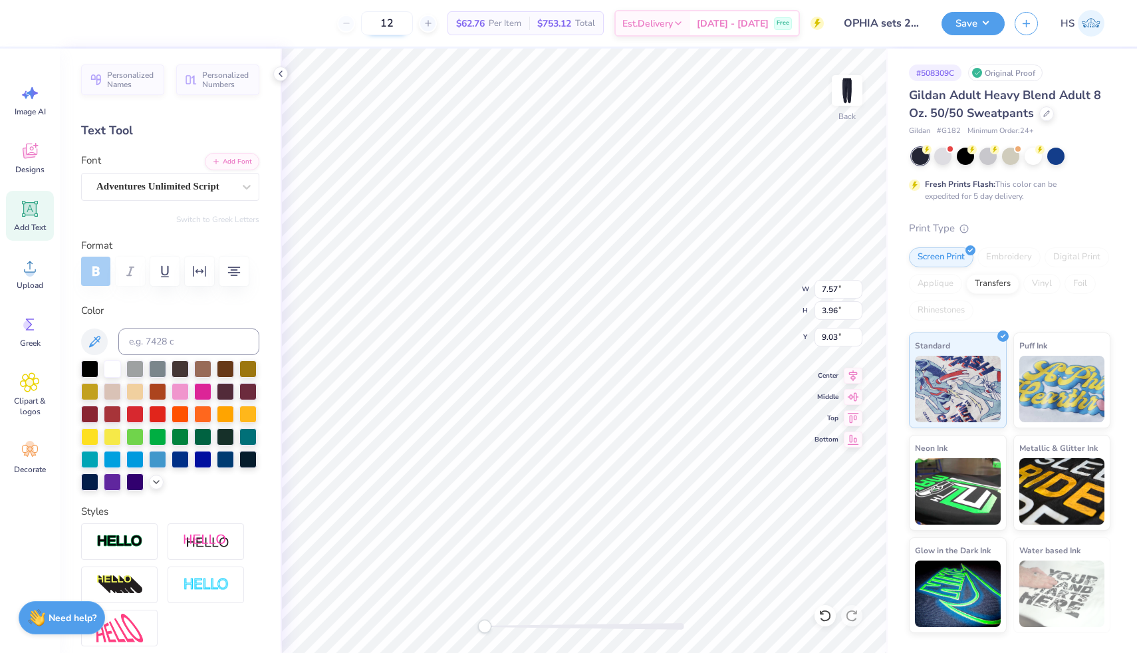
type textarea "Omega"
click at [27, 212] on icon at bounding box center [30, 209] width 13 height 13
type textarea "Phi Alpha"
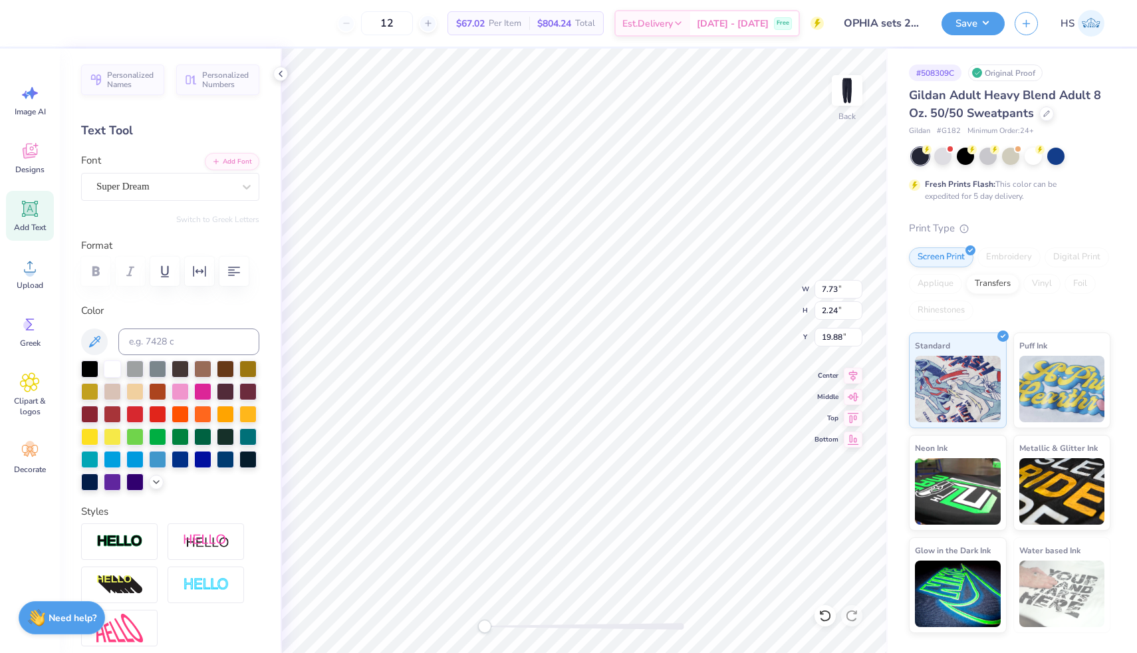
click at [168, 202] on div "Personalized Names Personalized Numbers Text Tool Add Font Font Super Dream Swi…" at bounding box center [170, 351] width 221 height 605
click at [165, 189] on div "Super Dream" at bounding box center [165, 186] width 140 height 21
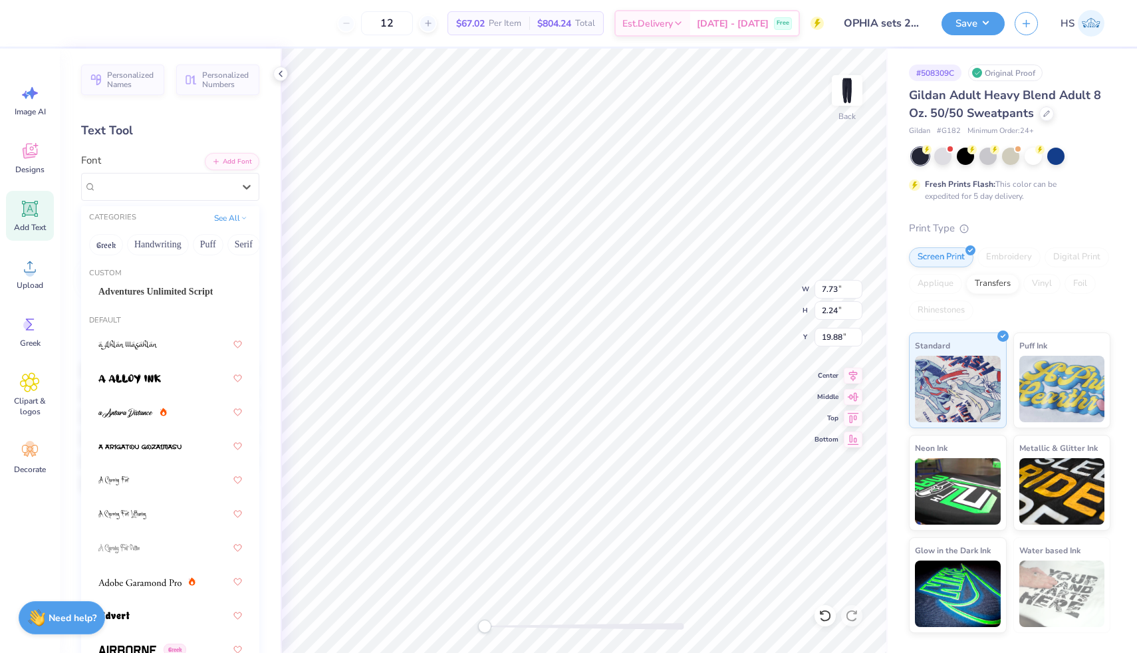
click at [158, 276] on div "Custom" at bounding box center [170, 273] width 178 height 11
click at [158, 288] on span "Adventures Unlimited Script" at bounding box center [155, 292] width 114 height 14
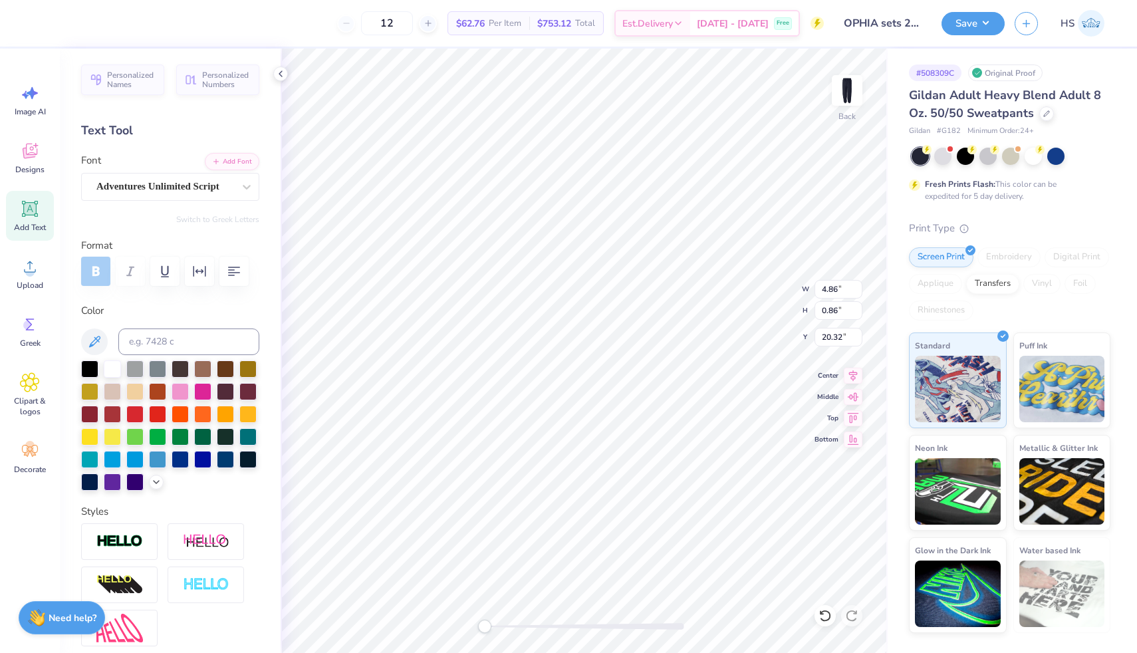
type input "4.86"
type input "0.86"
type input "6.66"
type input "1.18"
type input "12.46"
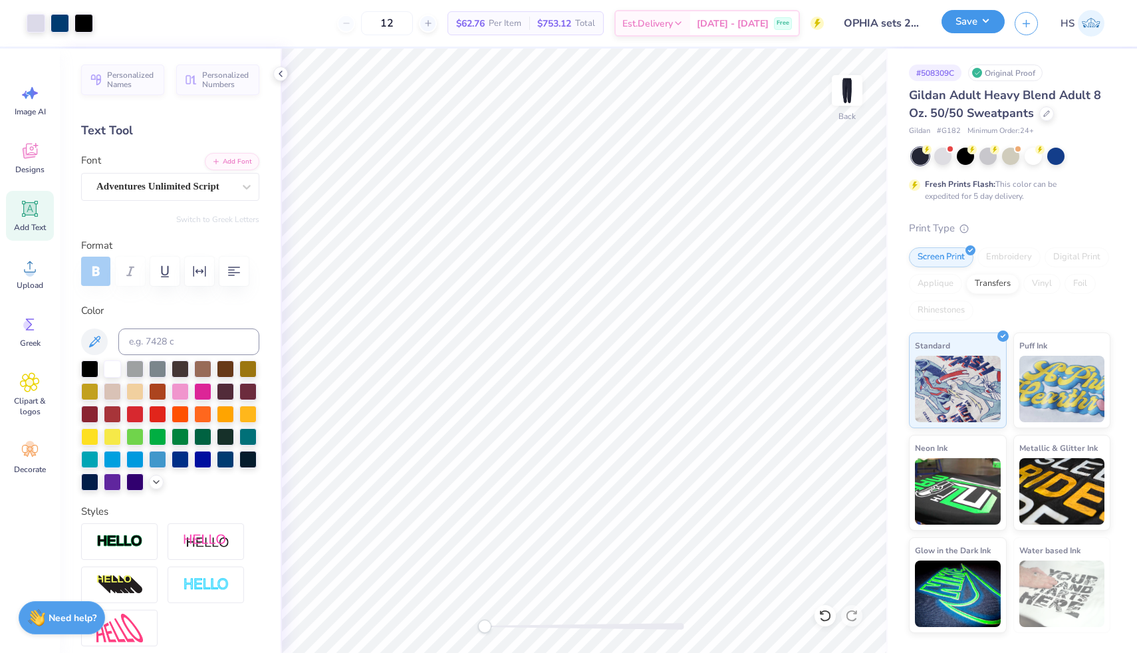
click at [970, 26] on button "Save" at bounding box center [973, 21] width 63 height 23
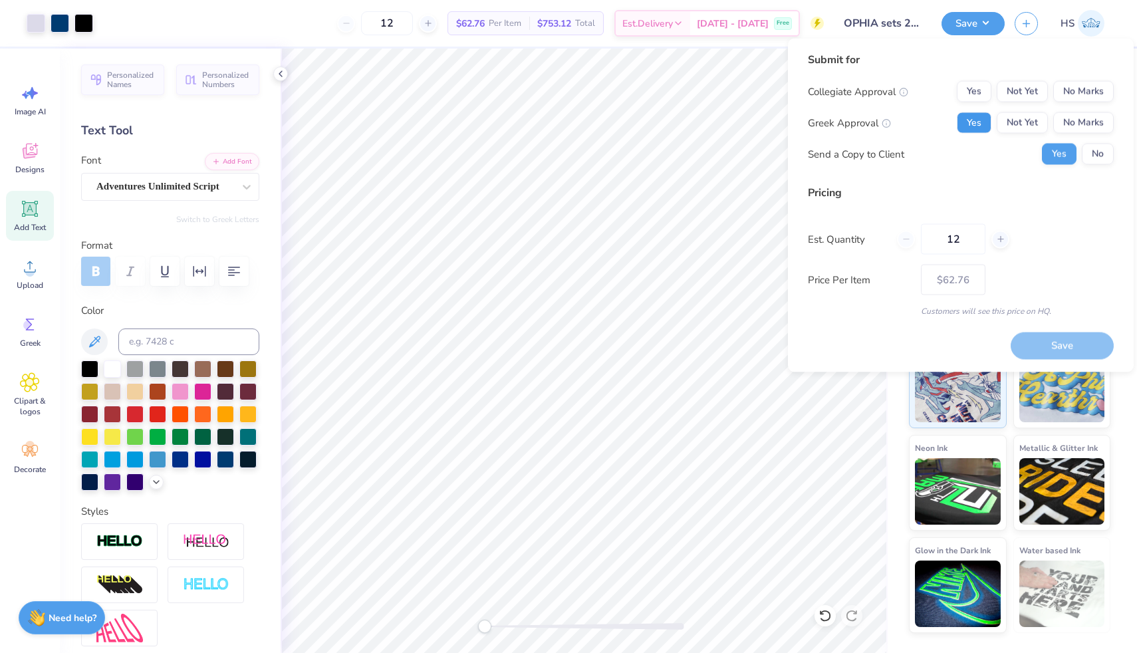
click at [974, 123] on button "Yes" at bounding box center [974, 122] width 35 height 21
click at [1078, 84] on button "No Marks" at bounding box center [1084, 91] width 61 height 21
click at [1099, 152] on button "No" at bounding box center [1098, 154] width 32 height 21
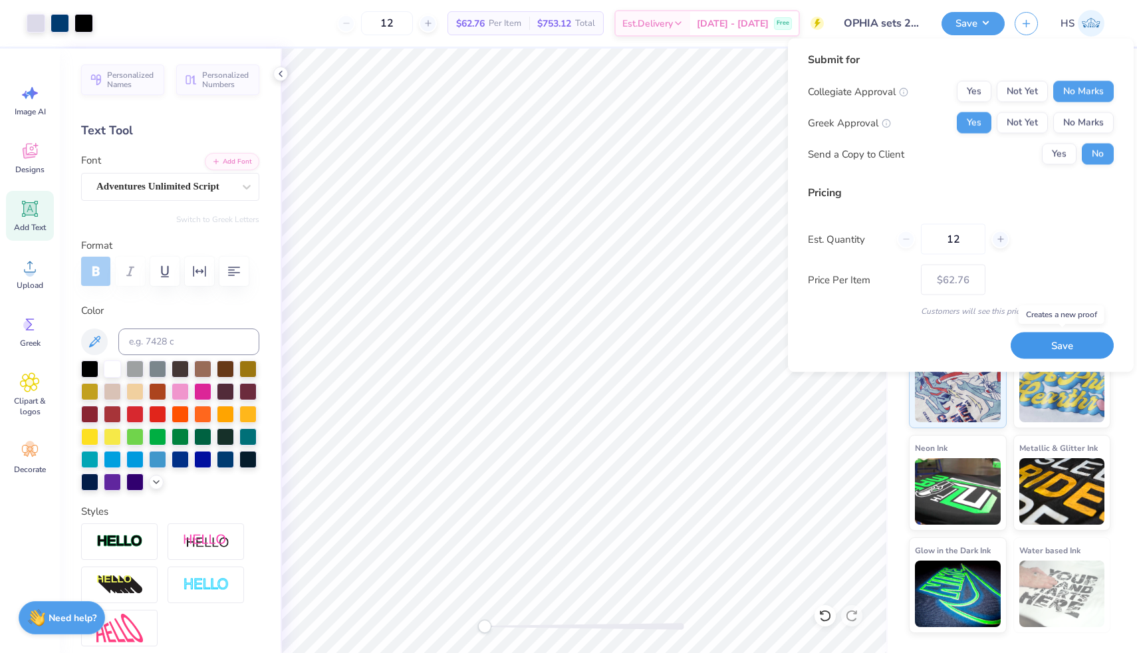
click at [1042, 339] on button "Save" at bounding box center [1062, 345] width 103 height 27
type input "$62.76"
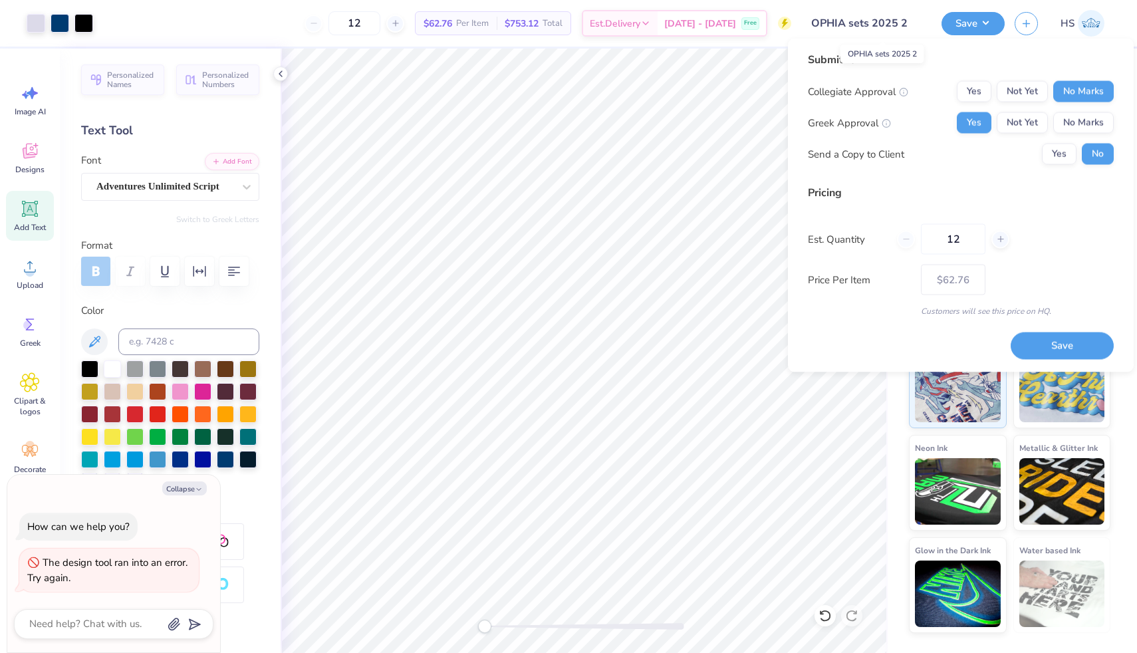
click at [890, 24] on input "OPHIA sets 2025 2" at bounding box center [866, 23] width 130 height 27
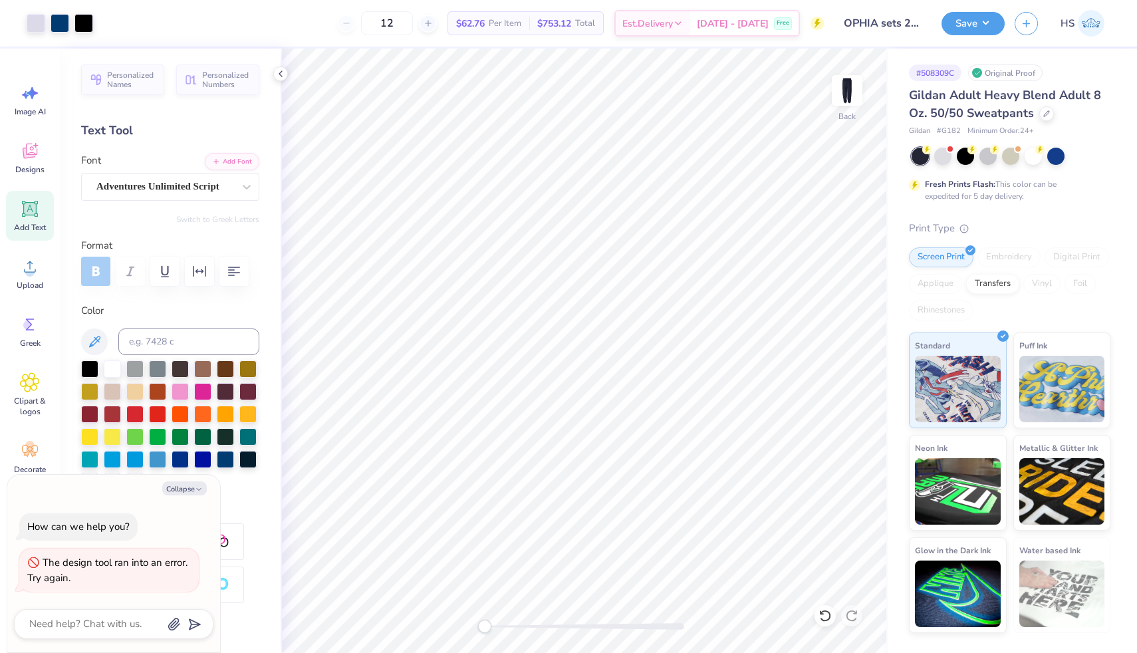
type textarea "x"
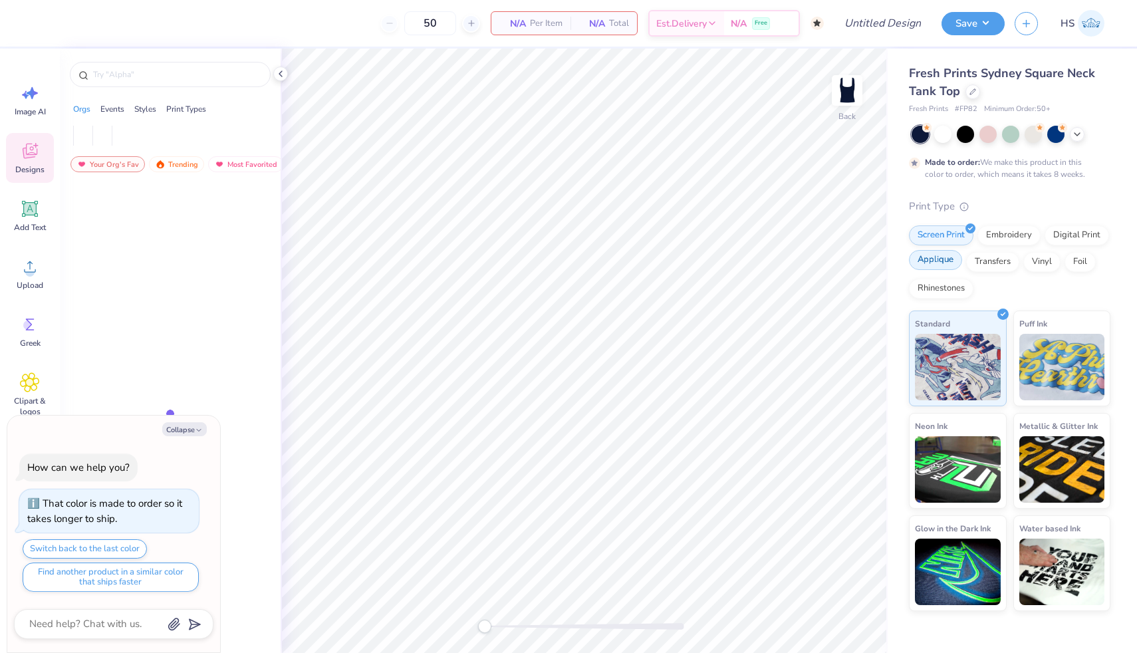
type textarea "x"
